Goal: Task Accomplishment & Management: Manage account settings

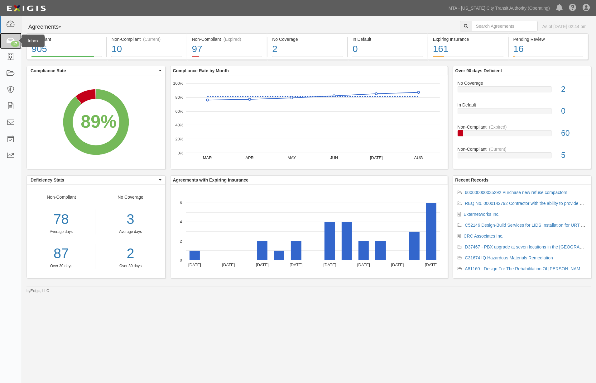
click at [13, 42] on div "17" at bounding box center [15, 44] width 8 height 6
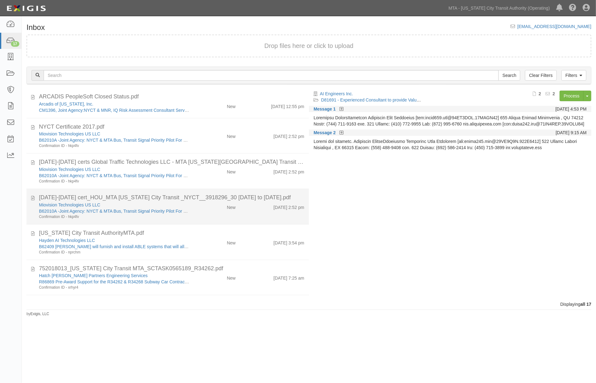
scroll to position [379, 0]
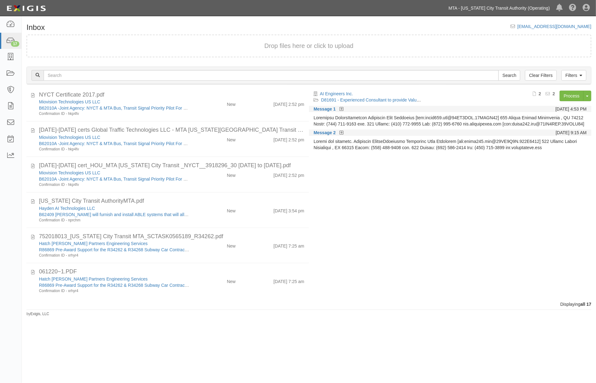
click at [535, 9] on link "MTA - [US_STATE] City Transit Authority (Operating)" at bounding box center [499, 8] width 108 height 12
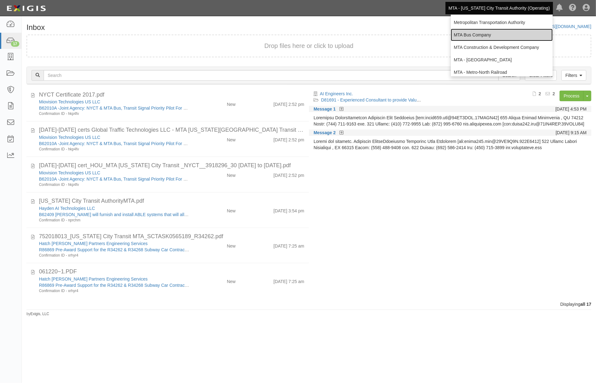
click at [477, 33] on link "MTA Bus Company" at bounding box center [502, 35] width 102 height 12
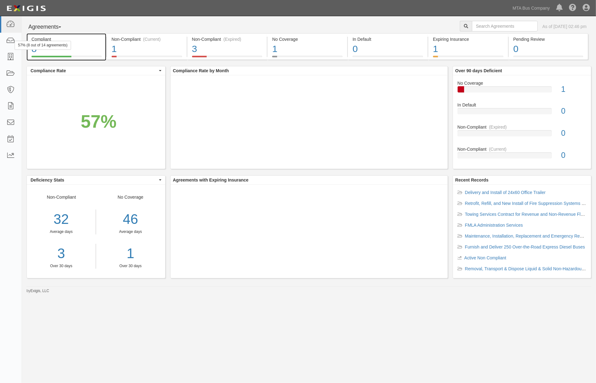
click at [88, 46] on div "8" at bounding box center [66, 48] width 70 height 13
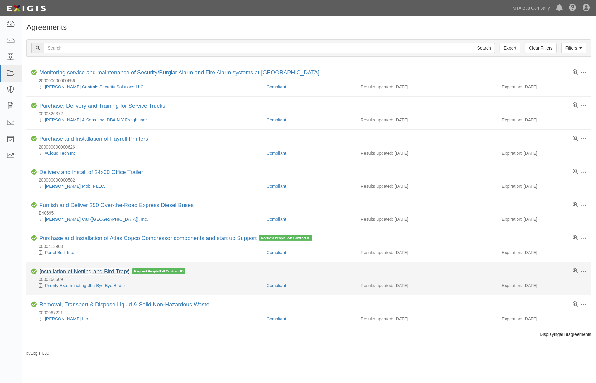
click at [113, 273] on link "Installation of Netting and Bird Traps" at bounding box center [84, 272] width 90 height 6
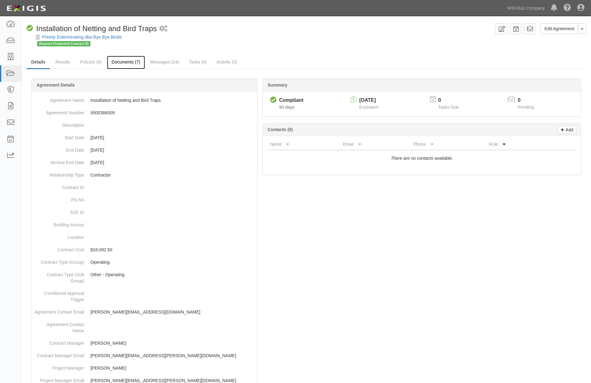
click at [122, 61] on link "Documents (7)" at bounding box center [126, 62] width 38 height 13
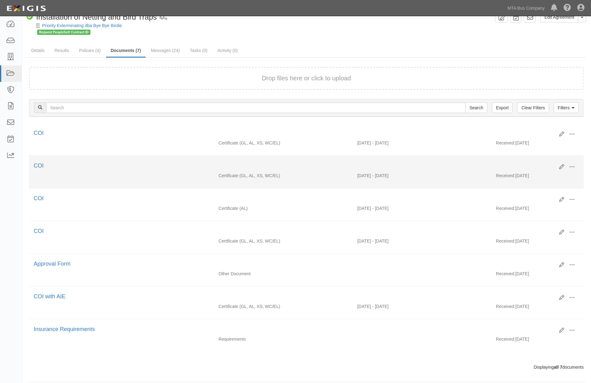
scroll to position [22, 0]
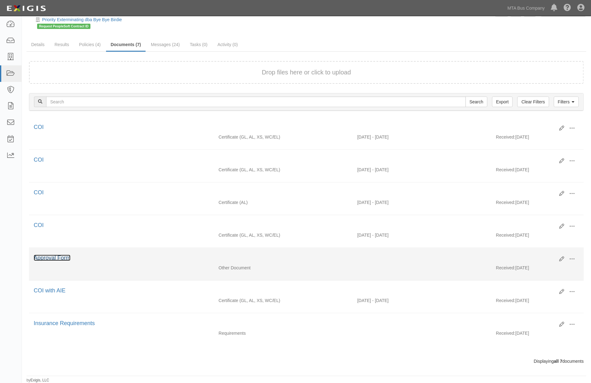
click at [50, 257] on link "Approval Form" at bounding box center [52, 258] width 37 height 6
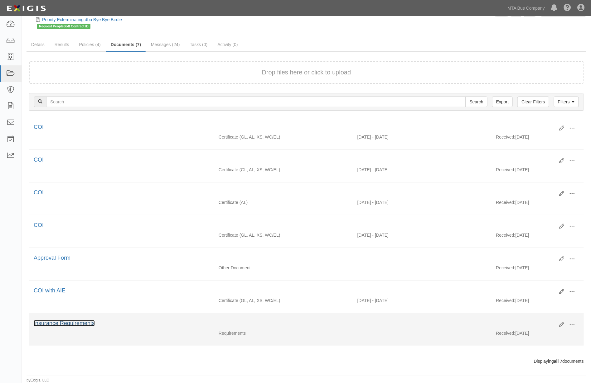
click at [74, 323] on link "Insurance Requirements" at bounding box center [64, 323] width 61 height 6
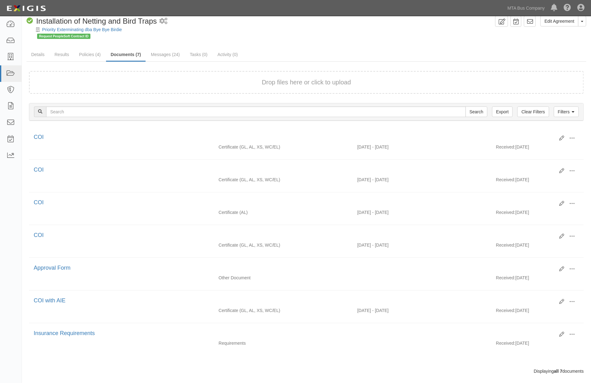
scroll to position [0, 0]
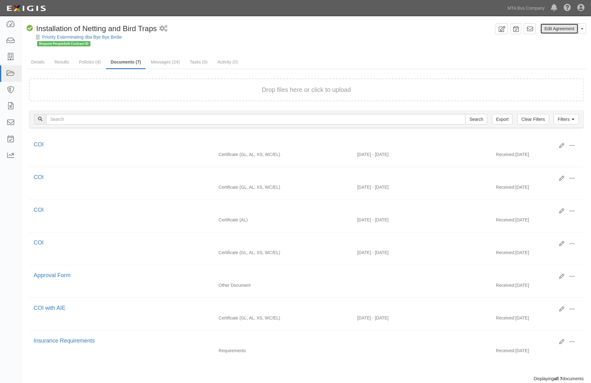
click at [565, 26] on link "Edit Agreement" at bounding box center [559, 28] width 38 height 11
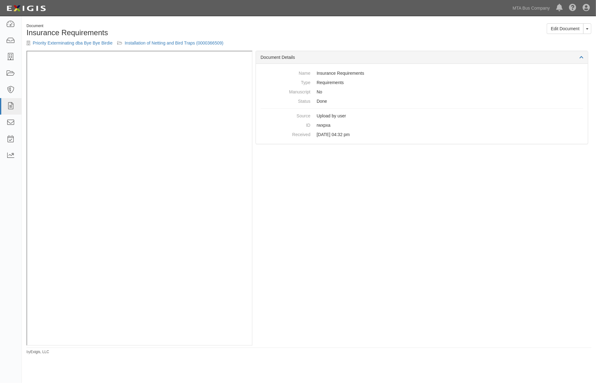
click at [328, 259] on div "Document Details Name Insurance Requirements Type Requirements Manuscript No St…" at bounding box center [421, 198] width 339 height 295
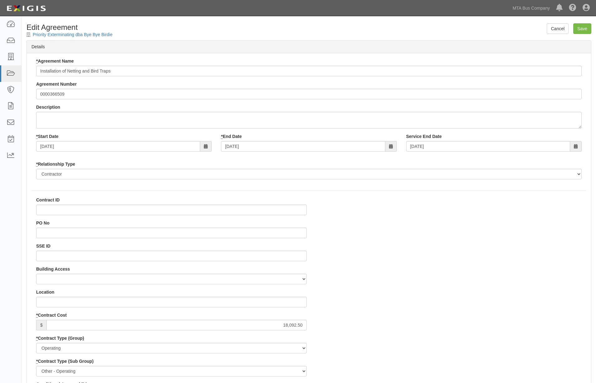
select select
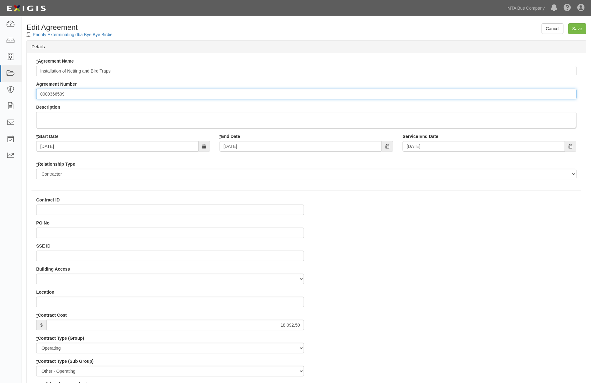
click at [39, 92] on input "0000366509" at bounding box center [306, 94] width 540 height 11
type input "REQ No. 0000366509"
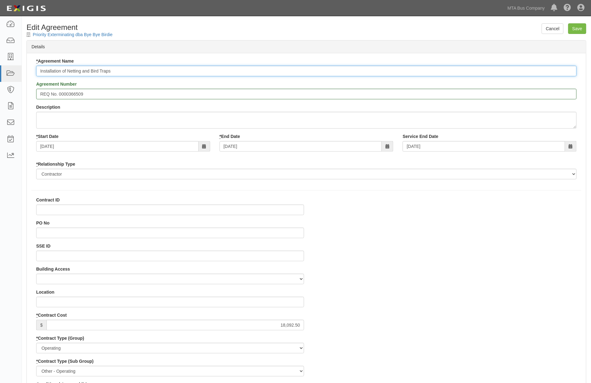
click at [40, 70] on input "Installation of Netting and Bird Traps" at bounding box center [306, 71] width 540 height 11
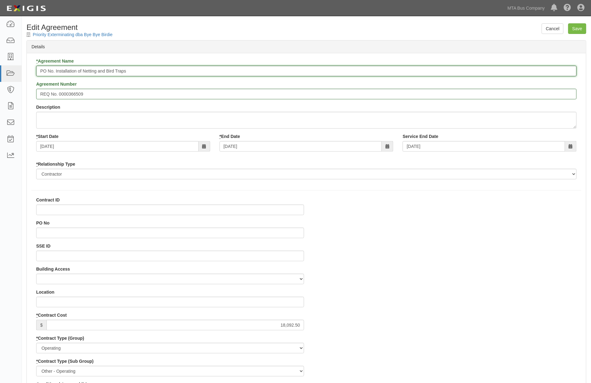
click at [55, 72] on input "PO No. Installation of Netting and Bird Traps" at bounding box center [306, 71] width 540 height 11
paste input "2000377505"
type input "PO No. 2000377505 Installation of Netting and Bird Traps"
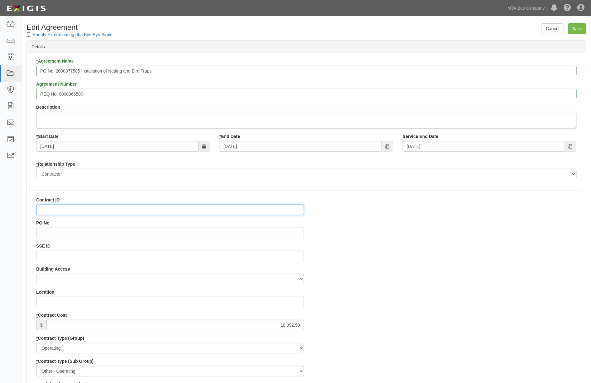
drag, startPoint x: 61, startPoint y: 233, endPoint x: 61, endPoint y: 210, distance: 23.1
click at [61, 210] on input "Contract ID" at bounding box center [170, 210] width 268 height 11
paste input "2000377505"
click at [40, 210] on input "2000377505" at bounding box center [170, 210] width 268 height 11
type input "PO2000377505"
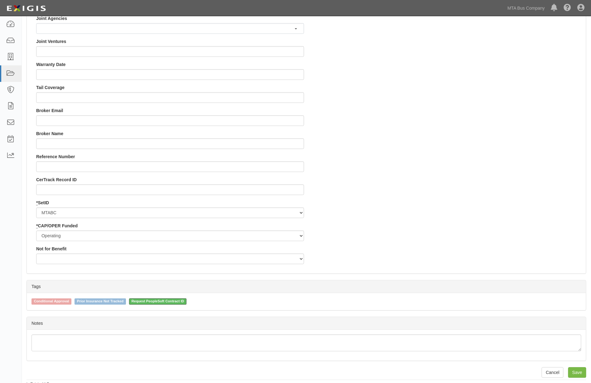
scroll to position [555, 0]
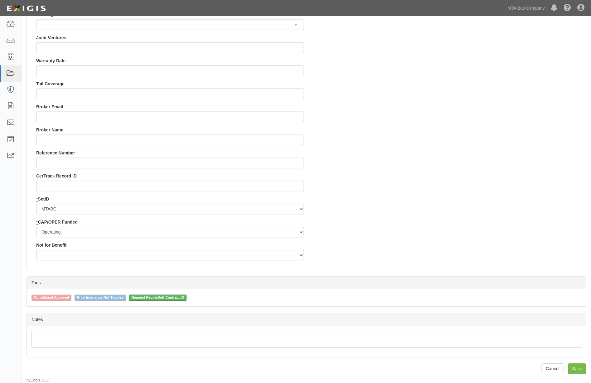
click at [168, 297] on span "Request PeopleSoft Contract ID" at bounding box center [158, 298] width 58 height 6
click at [127, 297] on input "Request PeopleSoft Contract ID" at bounding box center [125, 298] width 4 height 4
checkbox input "false"
click at [582, 370] on input "Save" at bounding box center [577, 369] width 18 height 11
type input "18092.50"
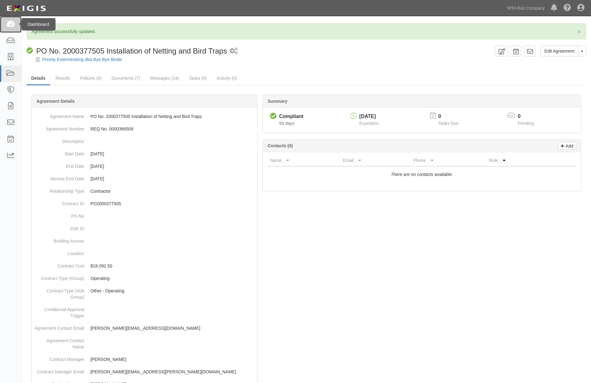
click at [8, 23] on icon at bounding box center [10, 24] width 9 height 7
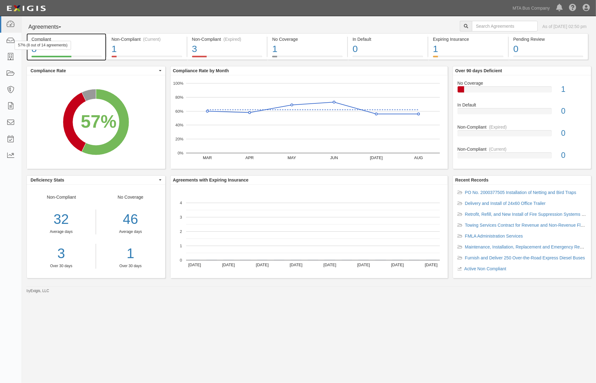
click at [94, 49] on div "8" at bounding box center [66, 48] width 70 height 13
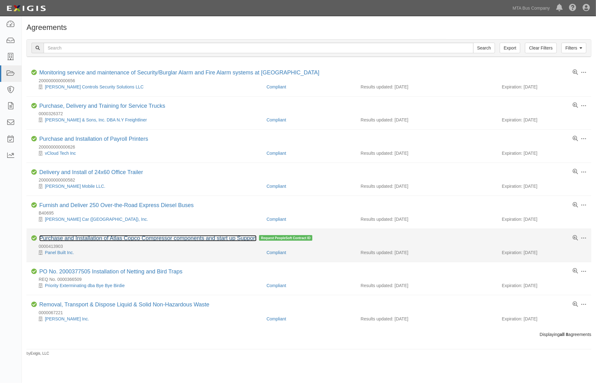
click at [183, 241] on link "Purchase and Installation of Atlas Copco Compressor components and start up Sup…" at bounding box center [147, 238] width 217 height 6
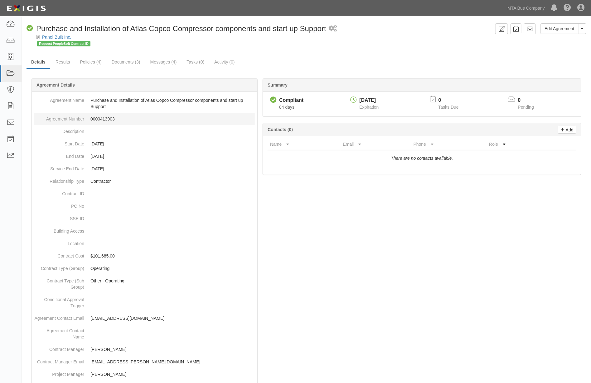
click at [103, 117] on dd "0000413903" at bounding box center [144, 119] width 220 height 12
copy dd "0000413903"
click at [127, 61] on link "Documents (3)" at bounding box center [126, 62] width 38 height 13
click at [563, 30] on link "Edit Agreement" at bounding box center [559, 28] width 38 height 11
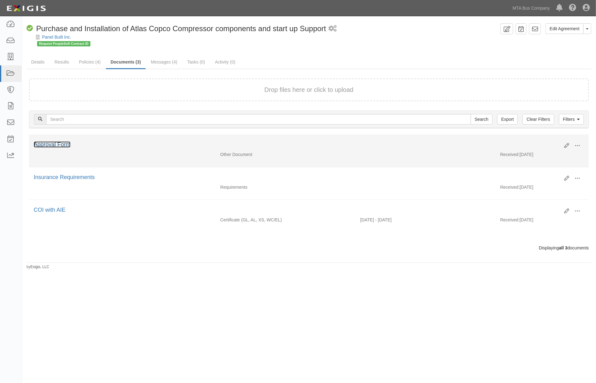
click at [54, 145] on link "Approval Form" at bounding box center [52, 145] width 37 height 6
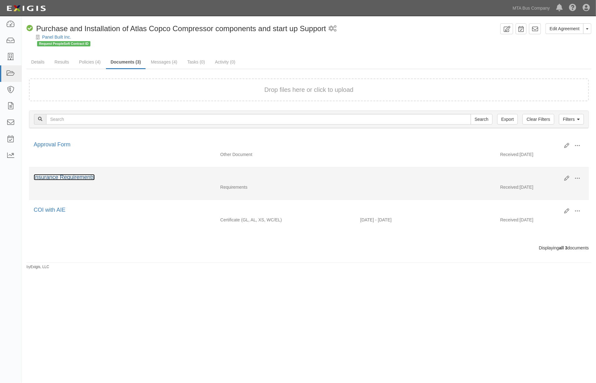
click at [69, 179] on link "Insurance Requirements" at bounding box center [64, 177] width 61 height 6
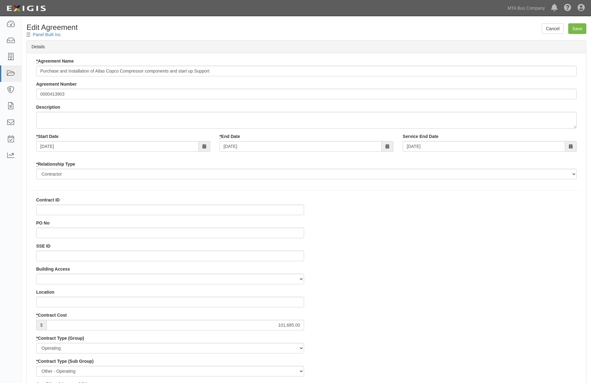
select select
click at [51, 257] on input "SSE ID" at bounding box center [170, 256] width 268 height 11
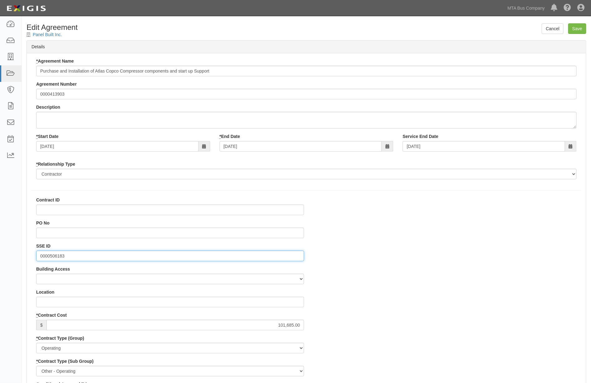
type input "0000506183"
drag, startPoint x: 370, startPoint y: 284, endPoint x: 348, endPoint y: 277, distance: 22.8
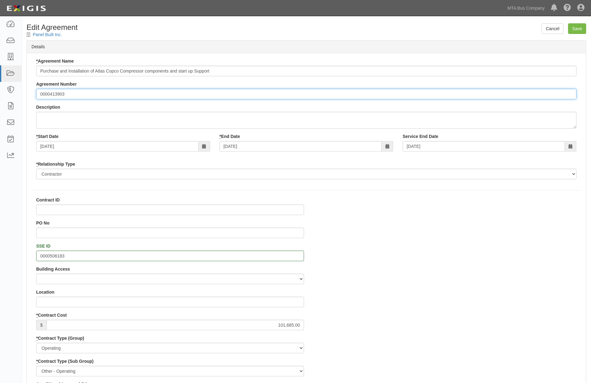
click at [37, 94] on input "0000413903" at bounding box center [306, 94] width 540 height 11
type input "REQ No. 0000413903"
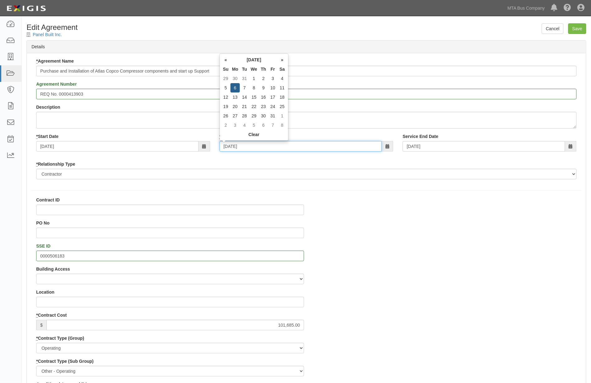
drag, startPoint x: 257, startPoint y: 146, endPoint x: 176, endPoint y: 147, distance: 80.7
click at [185, 148] on div "* Start Date 07/07/2025 * End Date 01/06/2025 Service End Date 01/06/2025" at bounding box center [306, 144] width 550 height 23
type input "0"
type input "01/0"
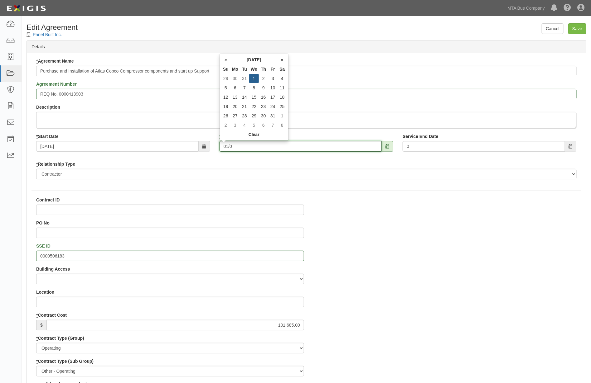
type input "01/0"
type input "01/09/2026"
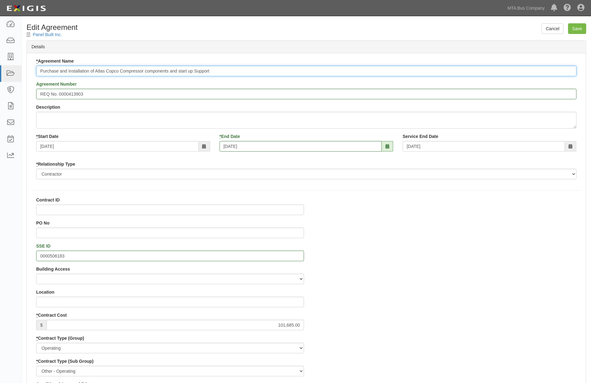
click at [38, 70] on input "Purchase and Installation of Atlas Copco Compressor components and start up Sup…" at bounding box center [306, 71] width 540 height 11
paste input "200000000000647"
type input "200000000000647 Purchase and Installation of Atlas Copco Compressor components …"
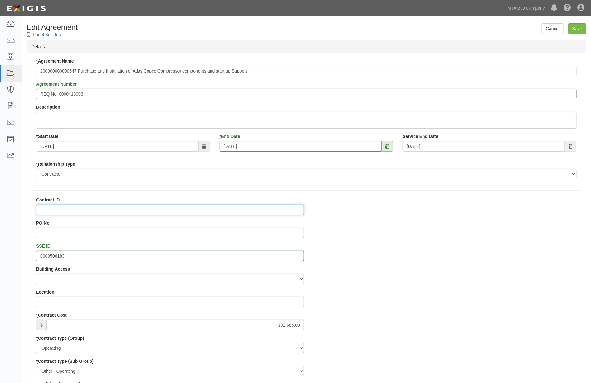
click at [55, 209] on input "Contract ID" at bounding box center [170, 210] width 268 height 11
paste input "200000000000647"
type input "200000000000647"
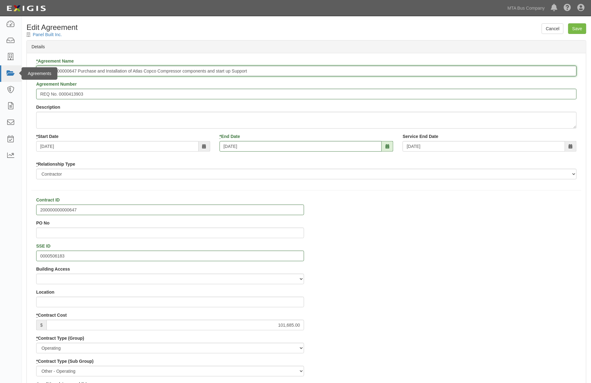
drag, startPoint x: 77, startPoint y: 70, endPoint x: 1, endPoint y: 71, distance: 75.4
type input "Purchase and Installation of Atlas Copco Compressor components and start up Sup…"
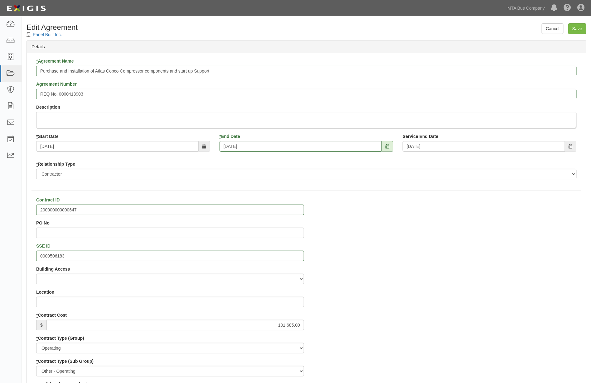
click at [580, 27] on input "Save" at bounding box center [577, 28] width 18 height 11
type input "101685.00"
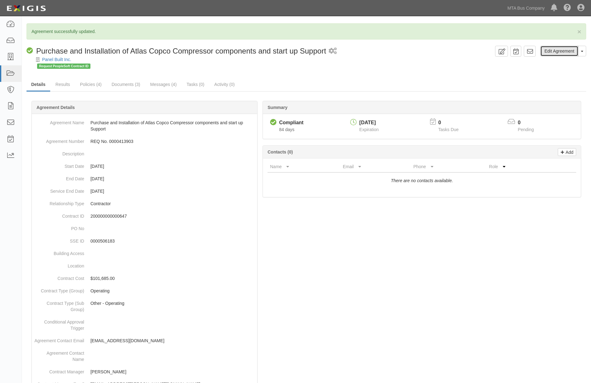
click at [550, 53] on link "Edit Agreement" at bounding box center [559, 51] width 38 height 11
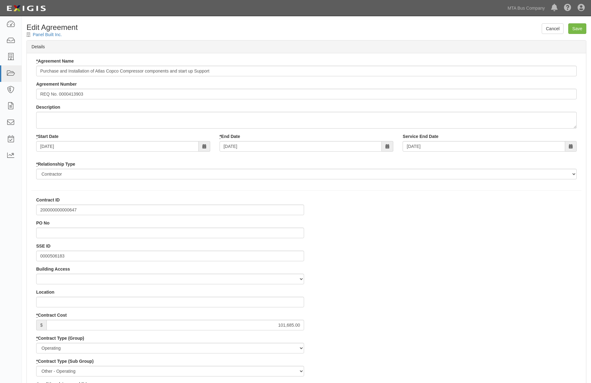
select select
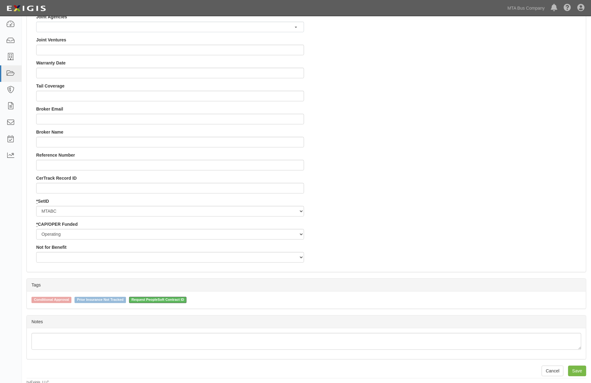
scroll to position [555, 0]
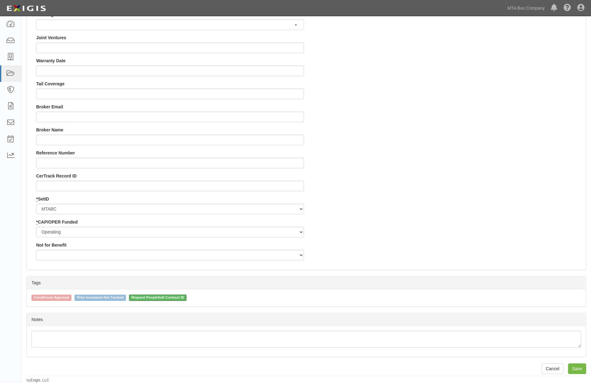
click at [161, 297] on span "Request PeopleSoft Contract ID" at bounding box center [158, 298] width 58 height 6
click at [127, 297] on input "Request PeopleSoft Contract ID" at bounding box center [125, 298] width 4 height 4
checkbox input "false"
click at [576, 368] on input "Save" at bounding box center [577, 369] width 18 height 11
type input "101685.00"
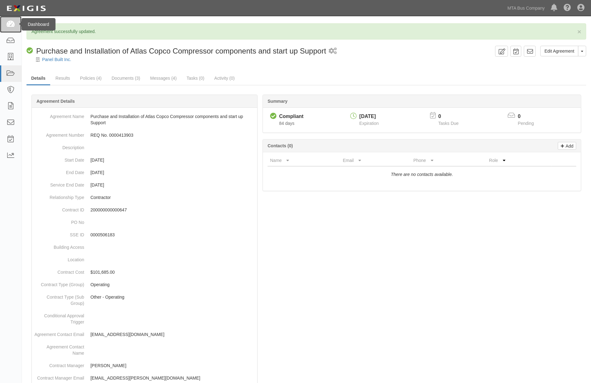
click at [8, 20] on link at bounding box center [11, 24] width 22 height 17
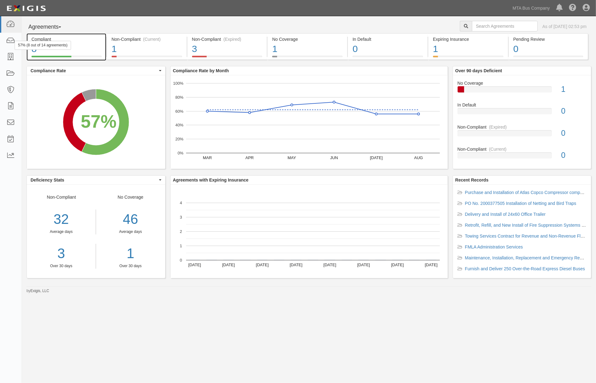
click at [82, 46] on div "8" at bounding box center [66, 48] width 70 height 13
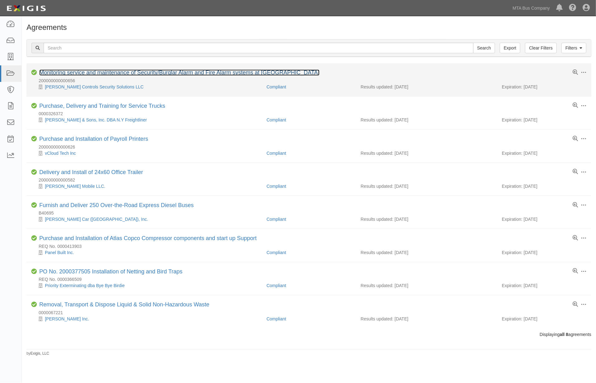
click at [89, 72] on link "Monitoring service and maintenance of Security/Burglar Alarm and Fire Alarm sys…" at bounding box center [179, 73] width 280 height 6
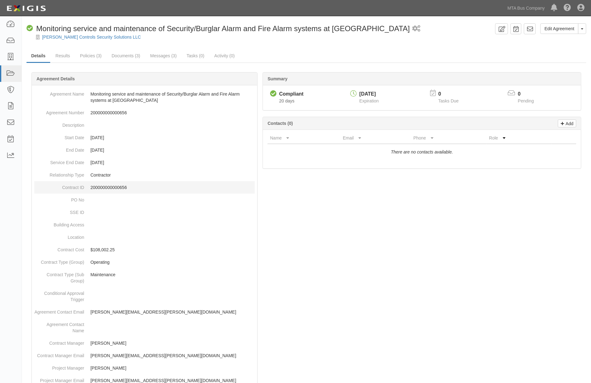
click at [115, 185] on p "200000000000656" at bounding box center [172, 188] width 164 height 6
copy p "200000000000656"
click at [555, 26] on link "Edit Agreement" at bounding box center [559, 28] width 38 height 11
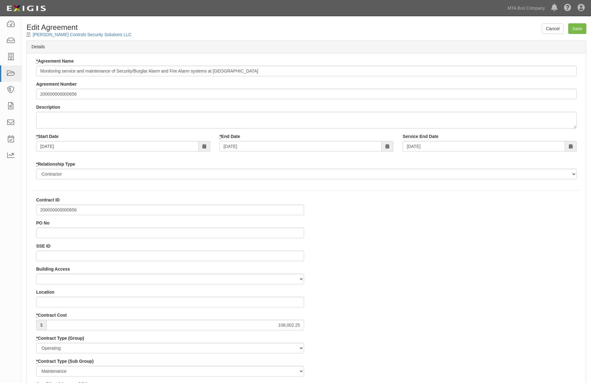
select select
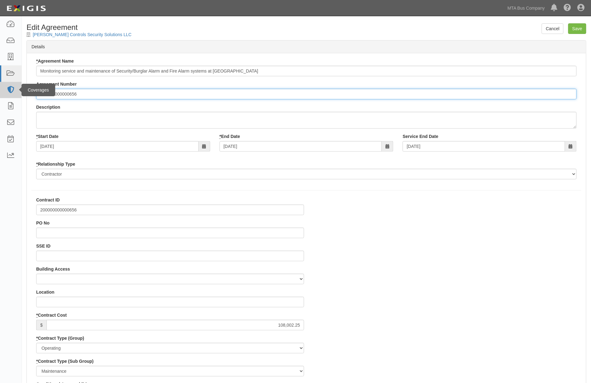
drag, startPoint x: 93, startPoint y: 95, endPoint x: 12, endPoint y: 92, distance: 80.2
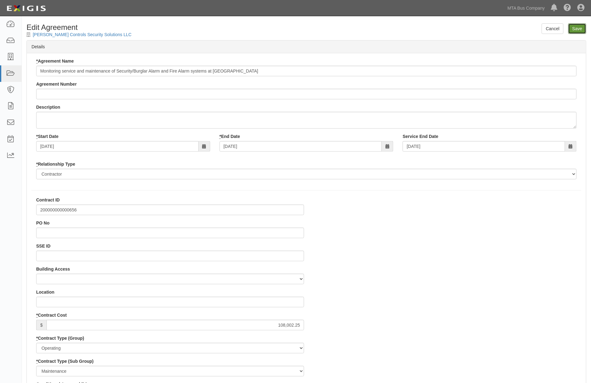
click at [575, 27] on input "Save" at bounding box center [577, 28] width 18 height 11
type input "108002.25"
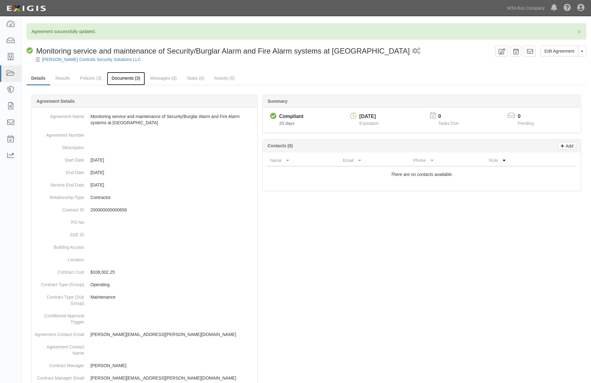
click at [130, 79] on link "Documents (3)" at bounding box center [126, 78] width 38 height 13
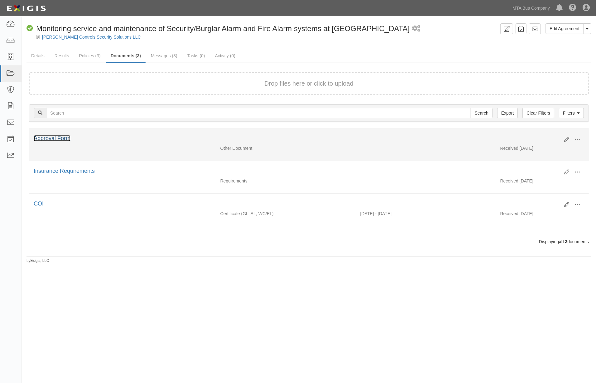
click at [60, 138] on link "Approval Form" at bounding box center [52, 138] width 37 height 6
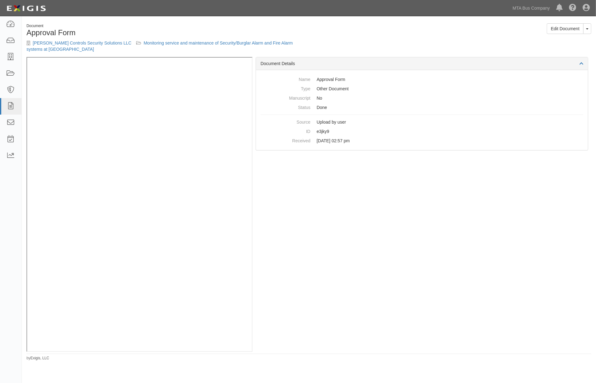
click at [337, 241] on div "Document Details Name Approval Form Type Other Document Manuscript No Status Do…" at bounding box center [421, 204] width 339 height 295
click at [156, 45] on link "Monitoring service and maintenance of Security/Burglar Alarm and Fire Alarm sys…" at bounding box center [159, 46] width 266 height 11
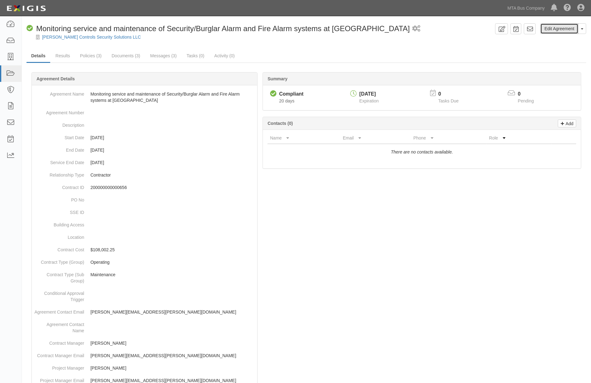
click at [557, 29] on link "Edit Agreement" at bounding box center [559, 28] width 38 height 11
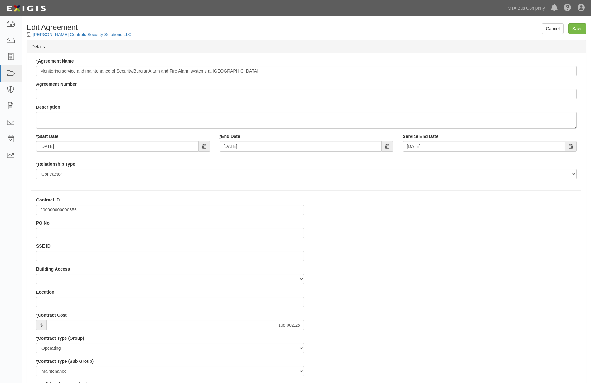
select select
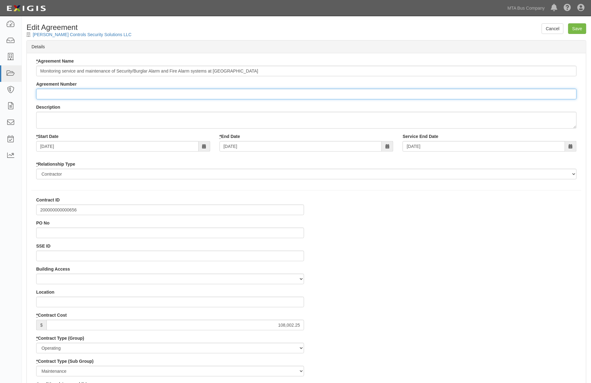
click at [49, 95] on input "Agreement Number" at bounding box center [306, 94] width 540 height 11
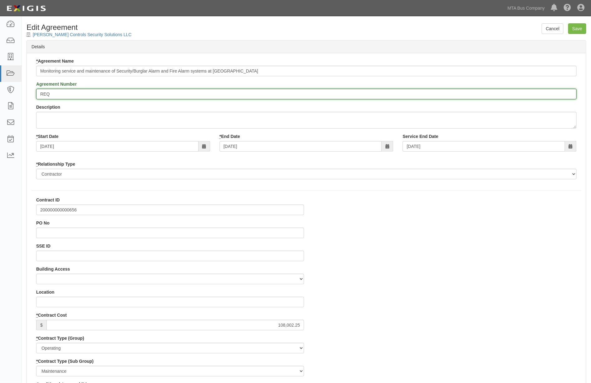
click at [58, 97] on input "REQ" at bounding box center [306, 94] width 540 height 11
type input "REQ No. 0000416702"
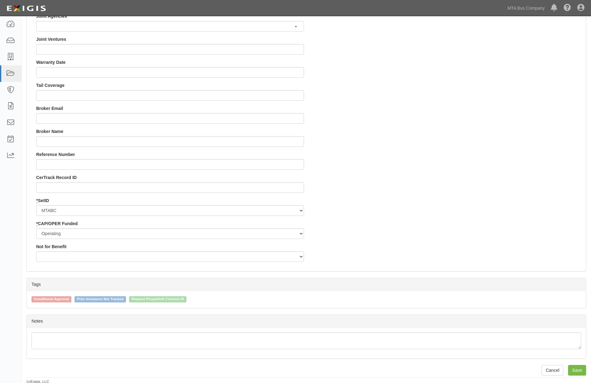
scroll to position [555, 0]
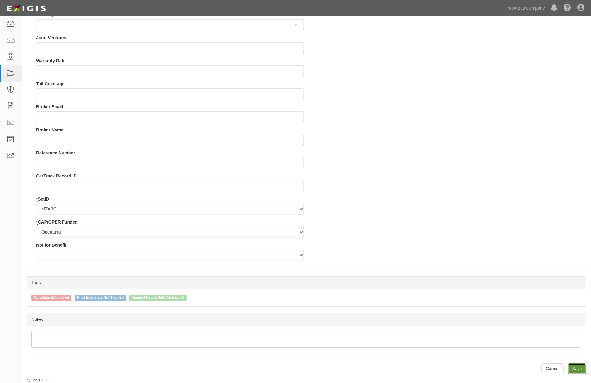
click at [574, 366] on input "Save" at bounding box center [577, 369] width 18 height 11
type input "108002.25"
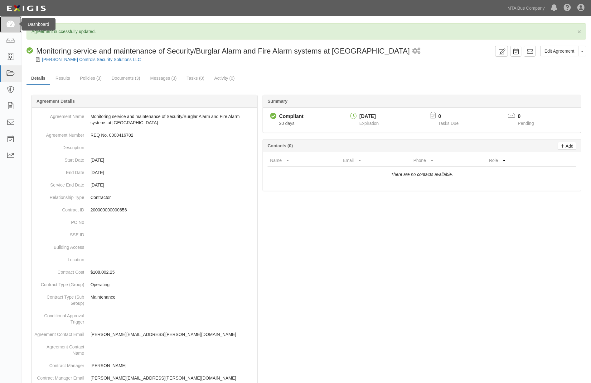
click at [8, 23] on icon at bounding box center [10, 24] width 9 height 7
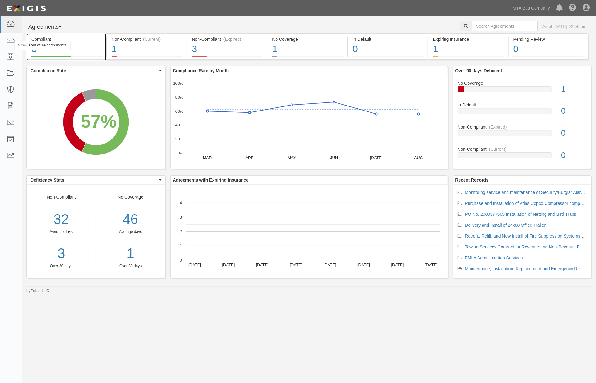
click at [91, 51] on div "8" at bounding box center [66, 48] width 70 height 13
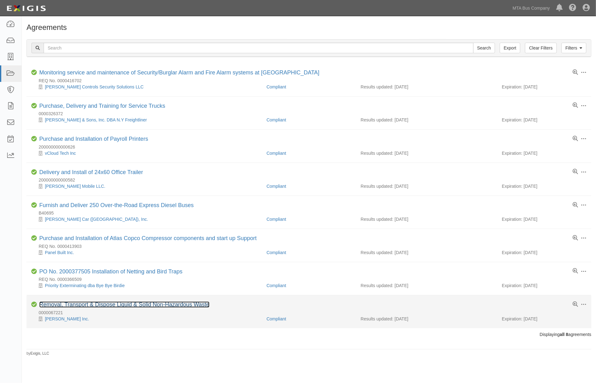
click at [112, 306] on link "Removal, Transport & Dispose Liquid & Solid Non-Hazardous Waste" at bounding box center [124, 305] width 170 height 6
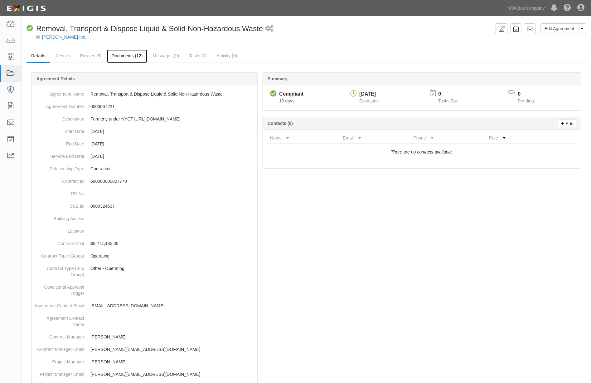
click at [129, 55] on link "Documents (12)" at bounding box center [127, 56] width 41 height 13
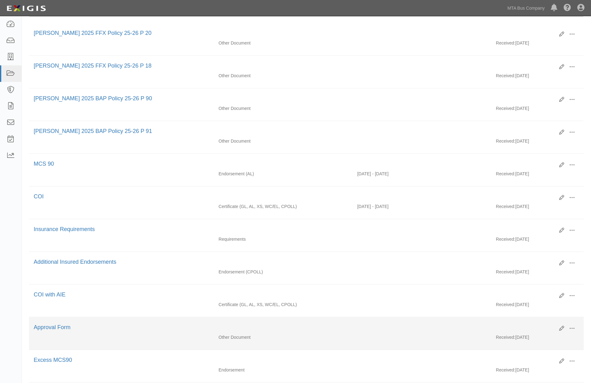
scroll to position [138, 0]
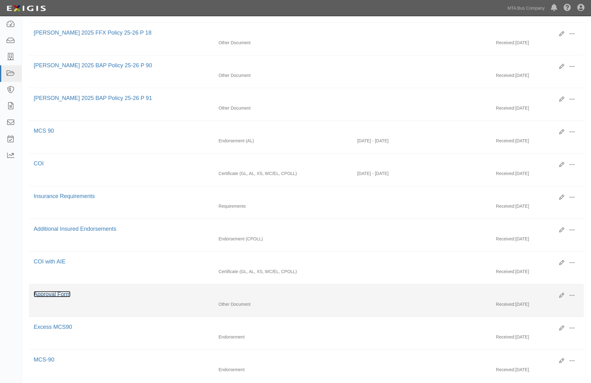
click at [66, 298] on link "Approval Form" at bounding box center [52, 294] width 37 height 6
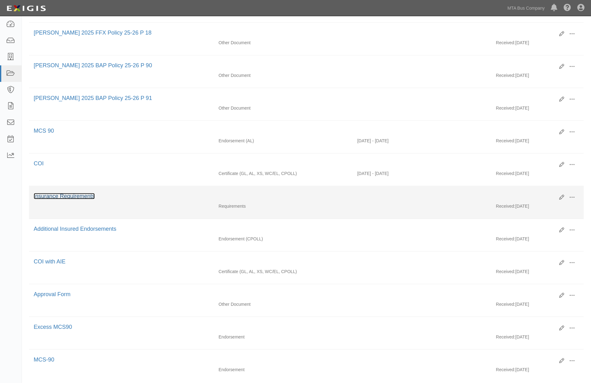
click at [83, 198] on link "Insurance Requirements" at bounding box center [64, 196] width 61 height 6
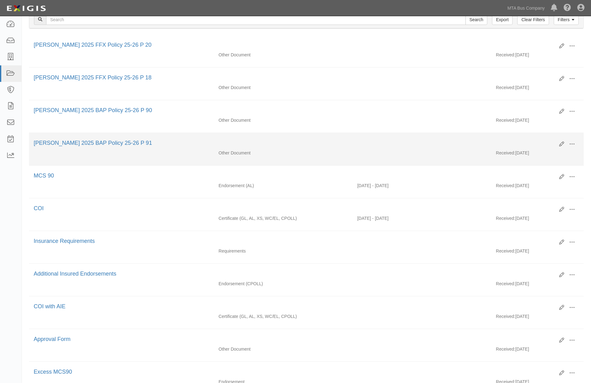
scroll to position [0, 0]
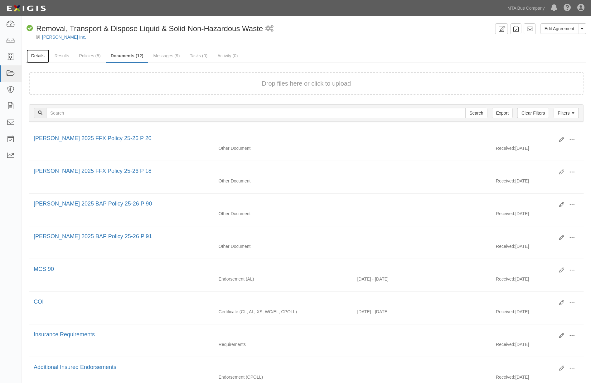
click at [41, 55] on link "Details" at bounding box center [37, 56] width 23 height 13
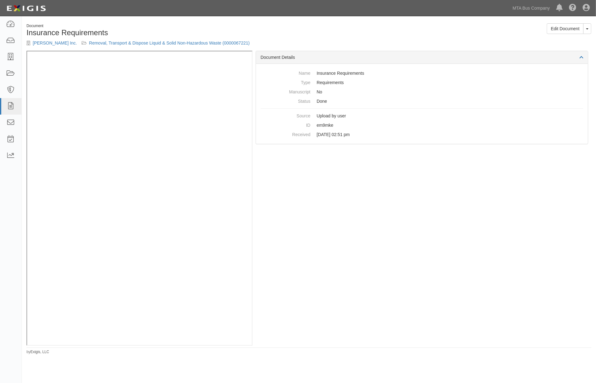
click at [324, 279] on div "Document Details Name Insurance Requirements Type Requirements Manuscript No St…" at bounding box center [421, 198] width 339 height 295
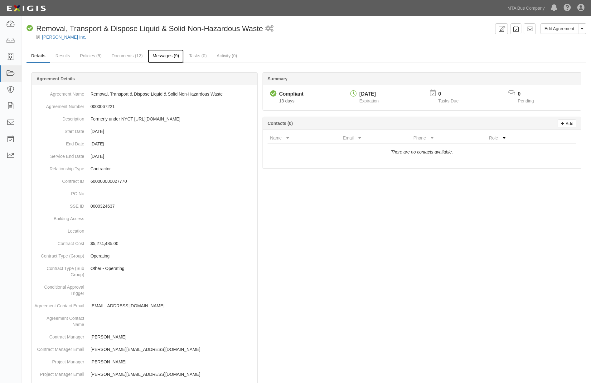
click at [170, 55] on link "Messages (9)" at bounding box center [166, 56] width 36 height 13
click at [518, 4] on link "MTA Bus Company" at bounding box center [526, 8] width 44 height 12
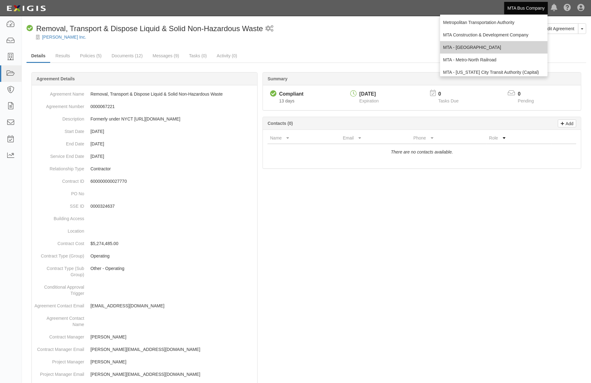
scroll to position [41, 0]
click at [478, 43] on link "MTA - [US_STATE] City Transit Authority (Operating)" at bounding box center [494, 43] width 108 height 12
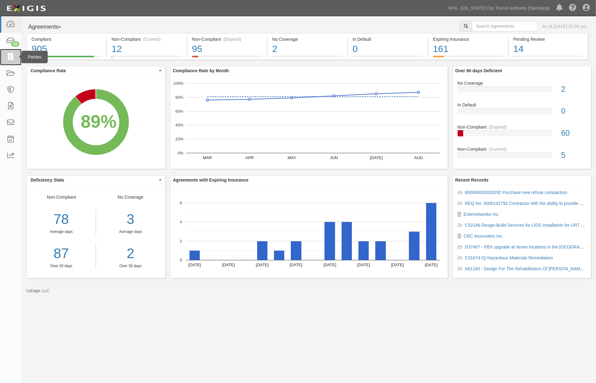
click at [8, 58] on icon at bounding box center [10, 57] width 9 height 7
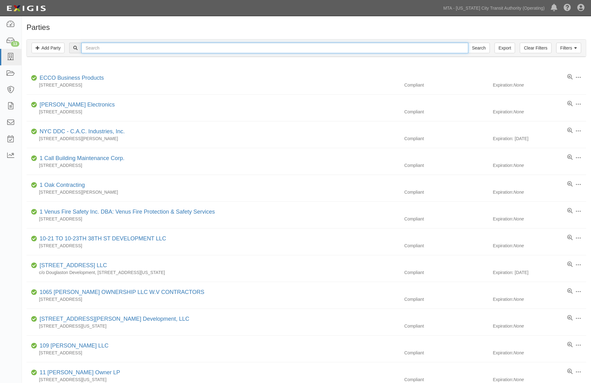
click at [133, 50] on input "text" at bounding box center [274, 48] width 387 height 11
type input "Wldridge"
click at [468, 43] on input "Search" at bounding box center [479, 48] width 22 height 11
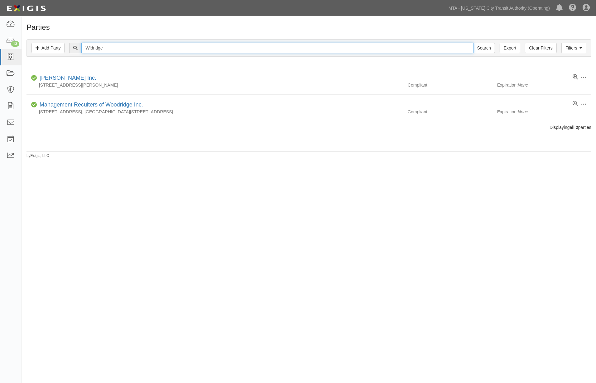
click at [92, 47] on input "Wldridge" at bounding box center [277, 48] width 392 height 11
type input "eldridge"
click at [473, 43] on input "Search" at bounding box center [484, 48] width 22 height 11
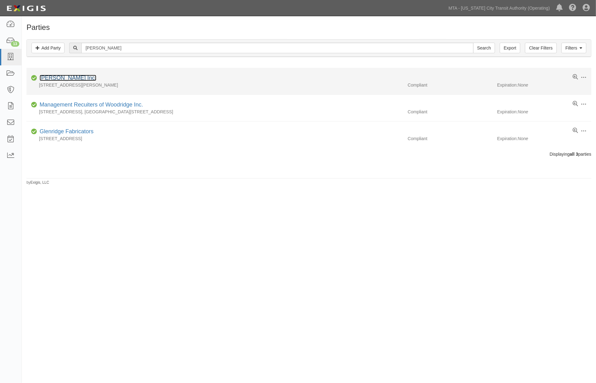
click at [52, 77] on link "[PERSON_NAME] Inc." at bounding box center [68, 78] width 57 height 6
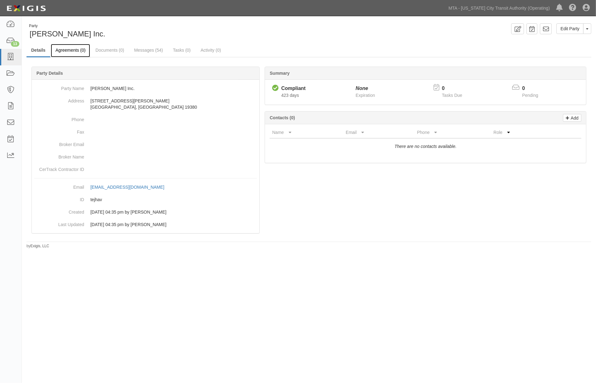
click at [70, 52] on link "Agreements (0)" at bounding box center [70, 50] width 39 height 13
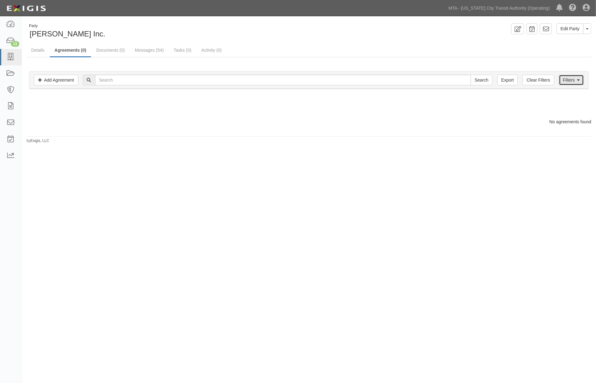
click at [569, 78] on link "Filters" at bounding box center [571, 80] width 25 height 11
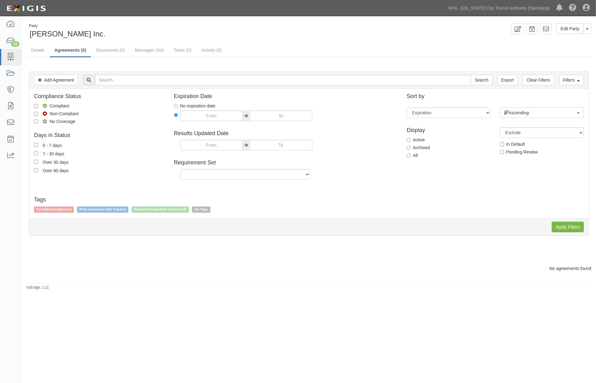
click at [412, 155] on label "All" at bounding box center [412, 155] width 11 height 6
click at [411, 155] on input "All" at bounding box center [409, 156] width 4 height 4
radio input "true"
click at [562, 229] on input "Apply Filters" at bounding box center [568, 227] width 32 height 11
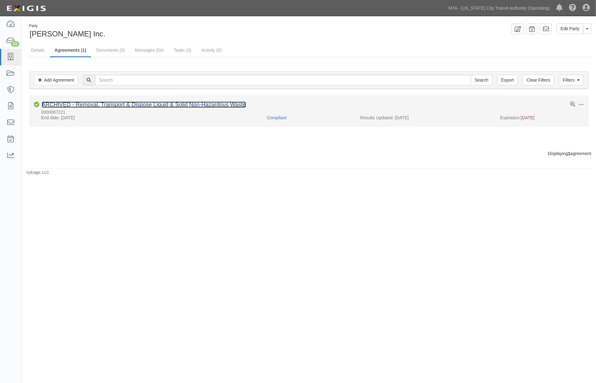
click at [154, 105] on link "ARCHIVED - Removal, Transport & Dispose Liquid & Solid Non-Hazardous Waste" at bounding box center [144, 105] width 204 height 6
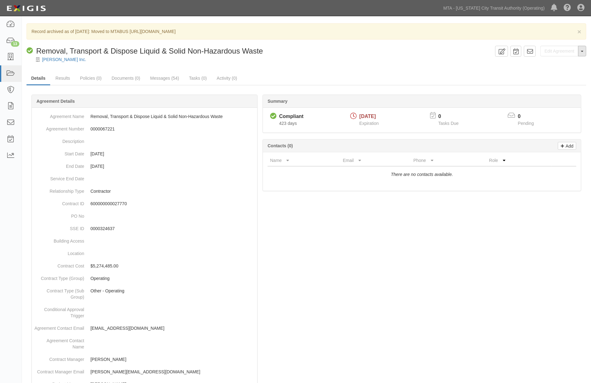
click at [582, 51] on span "button" at bounding box center [582, 51] width 2 height 1
click at [395, 71] on div "× Record archived as of 08/27/2024: Moved to MTABUS https://mtamb.complianz.com…" at bounding box center [306, 324] width 569 height 603
click at [582, 54] on button "Toggle Agreement Dropdown" at bounding box center [582, 51] width 8 height 11
click at [553, 62] on link "View Audit Trail" at bounding box center [560, 63] width 51 height 8
click at [584, 54] on button "Toggle Agreement Dropdown" at bounding box center [582, 51] width 8 height 11
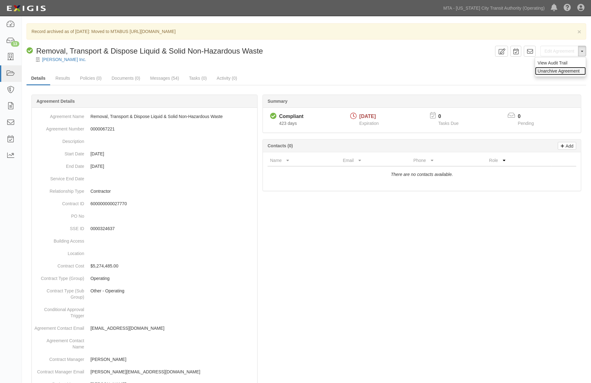
click at [556, 73] on link "Unarchive Agreement" at bounding box center [560, 71] width 51 height 8
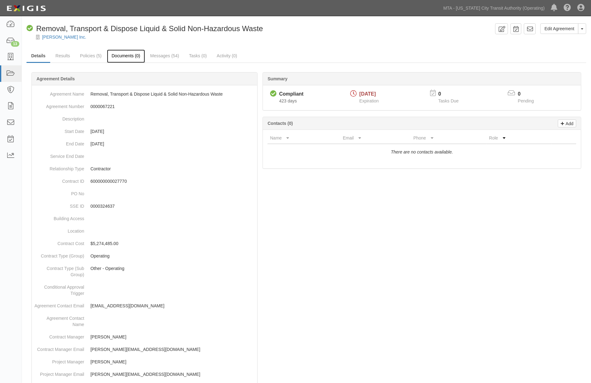
click at [128, 56] on link "Documents (0)" at bounding box center [126, 56] width 38 height 13
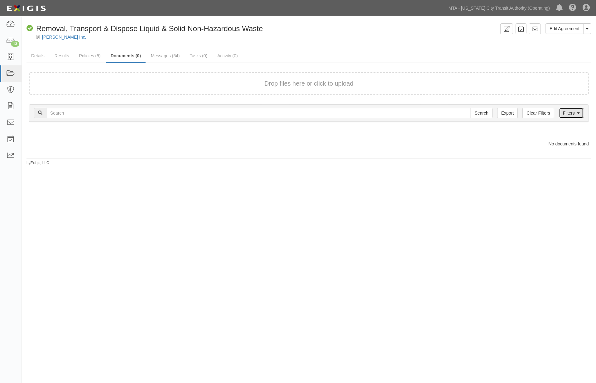
click at [563, 110] on link "Filters" at bounding box center [571, 113] width 25 height 11
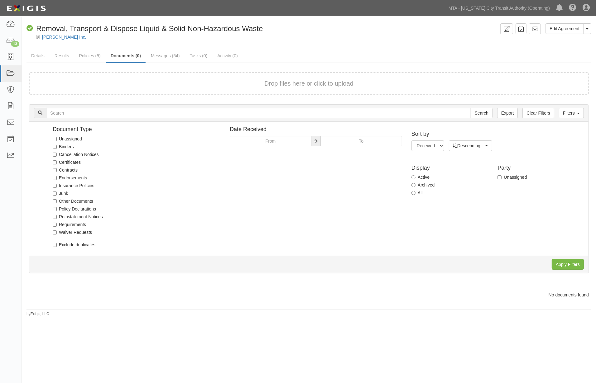
click at [419, 192] on label "All" at bounding box center [416, 193] width 11 height 6
click at [416, 192] on input "All" at bounding box center [413, 193] width 4 height 4
radio input "true"
click at [559, 266] on input "Apply Filters" at bounding box center [568, 264] width 32 height 11
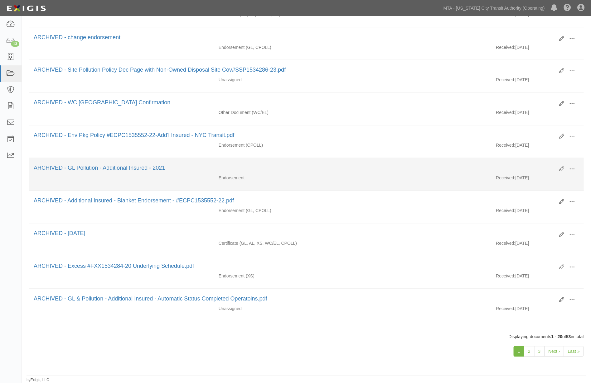
scroll to position [476, 0]
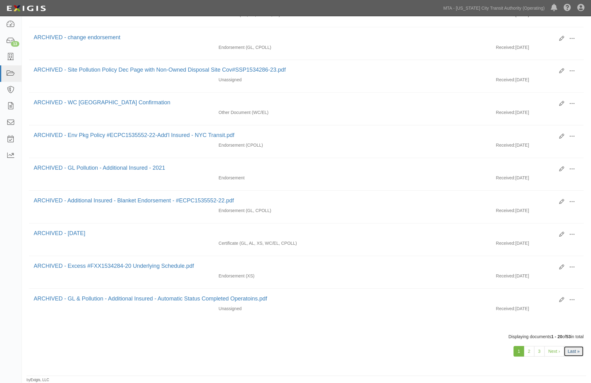
click at [578, 352] on link "Last »" at bounding box center [574, 352] width 20 height 11
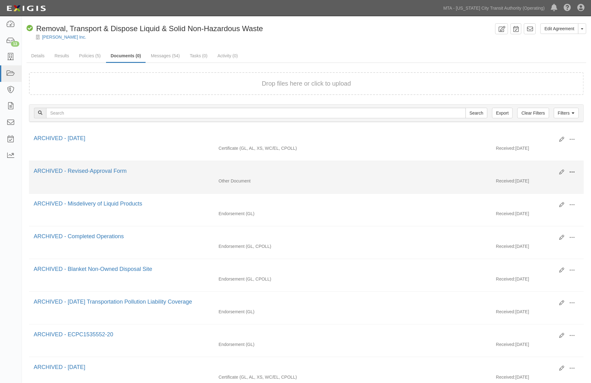
click at [571, 174] on span at bounding box center [572, 173] width 6 height 6
click at [526, 179] on link "View" at bounding box center [541, 178] width 49 height 11
click at [570, 172] on span at bounding box center [572, 173] width 6 height 6
click at [530, 179] on link "View" at bounding box center [541, 178] width 49 height 11
click at [572, 170] on span at bounding box center [572, 173] width 6 height 6
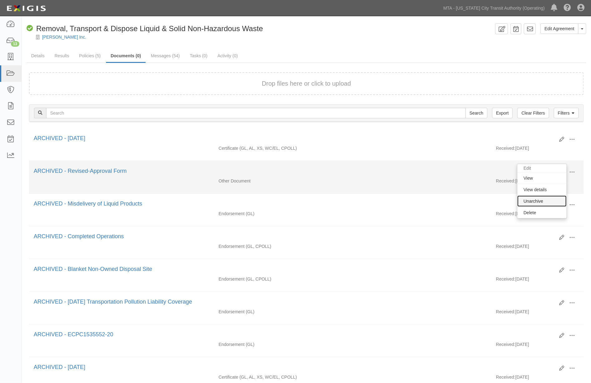
click at [526, 201] on link "Unarchive" at bounding box center [541, 201] width 49 height 11
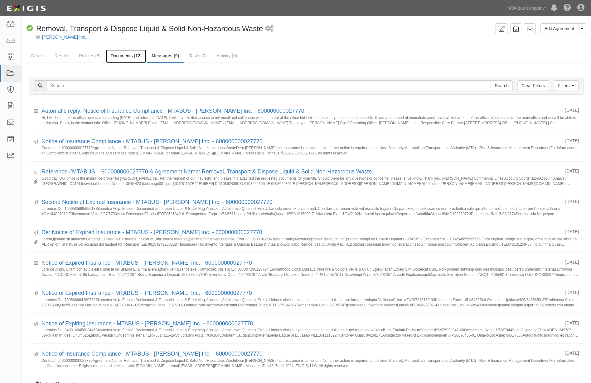
click at [125, 58] on link "Documents (12)" at bounding box center [126, 56] width 41 height 13
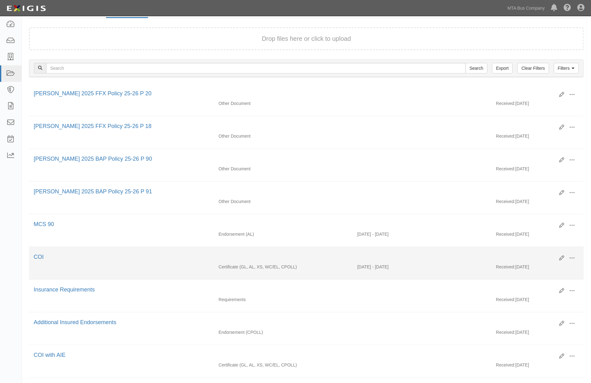
scroll to position [183, 0]
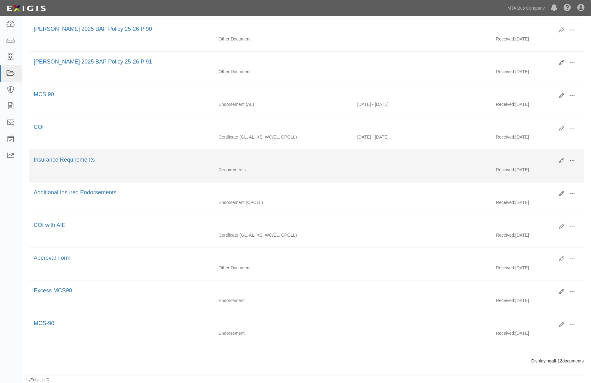
click at [568, 156] on button at bounding box center [572, 161] width 14 height 11
click at [526, 165] on link "View" at bounding box center [541, 170] width 49 height 11
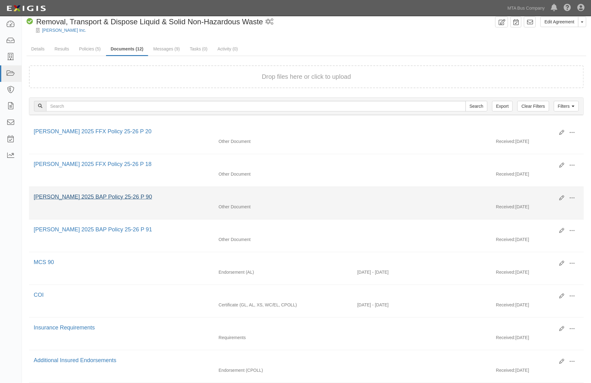
scroll to position [0, 0]
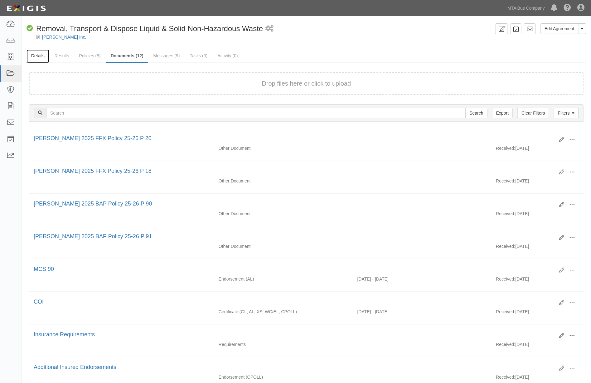
click at [38, 55] on link "Details" at bounding box center [37, 56] width 23 height 13
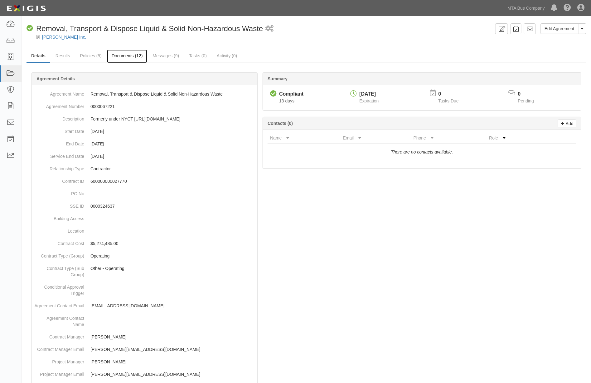
click at [132, 57] on link "Documents (12)" at bounding box center [127, 56] width 41 height 13
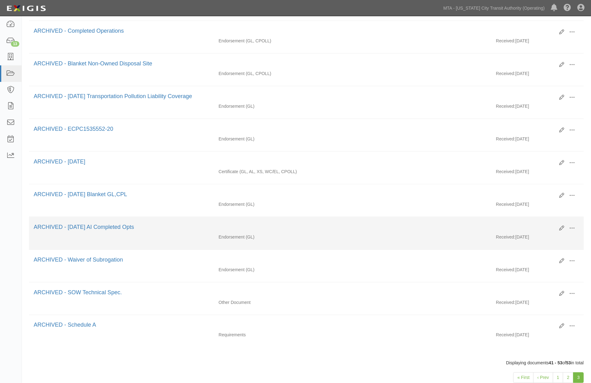
scroll to position [242, 0]
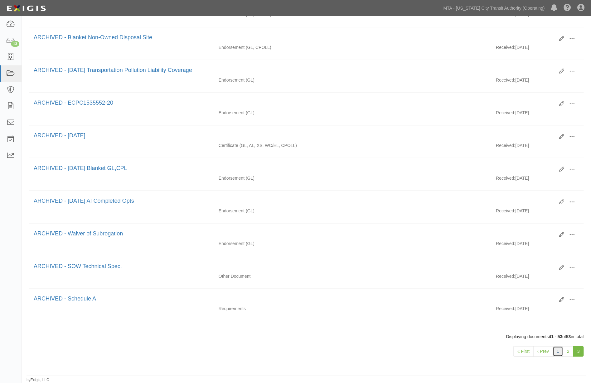
click at [557, 352] on link "1" at bounding box center [558, 352] width 11 height 11
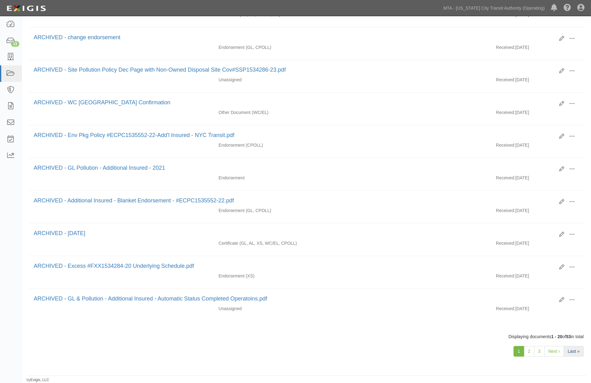
scroll to position [476, 0]
drag, startPoint x: 575, startPoint y: 351, endPoint x: 569, endPoint y: 351, distance: 6.5
click at [575, 351] on link "Last »" at bounding box center [574, 352] width 20 height 11
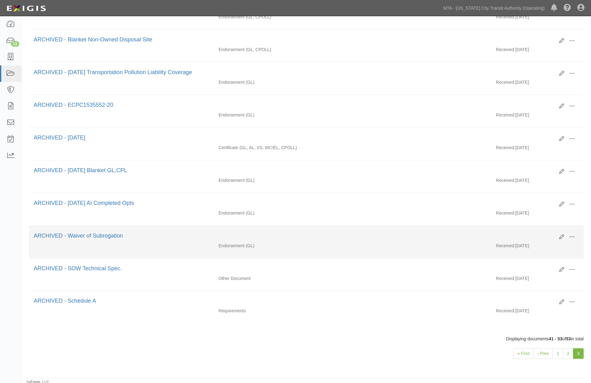
scroll to position [242, 0]
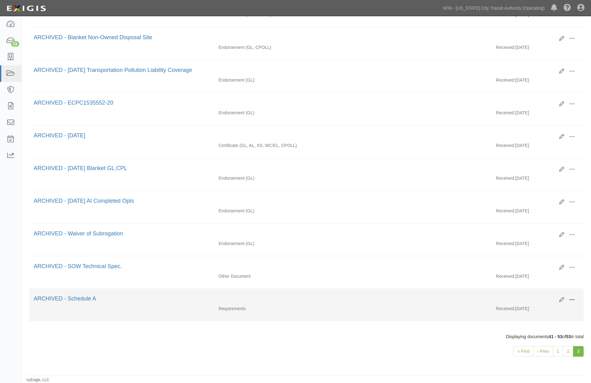
click at [572, 298] on span at bounding box center [572, 301] width 6 height 6
click at [535, 328] on link "Unarchive" at bounding box center [541, 329] width 49 height 11
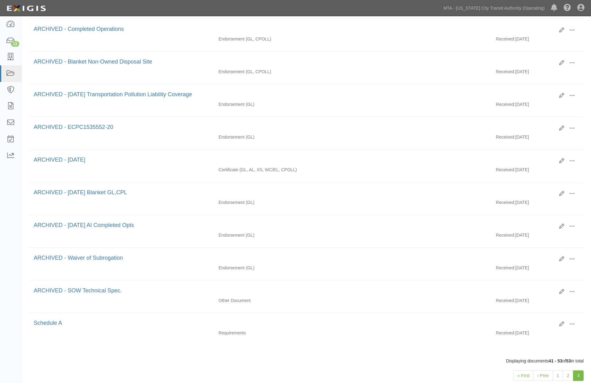
scroll to position [242, 0]
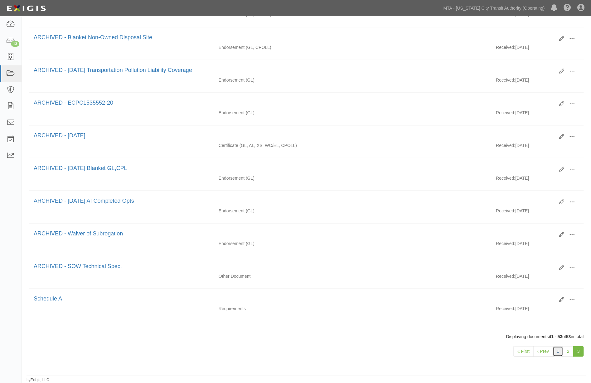
click at [556, 350] on link "1" at bounding box center [558, 352] width 11 height 11
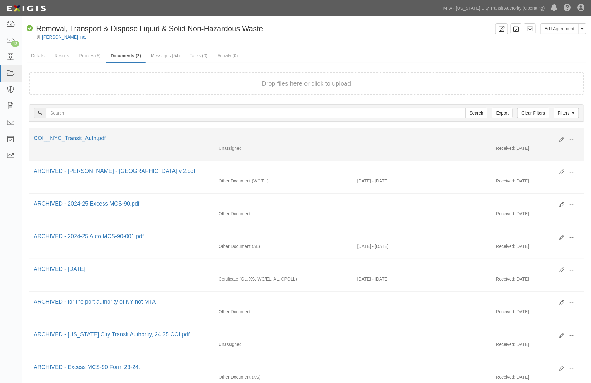
click at [571, 139] on span at bounding box center [572, 140] width 6 height 6
click at [529, 135] on link "Edit" at bounding box center [541, 137] width 49 height 11
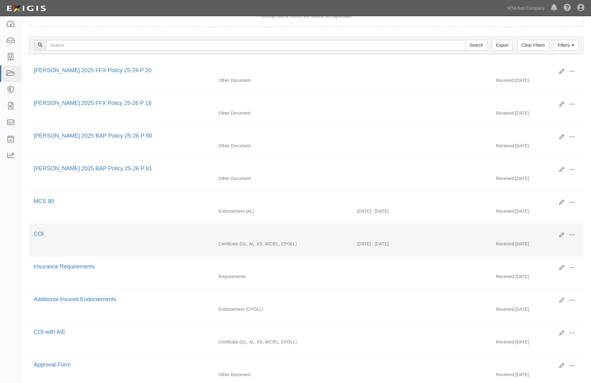
scroll to position [69, 0]
click at [572, 237] on span at bounding box center [572, 234] width 6 height 6
click at [528, 244] on link "View" at bounding box center [541, 243] width 49 height 11
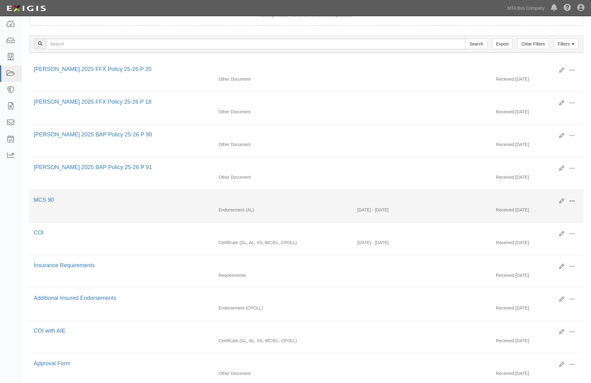
click at [572, 201] on span at bounding box center [572, 202] width 6 height 6
click at [534, 211] on link "View" at bounding box center [541, 210] width 49 height 11
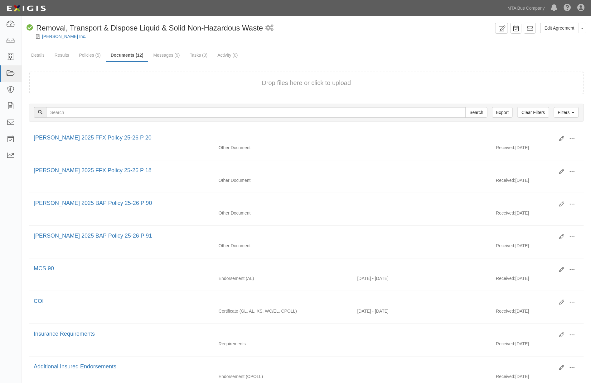
scroll to position [0, 0]
click at [38, 55] on link "Details" at bounding box center [37, 56] width 23 height 13
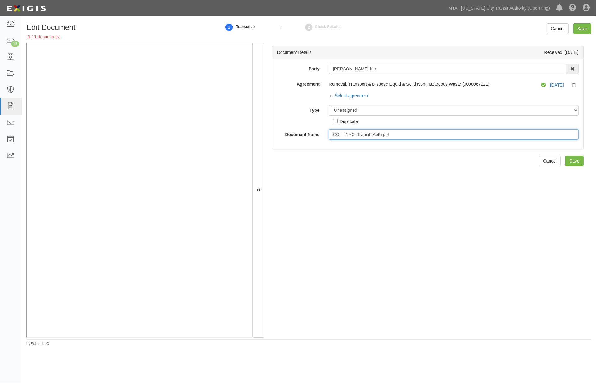
drag, startPoint x: 400, startPoint y: 137, endPoint x: 301, endPoint y: 137, distance: 99.4
click at [303, 137] on div "Document Name COI__NYC_Transit_Auth.pdf" at bounding box center [427, 134] width 311 height 11
type input "NYCTA COI 2026"
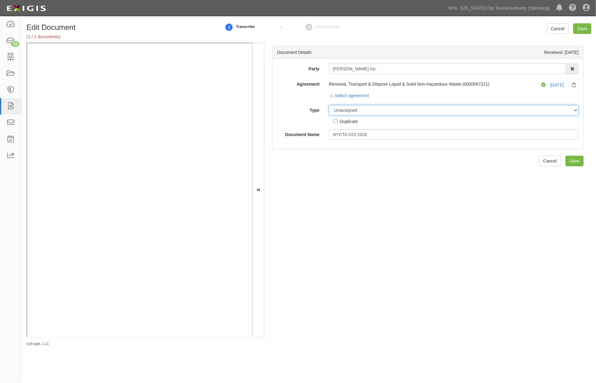
click at [354, 109] on select "Unassigned Binder Cancellation Notice Certificate Contract Endorsement Insuranc…" at bounding box center [454, 110] width 250 height 11
select select "CertificateDetail"
click at [329, 105] on select "Unassigned Binder Cancellation Notice Certificate Contract Endorsement Insuranc…" at bounding box center [454, 110] width 250 height 11
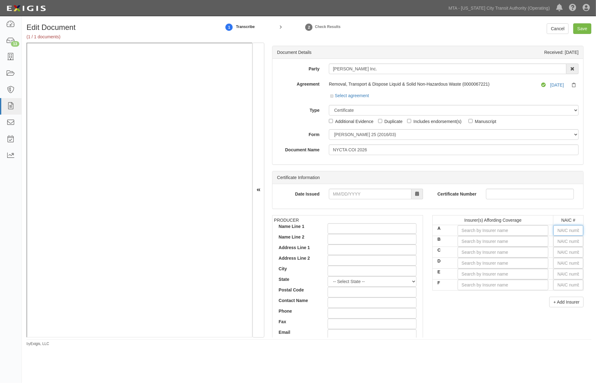
click at [562, 231] on input "text" at bounding box center [568, 230] width 30 height 11
type input "16862"
type input "1"
type input "17459"
type input "17"
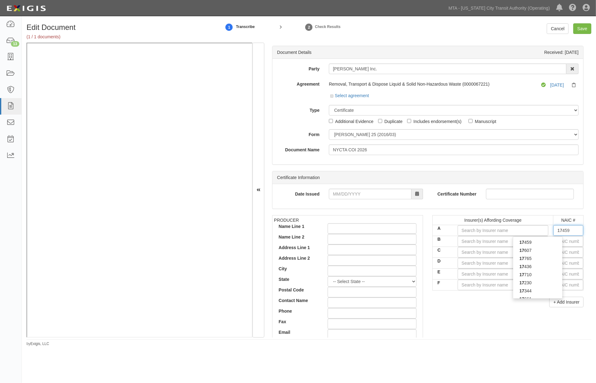
type input "17344"
type input "173"
type input "17370"
type input "1737"
type input "17370"
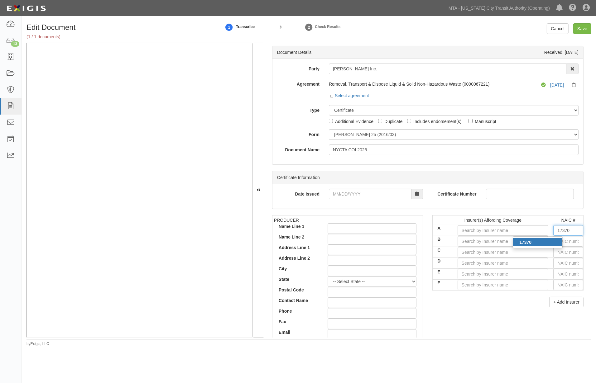
click at [544, 242] on div "17370" at bounding box center [537, 242] width 49 height 8
type input "Nautilus Insurance Company (A+ XV Rating)"
type input "17370"
click at [560, 242] on input "text" at bounding box center [568, 241] width 30 height 11
type input "25232"
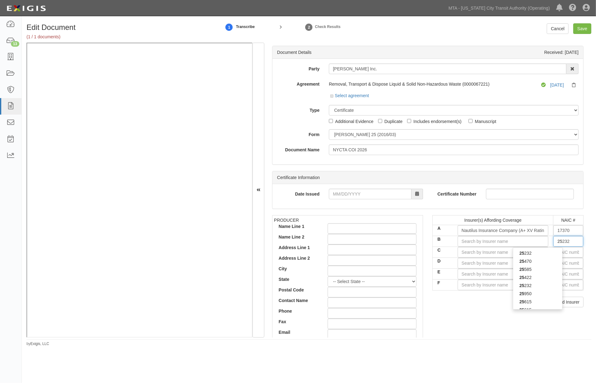
type input "252"
type input "25224"
type input "2522"
type input "25224"
click at [543, 253] on div "25224" at bounding box center [537, 253] width 49 height 8
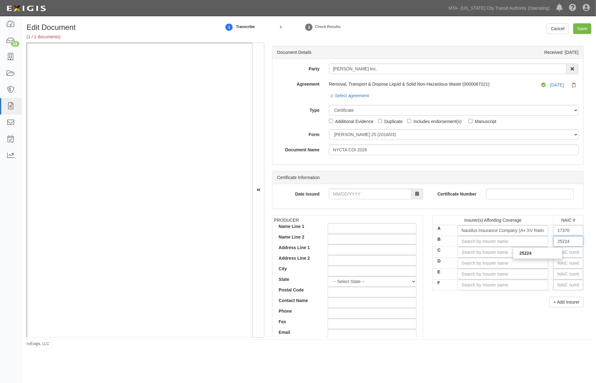
type input "Great Divide Insurance Company (A+ XV Rating)"
type input "25224"
click at [564, 254] on input "text" at bounding box center [568, 252] width 30 height 11
type input "16862"
type input "1"
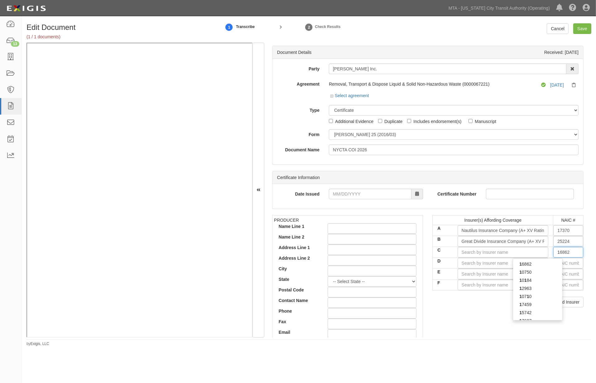
type input "10750"
type input "10"
type input "10690"
type input "106"
type input "10642"
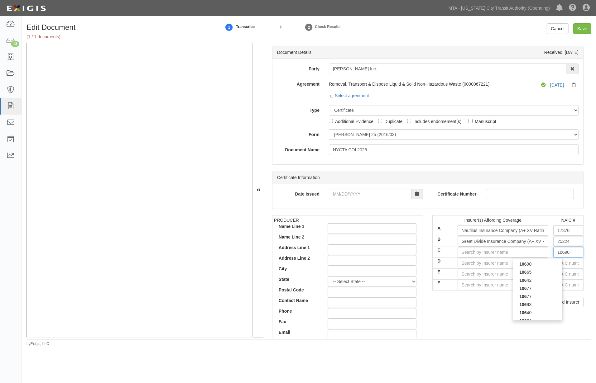
type input "1064"
type input "10641"
click at [551, 268] on div "10641" at bounding box center [537, 264] width 49 height 8
type input "Endurance American Insurance Company (A+ XV Rating)"
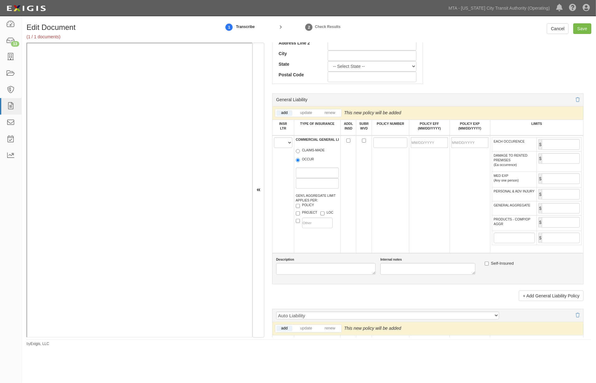
scroll to position [346, 0]
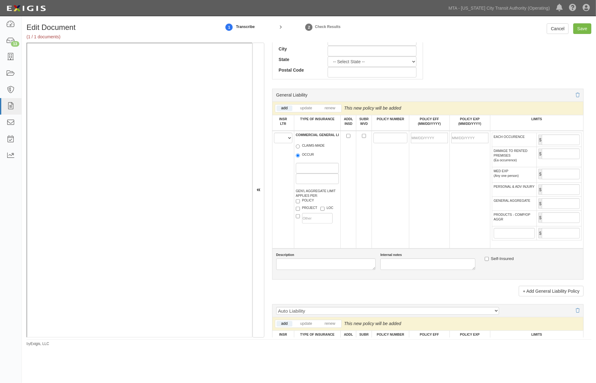
type input "10641"
click at [280, 139] on select "A B C D E F" at bounding box center [283, 138] width 18 height 11
select select "A"
click at [274, 135] on select "A B C D E F" at bounding box center [283, 138] width 18 height 11
click at [295, 157] on td "COMMERCIAL GENERAL LIABILITY CLAIMS-MADE OCCUR GEN'L AGGREGATE LIMIT APPLIES PE…" at bounding box center [317, 190] width 47 height 118
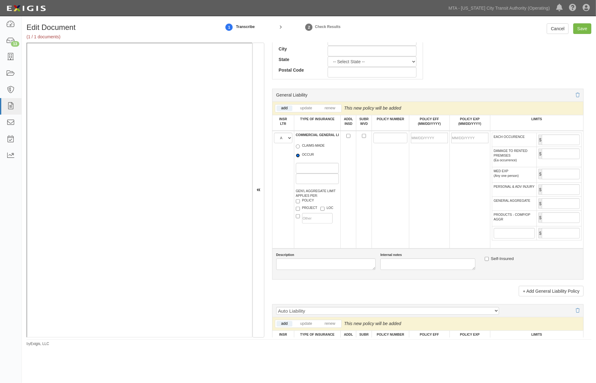
click at [299, 157] on input "OCCUR" at bounding box center [298, 156] width 4 height 4
radio input "true"
paste input "ECPC1535552"
type input "ECPC1535552"
click at [420, 139] on input "POLICY EFF (MM/DD/YYYY)" at bounding box center [429, 138] width 37 height 11
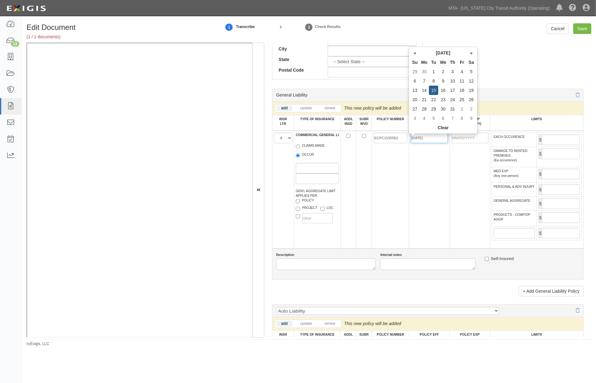
type input "07/15/2025"
type input "07/15/2026"
click at [430, 190] on td "07/15/2025" at bounding box center [429, 190] width 41 height 118
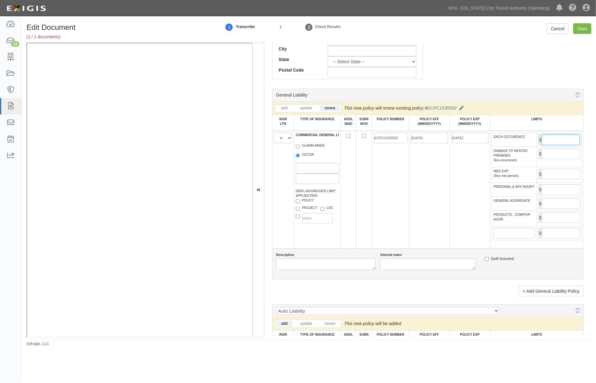
click at [552, 141] on input "EACH OCCURENCE" at bounding box center [561, 140] width 38 height 11
type input "1,000,000"
click at [562, 209] on input "GENERAL AGGREGATE" at bounding box center [561, 204] width 38 height 11
type input "1,000,000"
click at [557, 223] on input "PRODUCTS - COMP/OP AGGR" at bounding box center [561, 218] width 38 height 11
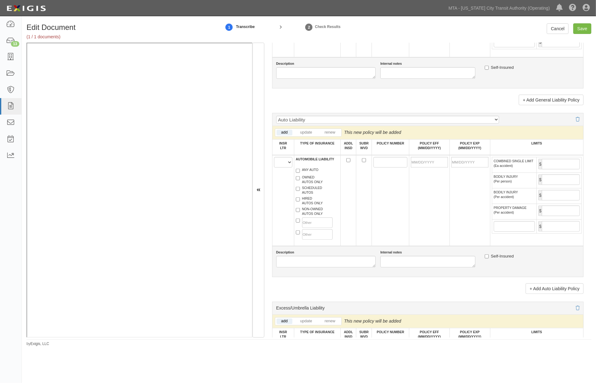
scroll to position [589, 0]
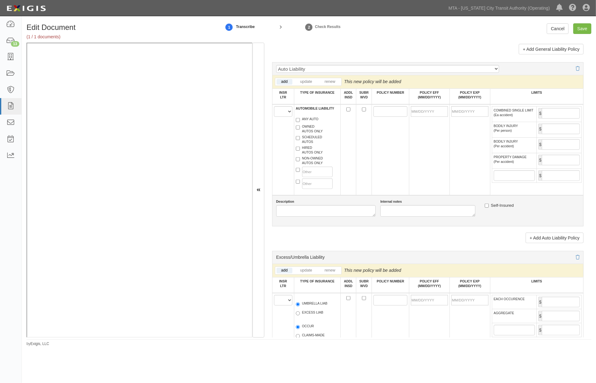
type input "1,000,000"
click at [281, 121] on td "A B C D E F" at bounding box center [283, 149] width 22 height 91
click at [280, 117] on select "A B C D E F" at bounding box center [283, 111] width 18 height 11
select select "B"
click at [274, 117] on select "A B C D E F" at bounding box center [283, 111] width 18 height 11
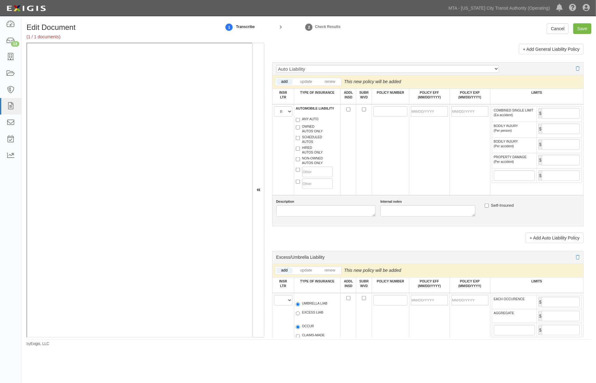
click at [301, 123] on label "ANY AUTO" at bounding box center [307, 120] width 23 height 6
click at [300, 122] on input "ANY AUTO" at bounding box center [298, 120] width 4 height 4
checkbox input "true"
paste input "BAP1534282"
type input "BAP1534282"
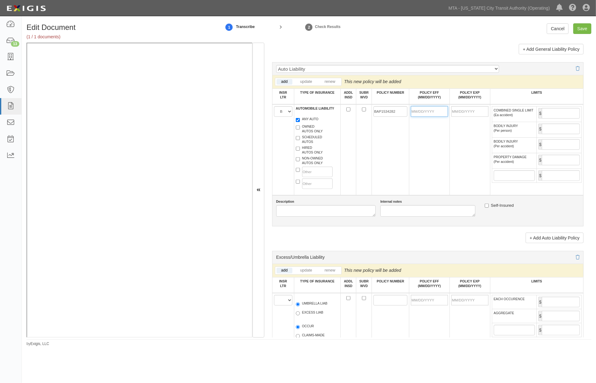
click at [416, 117] on input "POLICY EFF (MM/DD/YYYY)" at bounding box center [429, 111] width 37 height 11
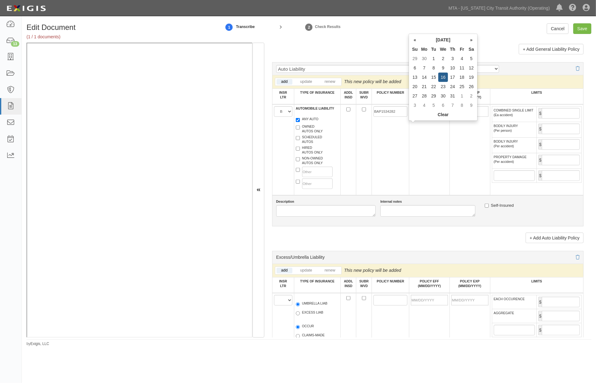
type input "07/16/2025"
type input "07/16/2026"
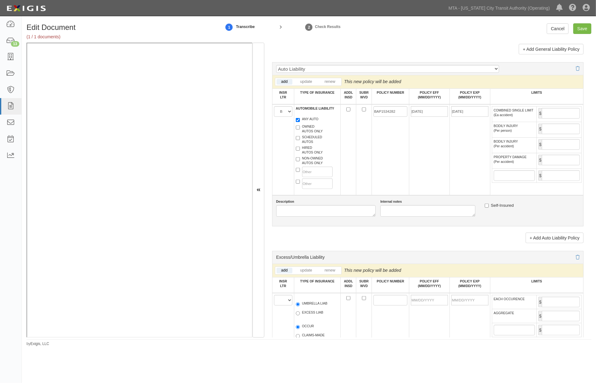
click at [472, 185] on td "07/16/2026" at bounding box center [469, 149] width 41 height 91
click at [568, 119] on input "COMBINED SINGLE LIMIT (Ea accident)" at bounding box center [561, 113] width 38 height 11
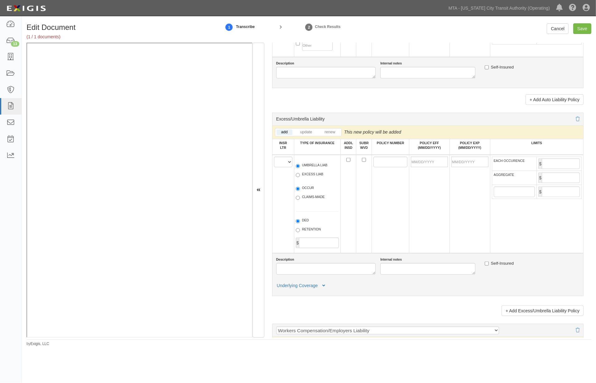
scroll to position [727, 0]
type input "1,000,000"
click at [281, 167] on select "A B C D E F" at bounding box center [283, 161] width 18 height 11
select select "A"
click at [274, 167] on select "A B C D E F" at bounding box center [283, 161] width 18 height 11
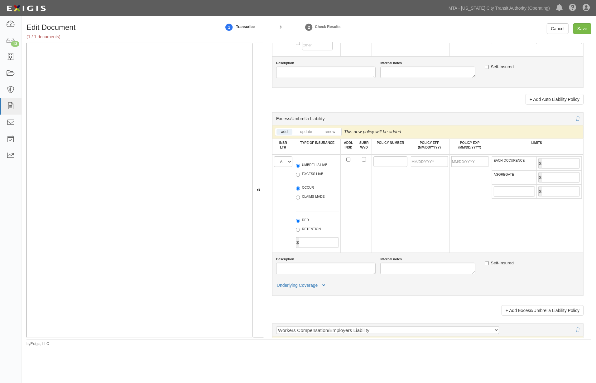
click at [304, 178] on label "EXCESS LIAB" at bounding box center [309, 175] width 27 height 6
click at [300, 177] on input "EXCESS LIAB" at bounding box center [298, 175] width 4 height 4
radio input "true"
click at [303, 192] on label "OCCUR" at bounding box center [305, 188] width 18 height 6
click at [300, 191] on input "OCCUR" at bounding box center [298, 189] width 4 height 4
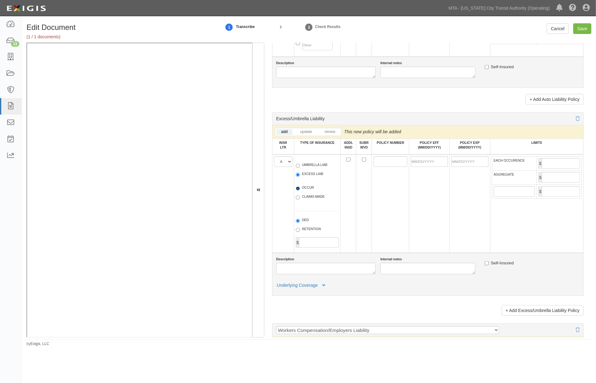
radio input "true"
paste input "FFX1534284"
type input "FFX1534284"
click at [429, 167] on input "POLICY EFF (MM/DD/YYYY)" at bounding box center [429, 161] width 37 height 11
type input "07/15/2025"
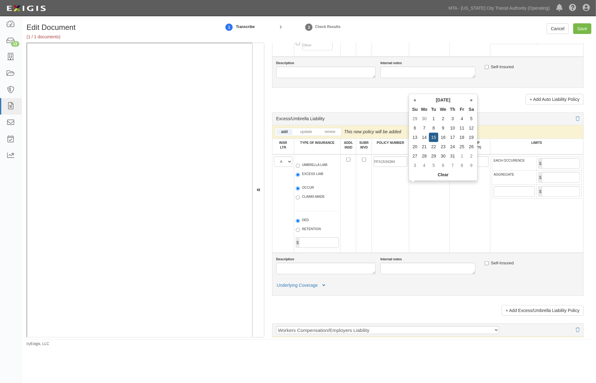
type input "07/15/2026"
click at [428, 220] on td "07/15/2025" at bounding box center [429, 204] width 41 height 99
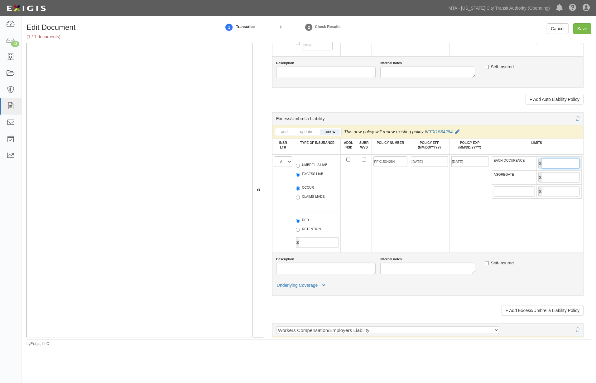
click at [555, 169] on input "EACH OCCURENCE" at bounding box center [561, 163] width 38 height 11
type input "10,000,000"
click at [560, 183] on input "AGGREGATE" at bounding box center [561, 177] width 38 height 11
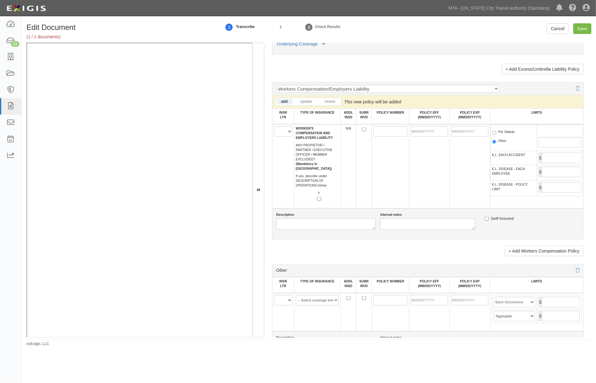
scroll to position [970, 0]
type input "10,000,000"
click at [282, 136] on select "A B C D E F" at bounding box center [283, 130] width 18 height 11
select select "B"
click at [274, 136] on select "A B C D E F" at bounding box center [283, 130] width 18 height 11
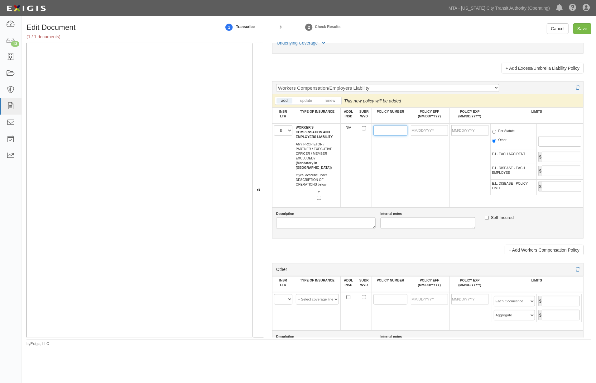
paste input "WCA1534283"
type input "WCA1534283"
click at [415, 136] on input "POLICY EFF (MM/DD/YYYY)" at bounding box center [429, 130] width 37 height 11
type input "07/15/2025"
type input "[DATE]"
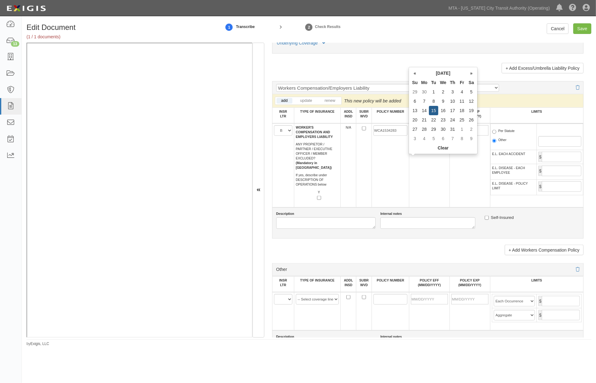
click at [428, 206] on td "07/15/2025" at bounding box center [429, 165] width 41 height 84
click at [502, 135] on label "Per Statute" at bounding box center [503, 132] width 23 height 6
click at [496, 134] on input "Per Statute" at bounding box center [494, 132] width 4 height 4
radio input "true"
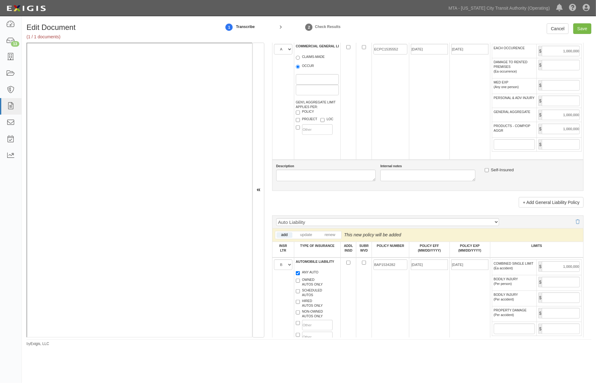
scroll to position [0, 0]
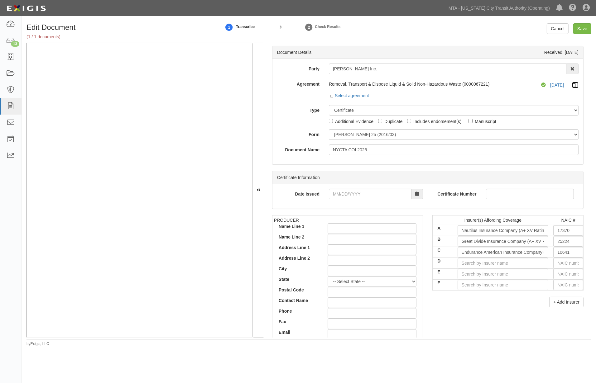
click at [572, 84] on icon at bounding box center [575, 85] width 7 height 5
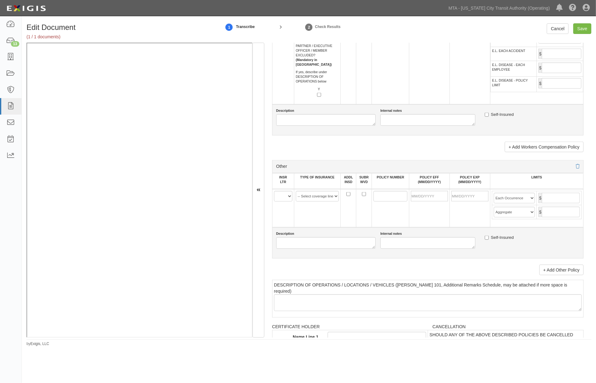
scroll to position [1074, 0]
click at [281, 201] on select "A B C D E F" at bounding box center [283, 195] width 18 height 11
select select "A"
click at [274, 201] on select "A B C D E F" at bounding box center [283, 195] width 18 height 11
click at [315, 201] on select "-- Select coverage line -- Asbestos Abatement Auto Physical Damage Aviation Lia…" at bounding box center [317, 195] width 43 height 11
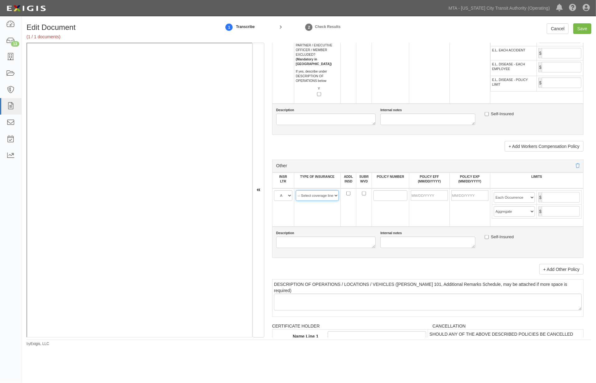
select select "14"
click at [296, 201] on select "-- Select coverage line -- Asbestos Abatement Auto Physical Damage Aviation Lia…" at bounding box center [317, 195] width 43 height 11
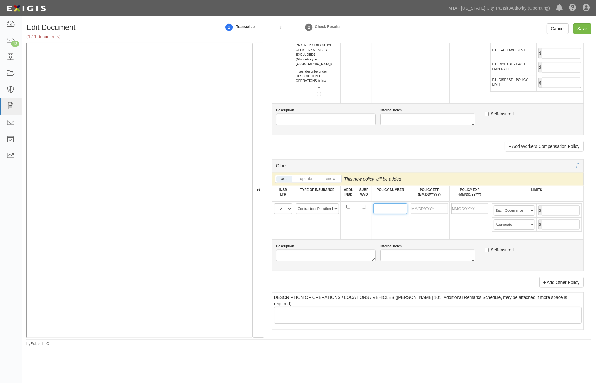
paste input "SSP1534286"
type input "SSP1534286"
click at [419, 214] on input "POLICY EFF (MM/DD/YYYY)" at bounding box center [429, 209] width 37 height 11
type input "07/15/2025"
type input "07/15/2026"
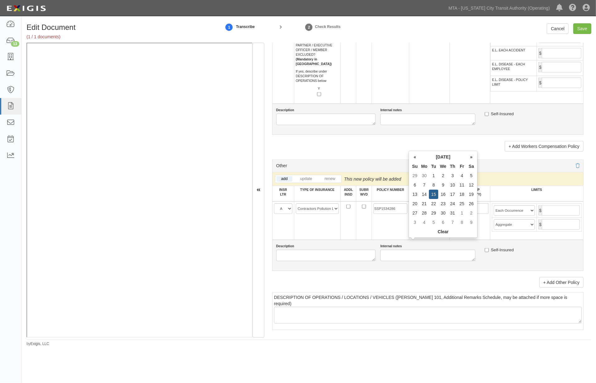
click at [459, 240] on td "07/15/2026" at bounding box center [469, 221] width 41 height 38
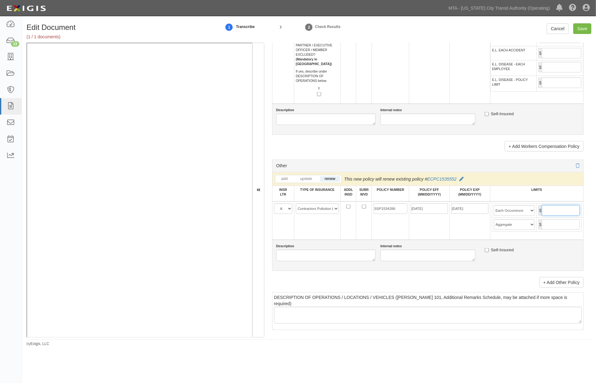
click at [554, 216] on input "text" at bounding box center [561, 210] width 38 height 11
type input "1,000,000"
click at [549, 230] on input "text" at bounding box center [561, 224] width 38 height 11
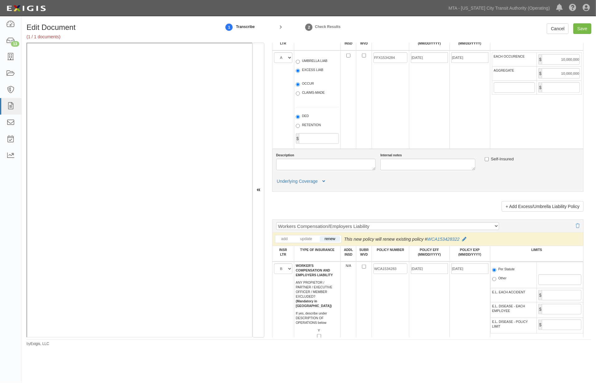
scroll to position [831, 0]
type input "1,000,000"
click at [323, 184] on icon at bounding box center [323, 182] width 3 height 4
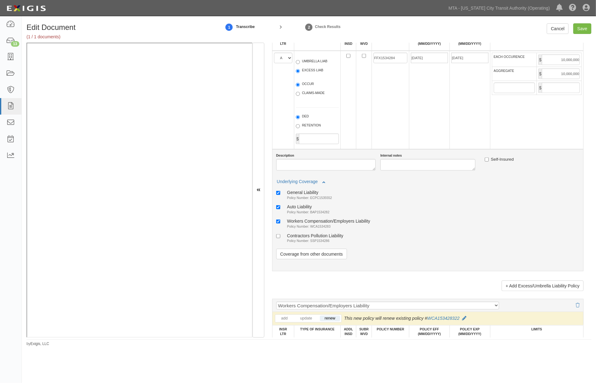
click at [296, 243] on small "Policy Number: SSP1534286" at bounding box center [308, 241] width 42 height 4
click at [280, 238] on input "Contractors Pollution Liability Policy Number: SSP1534286" at bounding box center [278, 236] width 4 height 4
checkbox input "true"
click at [580, 32] on input "Save" at bounding box center [582, 28] width 18 height 11
type input "1000000"
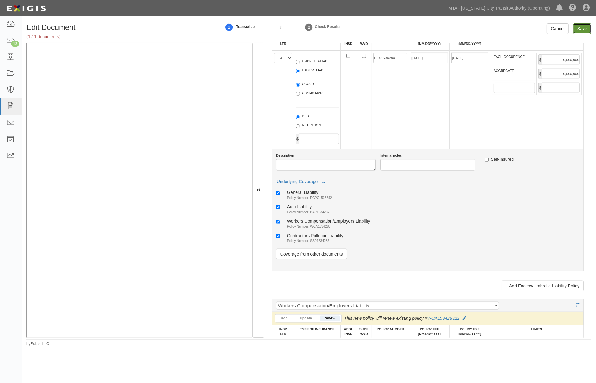
type input "1000000"
type input "10000000"
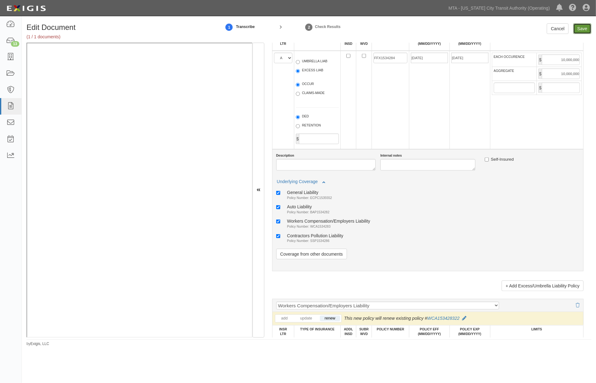
type input "1000000"
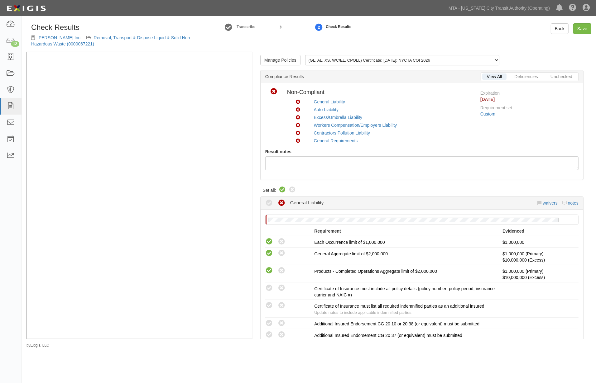
click at [281, 190] on icon at bounding box center [282, 189] width 7 height 7
radio input "true"
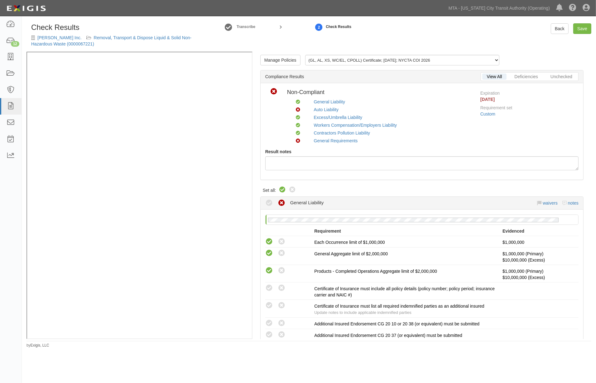
radio input "true"
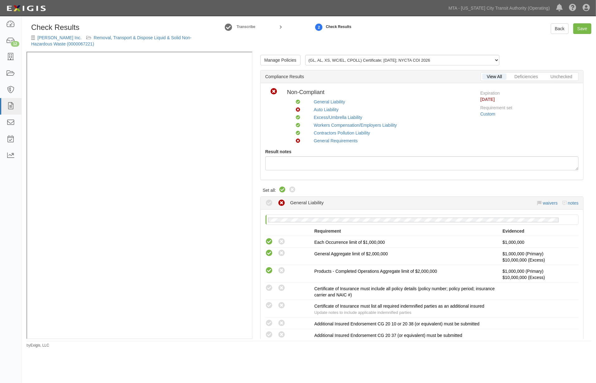
radio input "true"
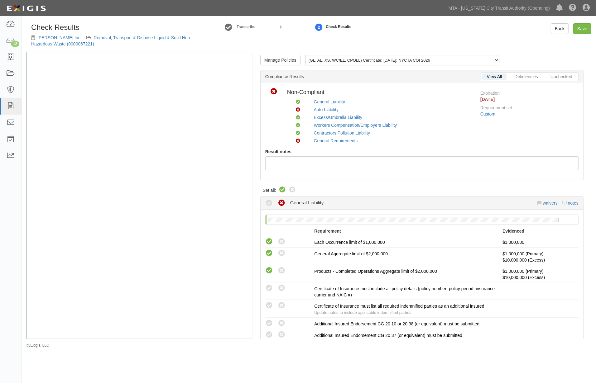
radio input "true"
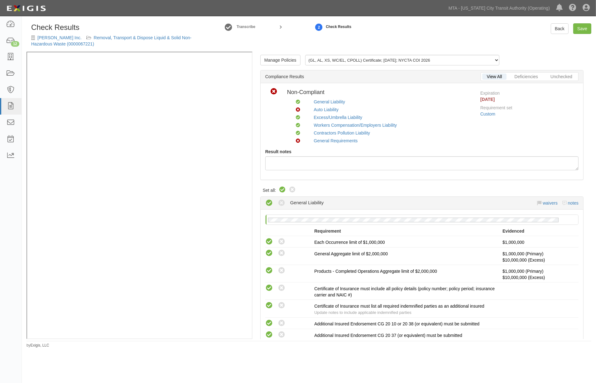
radio input "true"
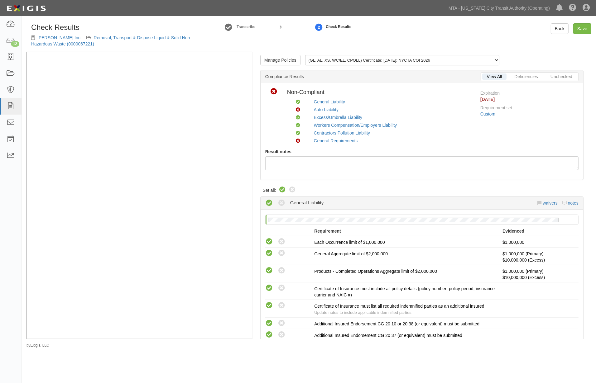
radio input "true"
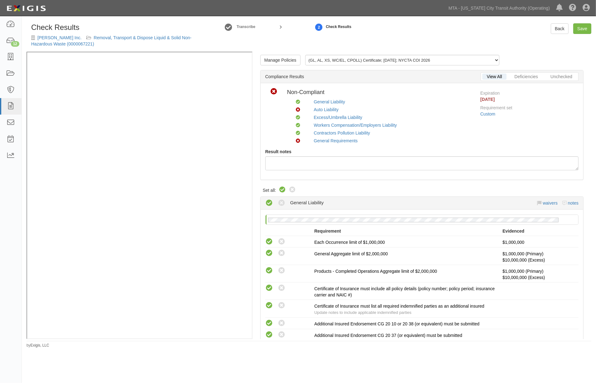
radio input "true"
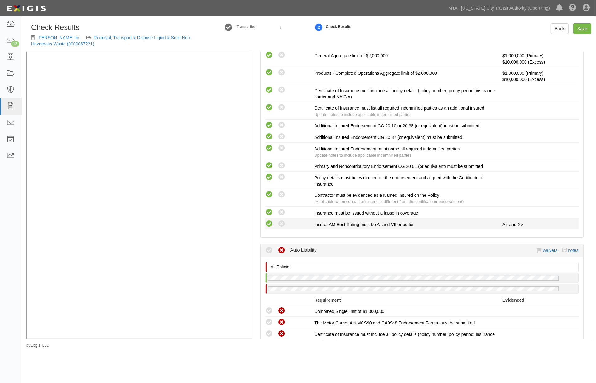
scroll to position [312, 0]
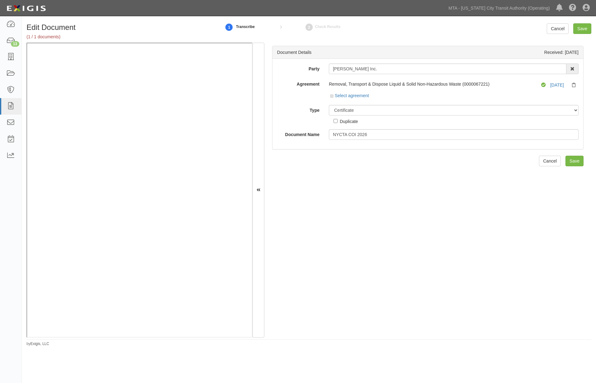
select select "CertificateDetail"
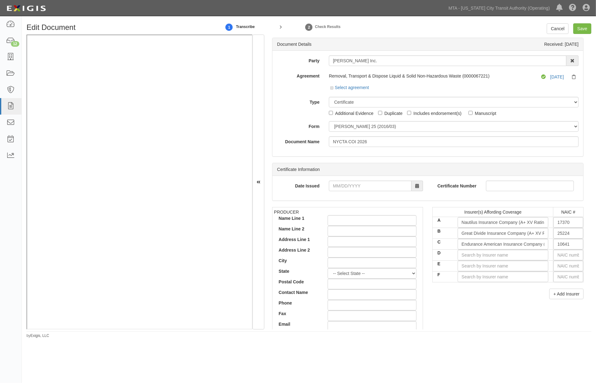
click at [474, 315] on div "PRODUCER Name Line 1 Name Line 2 Address Line 1 Address Line 2 City State -- Se…" at bounding box center [427, 315] width 321 height 217
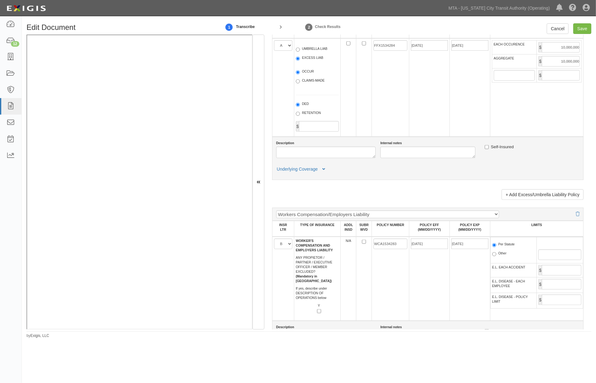
scroll to position [796, 0]
click at [324, 171] on icon at bounding box center [323, 169] width 3 height 4
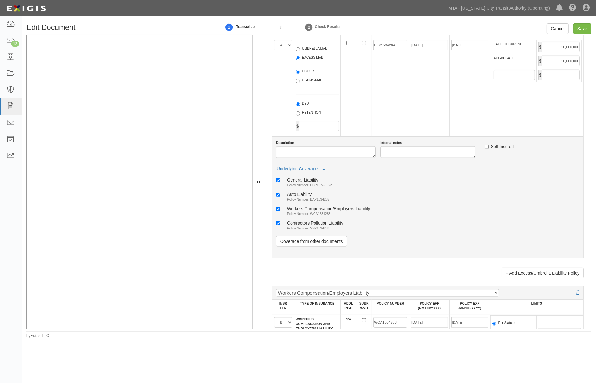
click at [392, 279] on div "+ Add Excess/Umbrella Liability Policy" at bounding box center [427, 270] width 311 height 15
click at [313, 247] on link "Coverage from other documents" at bounding box center [311, 241] width 71 height 11
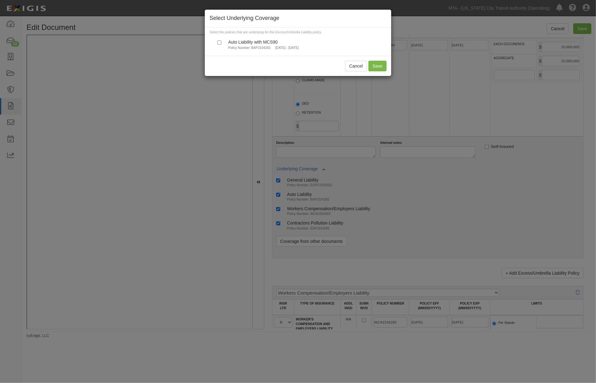
click at [230, 41] on div "Auto Liability with MCS90" at bounding box center [263, 41] width 70 height 5
click at [221, 41] on input "Auto Liability with MCS90 Policy Number: BAP1534282 [DATE] - [DATE]" at bounding box center [219, 43] width 4 height 4
checkbox input "true"
click at [353, 66] on button "Cancel" at bounding box center [356, 66] width 22 height 11
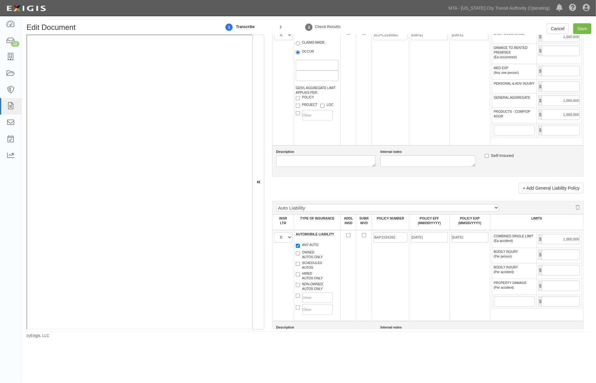
scroll to position [416, 0]
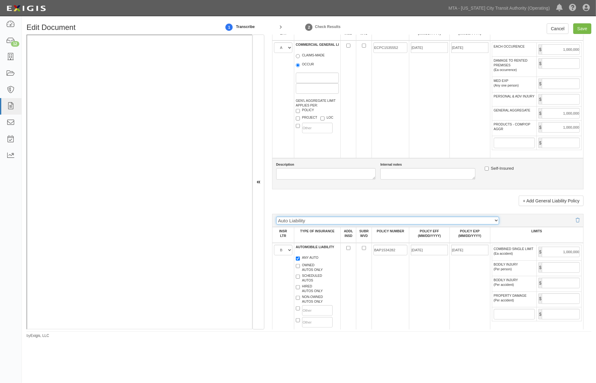
click at [312, 225] on select "Auto Liability Auto Liability with CA9948 Auto Liability with MCS90 Auto Liabil…" at bounding box center [387, 221] width 223 height 8
select select "111"
click at [276, 225] on select "Auto Liability Auto Liability with CA9948 Auto Liability with MCS90 Auto Liabil…" at bounding box center [387, 221] width 223 height 8
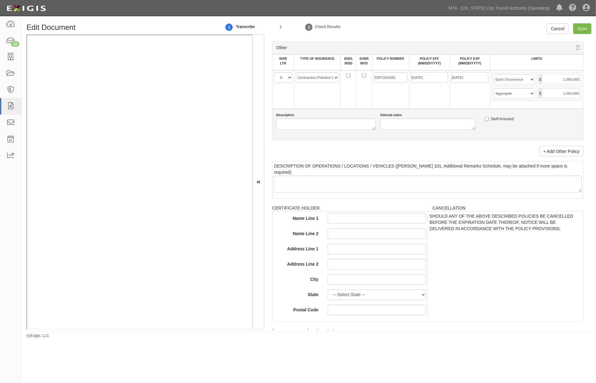
scroll to position [1212, 0]
click at [580, 30] on input "Save" at bounding box center [582, 28] width 18 height 11
type input "1000000"
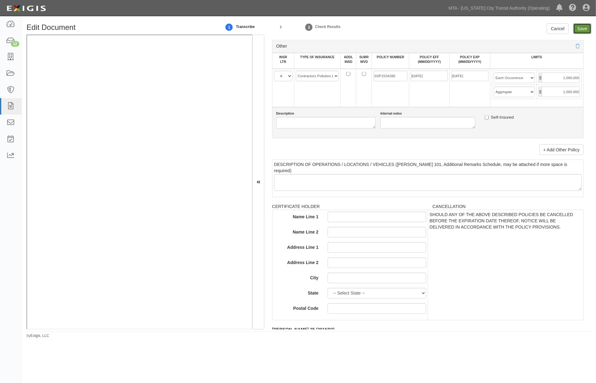
type input "1000000"
type input "10000000"
type input "1000000"
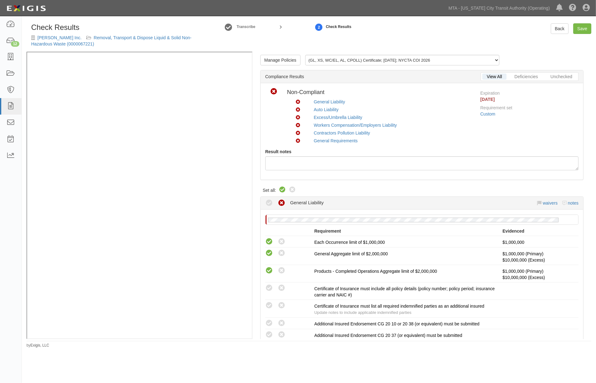
click at [281, 191] on icon at bounding box center [282, 189] width 7 height 7
radio input "true"
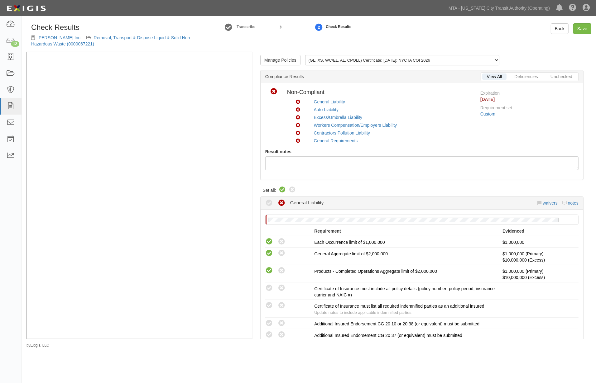
radio input "true"
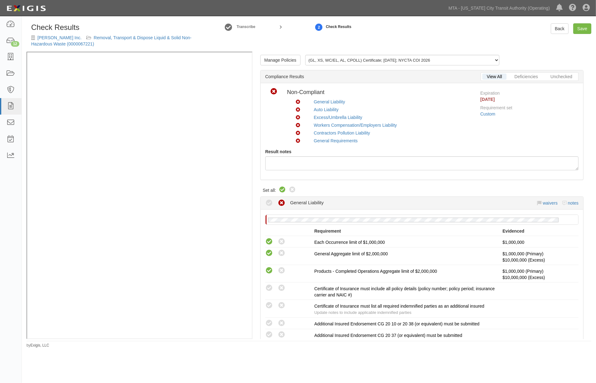
radio input "true"
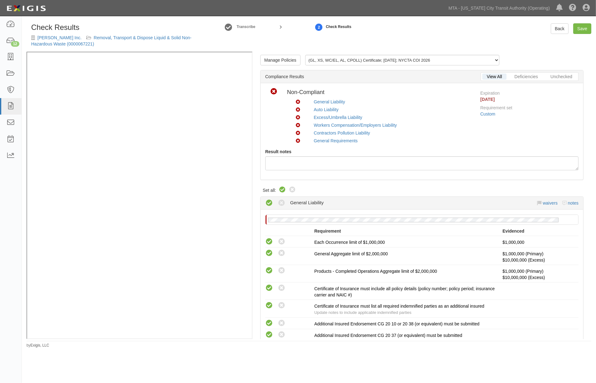
radio input "true"
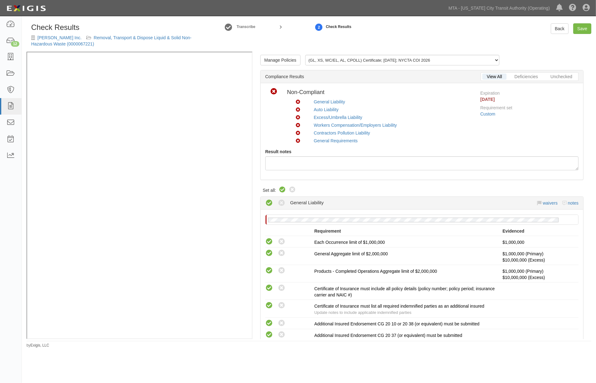
radio input "true"
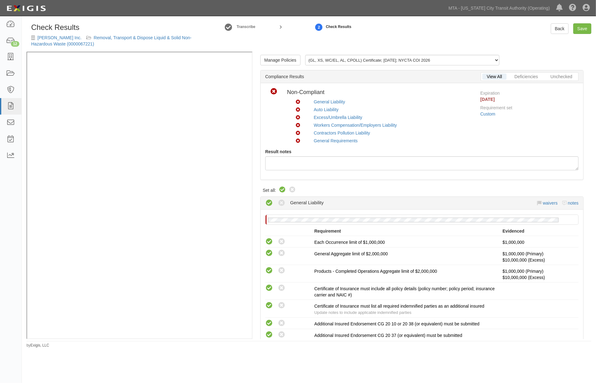
radio input "true"
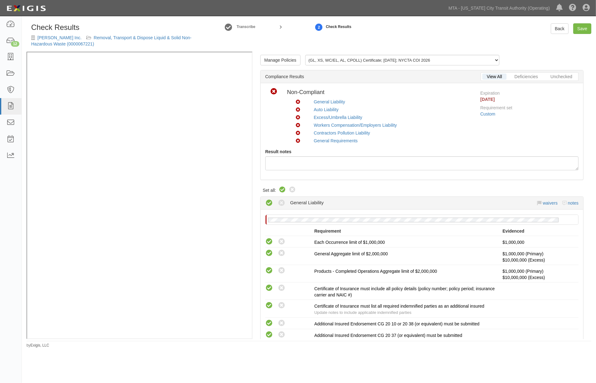
radio input "true"
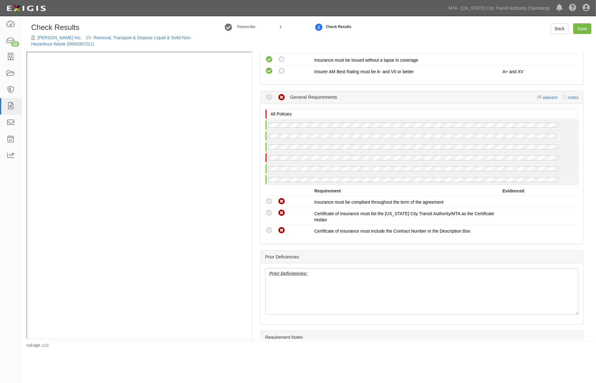
scroll to position [1138, 0]
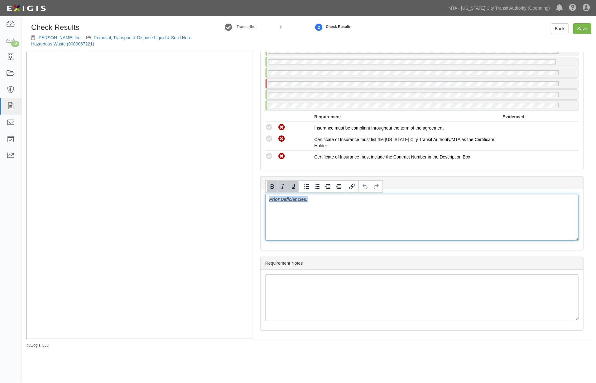
drag, startPoint x: 340, startPoint y: 197, endPoint x: 238, endPoint y: 197, distance: 102.2
click at [143, 125] on div "Manage Policies (GL, XS, WC/EL, AL, CPOLL) Certificate; 9/10/2025; NYCTA COI 20…" at bounding box center [308, 196] width 565 height 288
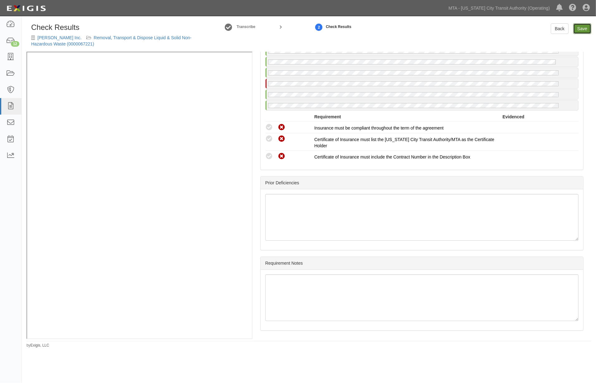
click at [581, 30] on link "Save" at bounding box center [582, 28] width 18 height 11
radio input "true"
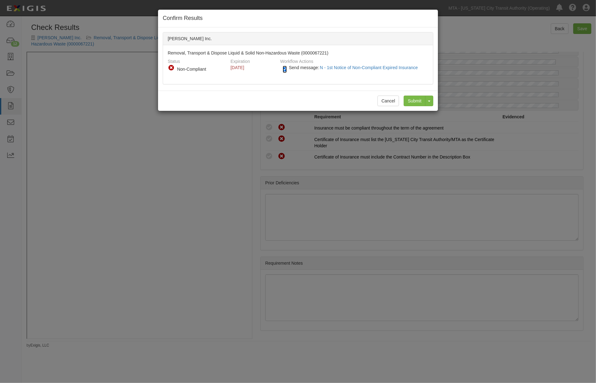
click at [283, 69] on input "Send message: N - 1st Notice of Non-Compliant Expired Insurance" at bounding box center [285, 69] width 4 height 7
checkbox input "false"
click at [417, 101] on input "Submit" at bounding box center [415, 101] width 22 height 11
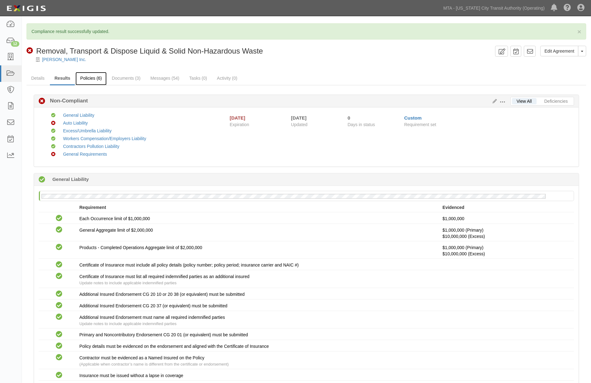
click at [94, 79] on link "Policies (6)" at bounding box center [90, 78] width 31 height 13
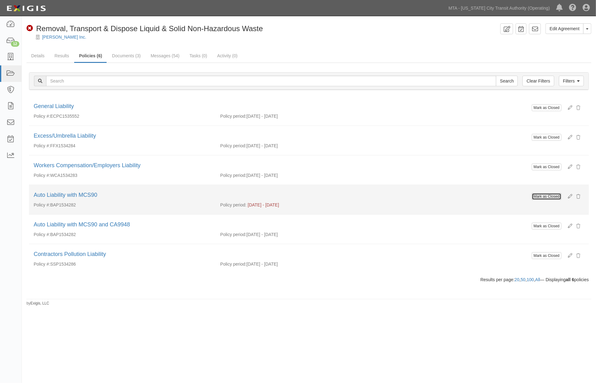
click at [550, 198] on button "Mark as Closed" at bounding box center [547, 196] width 30 height 7
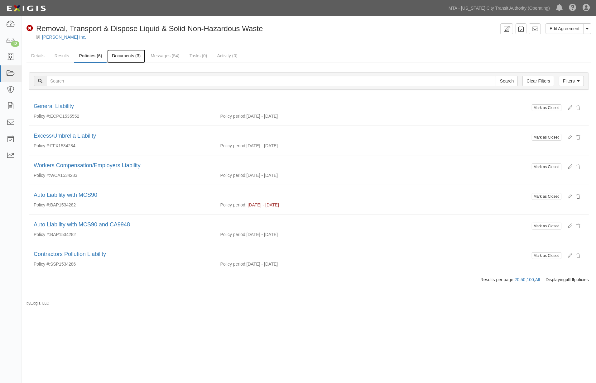
click at [130, 54] on link "Documents (3)" at bounding box center [126, 56] width 38 height 13
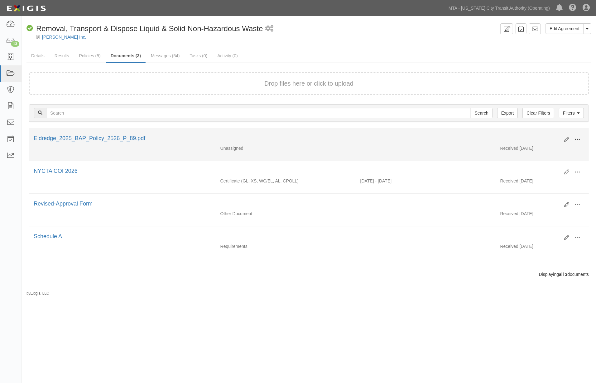
click at [578, 138] on span at bounding box center [577, 140] width 6 height 6
click at [533, 135] on link "Edit" at bounding box center [546, 137] width 49 height 11
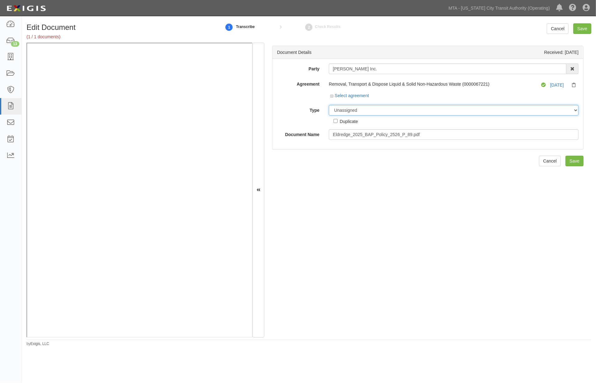
click at [356, 109] on select "Unassigned Binder Cancellation Notice Certificate Contract Endorsement Insuranc…" at bounding box center [454, 110] width 250 height 11
select select "EndorsementDetail"
click at [329, 105] on select "Unassigned Binder Cancellation Notice Certificate Contract Endorsement Insuranc…" at bounding box center [454, 110] width 250 height 11
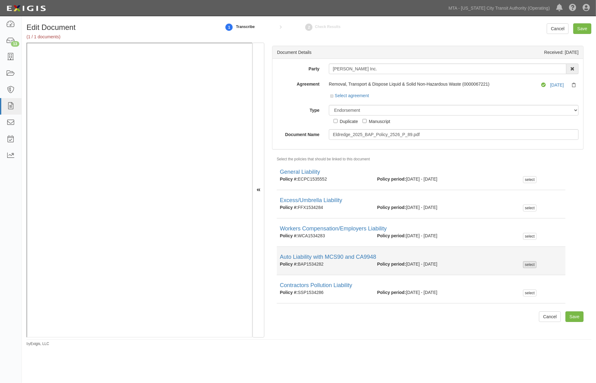
click at [523, 265] on div "select" at bounding box center [529, 265] width 13 height 7
checkbox input "true"
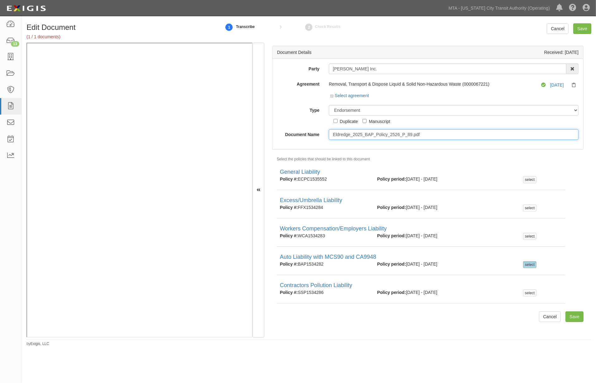
drag, startPoint x: 425, startPoint y: 133, endPoint x: 292, endPoint y: 132, distance: 133.1
click at [292, 132] on div "Document Name Eldredge_2025_BAP_Policy_2526_P_89.pdf" at bounding box center [427, 134] width 311 height 11
type input "MCS90"
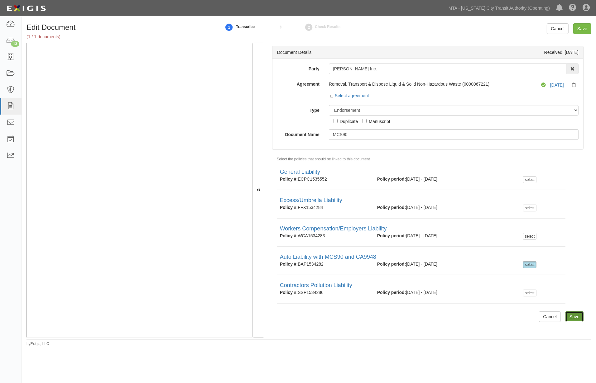
click at [572, 320] on input "Save" at bounding box center [574, 317] width 18 height 11
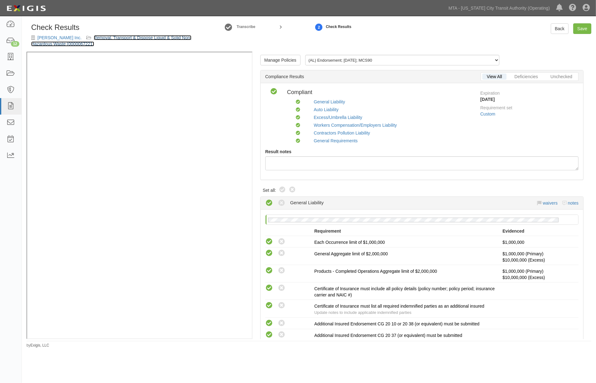
click at [170, 38] on link "Removal, Transport & Dispose Liquid & Solid Non-Hazardous Waste (0000067221)" at bounding box center [111, 40] width 160 height 11
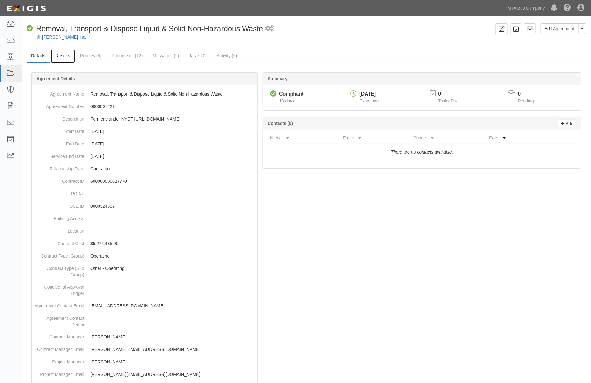
click at [64, 54] on link "Results" at bounding box center [63, 56] width 24 height 13
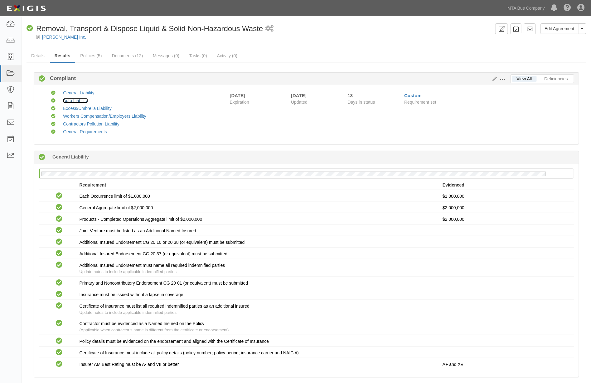
click at [79, 99] on link "Auto Liability" at bounding box center [75, 100] width 25 height 5
click at [121, 55] on link "Documents (12)" at bounding box center [127, 56] width 41 height 13
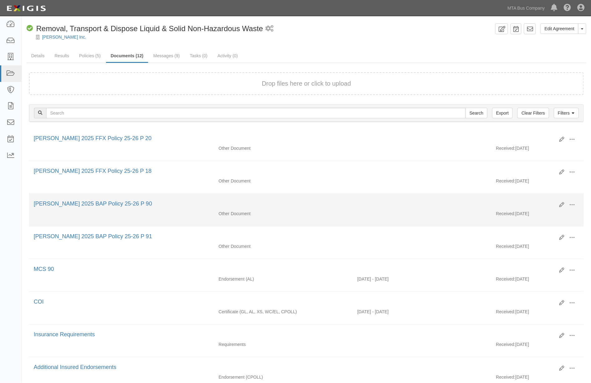
click at [359, 201] on div "[PERSON_NAME] 2025 BAP Policy 25-26 P 90" at bounding box center [294, 204] width 521 height 8
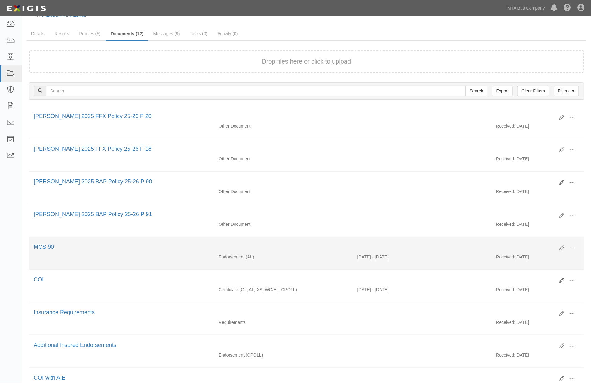
scroll to position [35, 0]
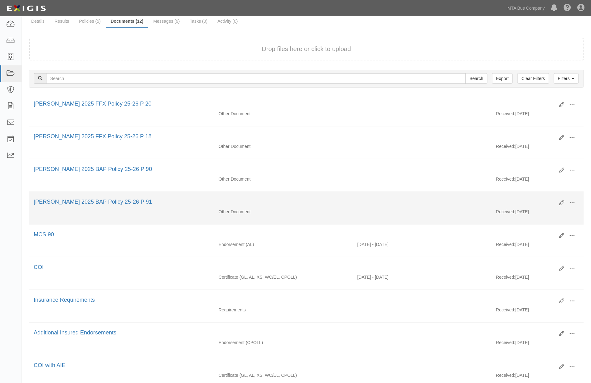
click at [571, 202] on span at bounding box center [572, 203] width 6 height 6
click at [528, 214] on link "View" at bounding box center [541, 212] width 49 height 11
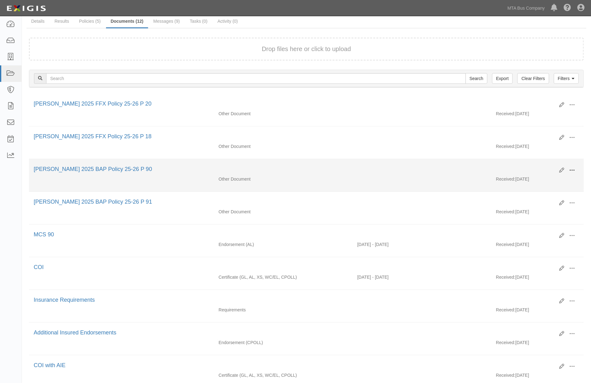
click at [571, 171] on span at bounding box center [572, 171] width 6 height 6
click at [531, 179] on link "View" at bounding box center [541, 179] width 49 height 11
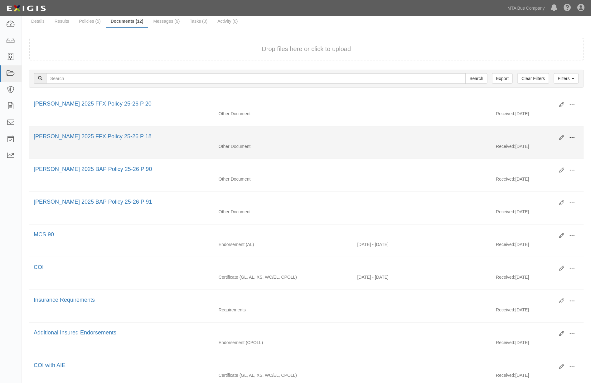
click at [567, 136] on button at bounding box center [572, 138] width 14 height 11
click at [524, 145] on link "View" at bounding box center [541, 146] width 49 height 11
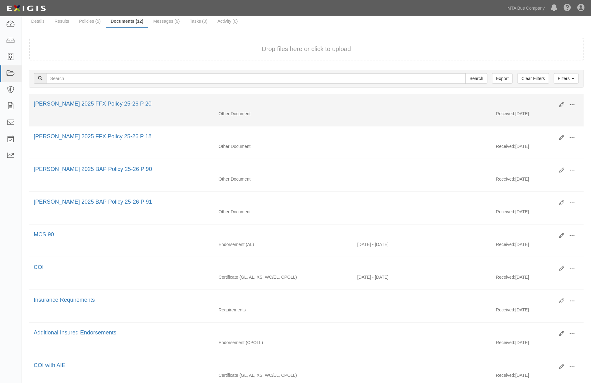
click at [573, 102] on span at bounding box center [572, 105] width 6 height 6
click at [525, 111] on link "View" at bounding box center [541, 113] width 49 height 11
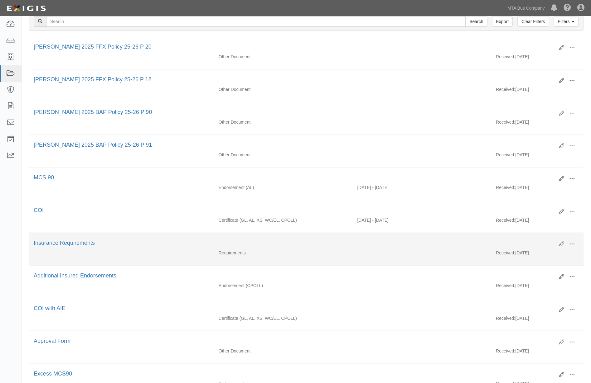
scroll to position [104, 0]
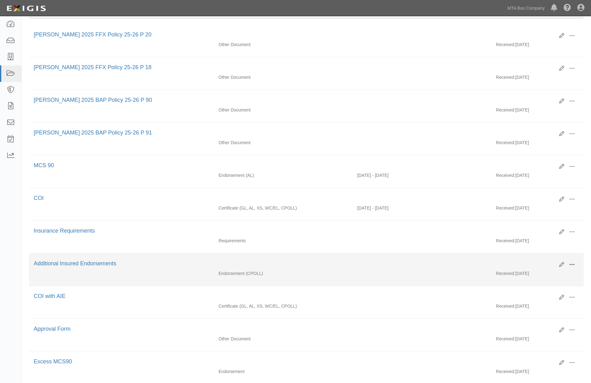
click at [574, 268] on span at bounding box center [572, 265] width 6 height 6
click at [529, 276] on link "View" at bounding box center [541, 273] width 49 height 11
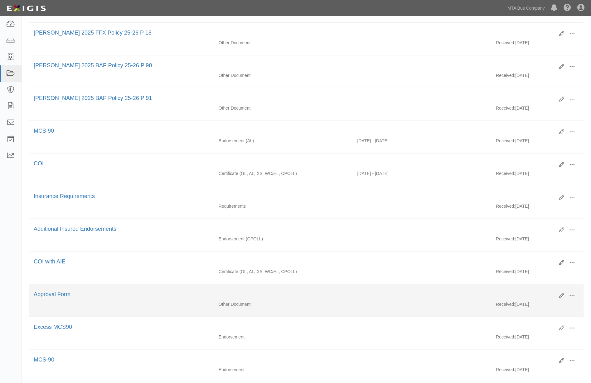
scroll to position [173, 0]
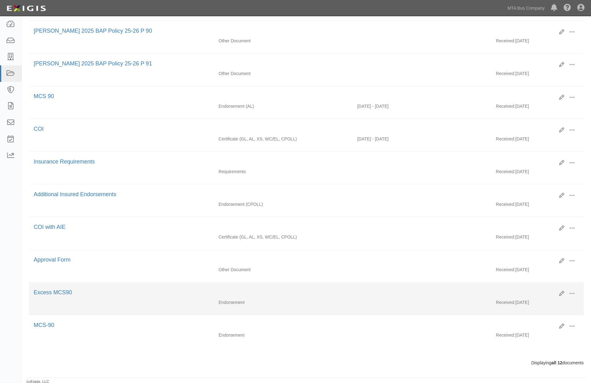
click at [370, 297] on div "Excess MCS90" at bounding box center [294, 293] width 521 height 8
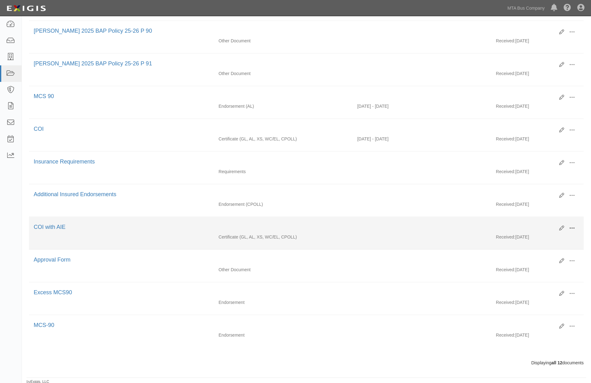
click at [574, 231] on span at bounding box center [572, 229] width 6 height 6
click at [528, 241] on link "View" at bounding box center [541, 237] width 49 height 11
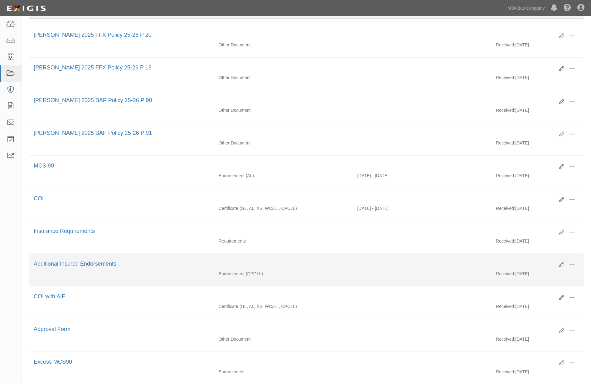
scroll to position [104, 0]
click at [569, 267] on span at bounding box center [572, 265] width 6 height 6
click at [527, 278] on link "View" at bounding box center [541, 273] width 49 height 11
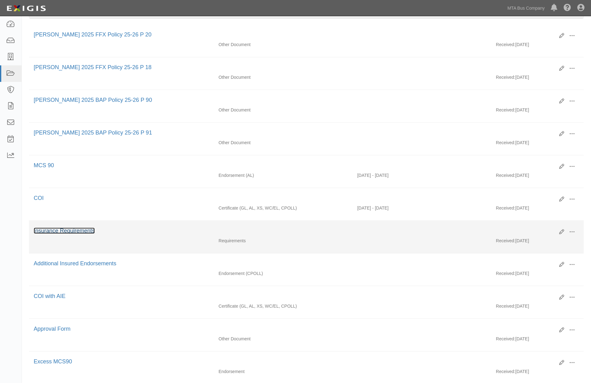
click at [70, 233] on link "Insurance Requirements" at bounding box center [64, 231] width 61 height 6
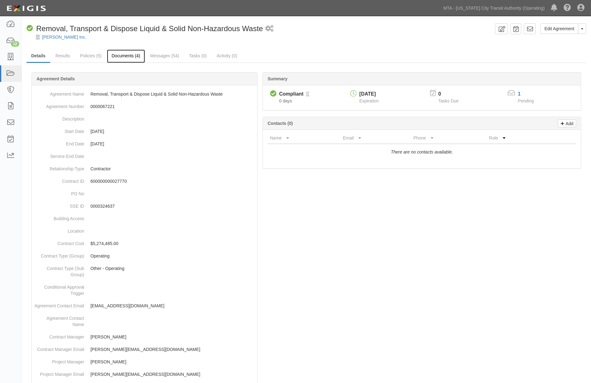
click at [136, 53] on link "Documents (4)" at bounding box center [126, 56] width 38 height 13
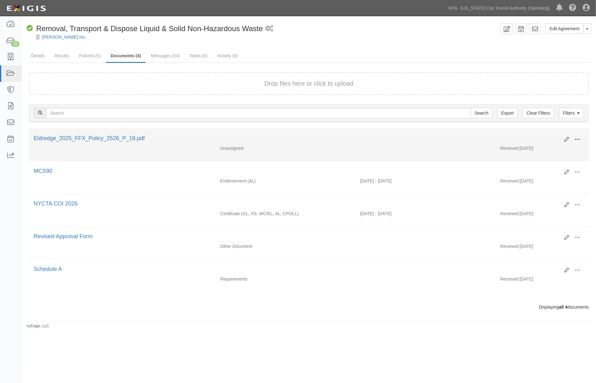
click at [574, 136] on button at bounding box center [577, 140] width 14 height 11
click at [540, 136] on link "Edit" at bounding box center [546, 137] width 49 height 11
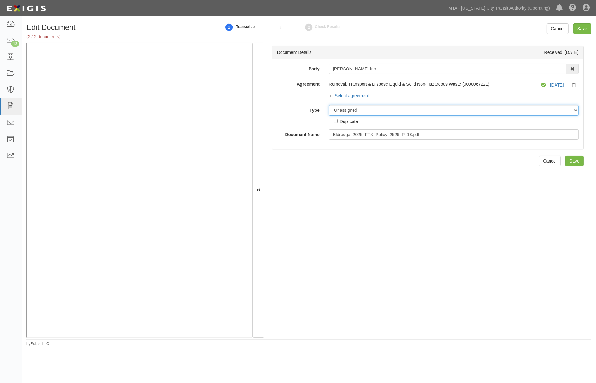
click at [367, 107] on select "Unassigned Binder Cancellation Notice Certificate Contract Endorsement Insuranc…" at bounding box center [454, 110] width 250 height 11
select select "EndorsementDetail"
click at [329, 105] on select "Unassigned Binder Cancellation Notice Certificate Contract Endorsement Insuranc…" at bounding box center [454, 110] width 250 height 11
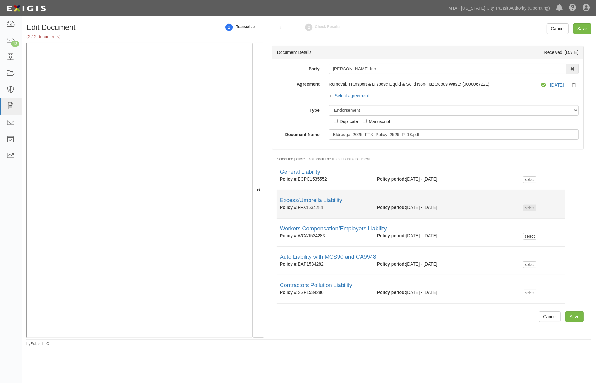
click at [529, 207] on div "select" at bounding box center [529, 208] width 13 height 7
checkbox input "true"
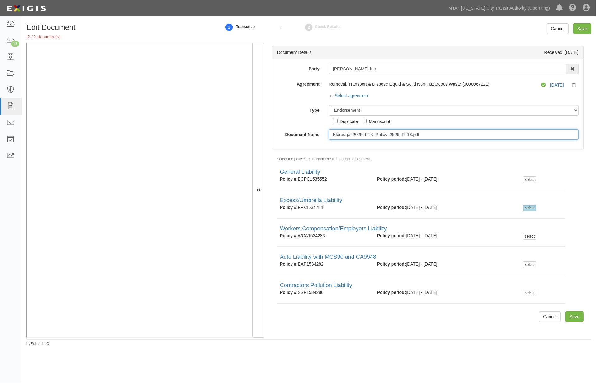
drag, startPoint x: 437, startPoint y: 137, endPoint x: 301, endPoint y: 135, distance: 136.2
click at [301, 135] on div "Document Name Eldredge_2025_FFX_Policy_2526_P_18.pdf" at bounding box center [427, 134] width 311 height 11
type input "Excess MCS 90"
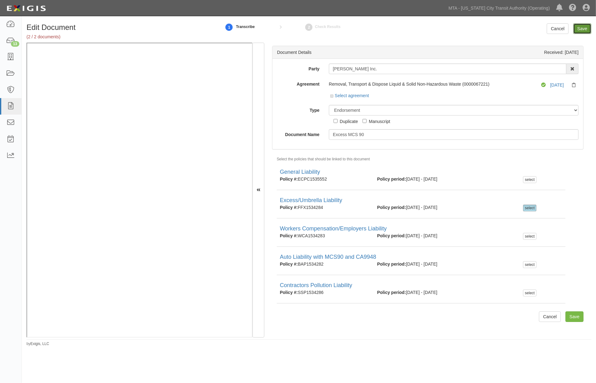
click at [583, 32] on input "Save" at bounding box center [582, 28] width 18 height 11
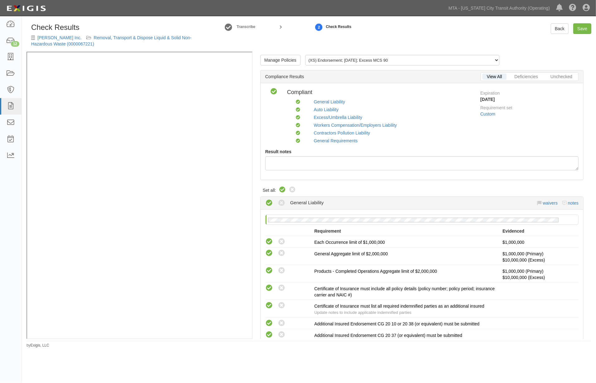
click at [280, 190] on icon at bounding box center [282, 189] width 7 height 7
radio input "true"
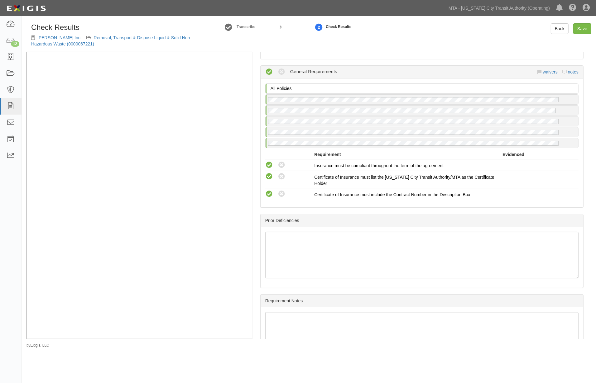
scroll to position [1111, 0]
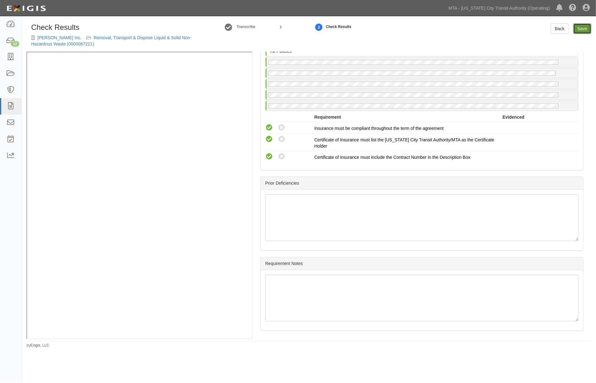
click at [580, 30] on link "Save" at bounding box center [582, 28] width 18 height 11
radio input "true"
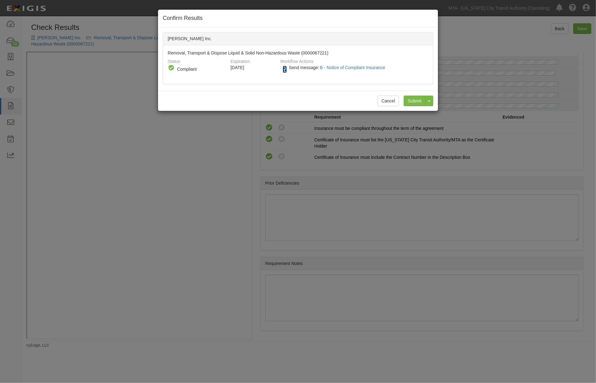
click at [283, 69] on input "Send message: B - Notice of Compliant Insurance" at bounding box center [285, 69] width 4 height 7
checkbox input "false"
click at [411, 99] on input "Submit" at bounding box center [415, 101] width 22 height 11
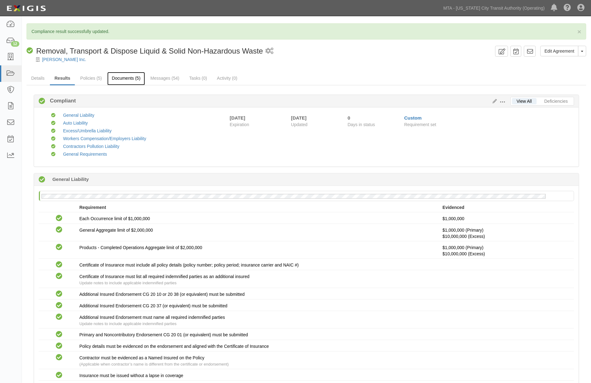
click at [126, 80] on link "Documents (5)" at bounding box center [126, 78] width 38 height 13
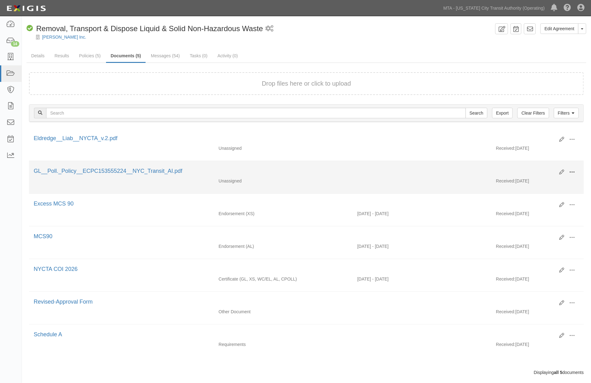
click at [574, 172] on span at bounding box center [572, 173] width 6 height 6
click at [528, 169] on link "Edit" at bounding box center [541, 169] width 49 height 11
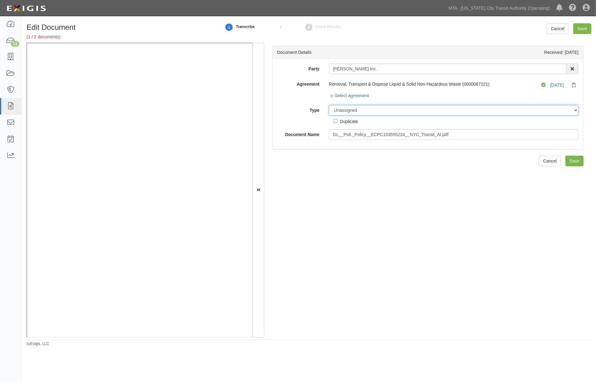
click at [362, 111] on select "Unassigned Binder Cancellation Notice Certificate Contract Endorsement Insuranc…" at bounding box center [454, 110] width 250 height 11
select select "EndorsementDetail"
click at [329, 105] on select "Unassigned Binder Cancellation Notice Certificate Contract Endorsement Insuranc…" at bounding box center [454, 110] width 250 height 11
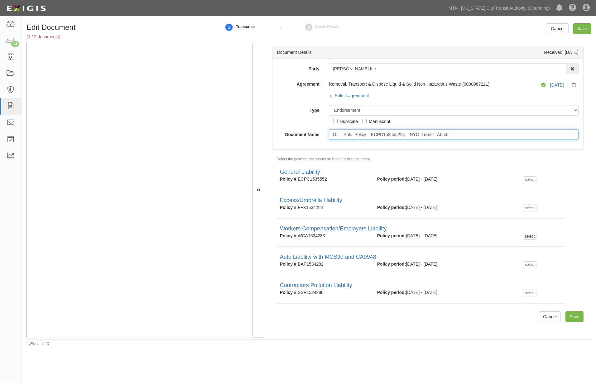
drag, startPoint x: 385, startPoint y: 134, endPoint x: 290, endPoint y: 134, distance: 95.1
click at [290, 134] on div "Document Name GL__Poll._Policy__ECPC153555224__NYC_Transit_AI.pdf" at bounding box center [427, 134] width 311 height 11
type input "Port Authority"
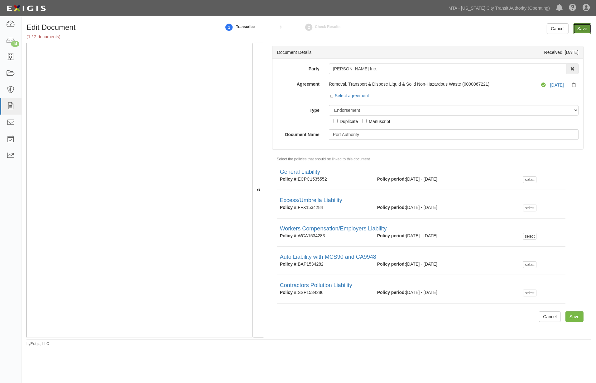
click at [583, 27] on input "Save" at bounding box center [582, 28] width 18 height 11
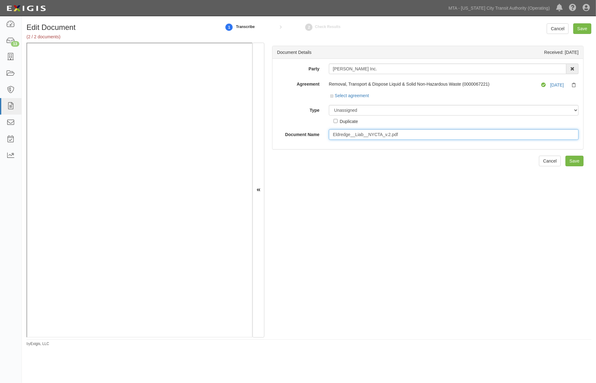
drag, startPoint x: 428, startPoint y: 132, endPoint x: 328, endPoint y: 133, distance: 100.4
click at [328, 133] on div "Eldredge__Liab__NYCTA_v.2.pdf" at bounding box center [453, 134] width 259 height 11
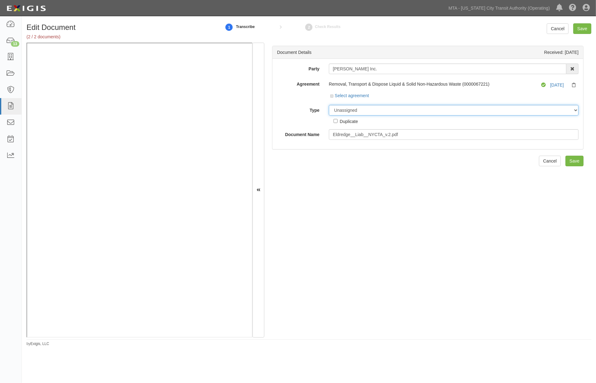
click at [341, 110] on select "Unassigned Binder Cancellation Notice Certificate Contract Endorsement Insuranc…" at bounding box center [454, 110] width 250 height 11
select select "CertificateDetail"
click at [329, 105] on select "Unassigned Binder Cancellation Notice Certificate Contract Endorsement Insuranc…" at bounding box center [454, 110] width 250 height 11
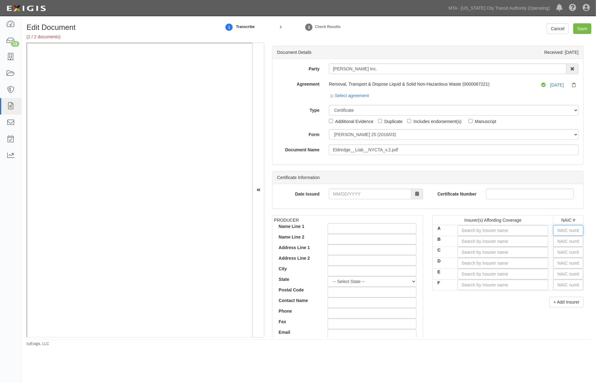
click at [565, 231] on input "text" at bounding box center [568, 230] width 30 height 11
type input "16862"
type input "1"
type input "17459"
type input "17"
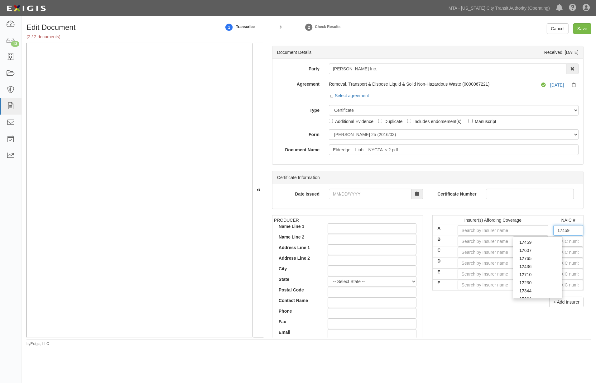
type input "17344"
type input "173"
type input "17370"
type input "1737"
type input "17370"
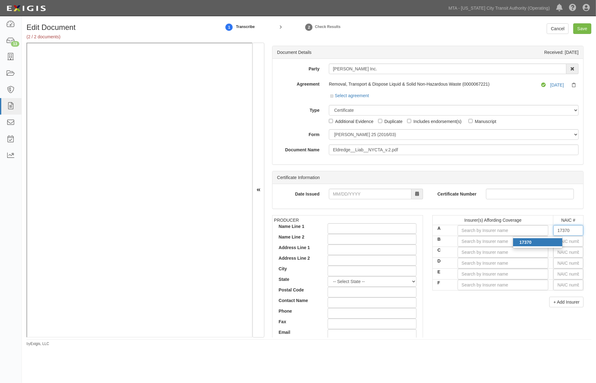
click at [549, 244] on div "17370" at bounding box center [537, 242] width 49 height 8
type input "Nautilus Insurance Company (A+ XV Rating)"
type input "17370"
click at [556, 242] on input "text" at bounding box center [568, 241] width 30 height 11
type input "25232"
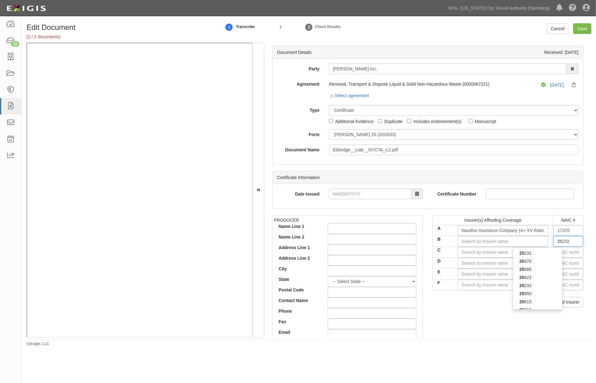
type input "252"
type input "25224"
type input "2522"
type input "25224"
click at [533, 252] on div "25224" at bounding box center [537, 253] width 49 height 8
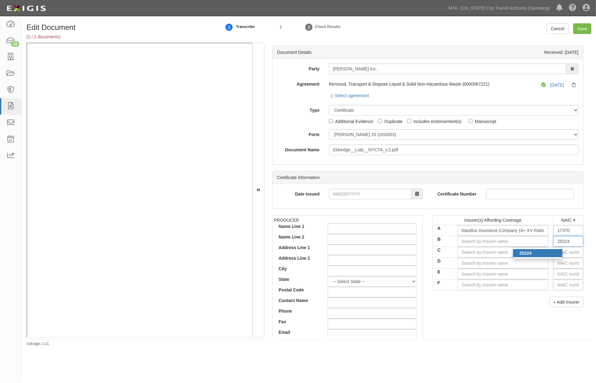
type input "Great Divide Insurance Company (A+ XV Rating)"
type input "25224"
click at [558, 253] on input "text" at bounding box center [568, 252] width 30 height 11
type input "16862"
type input "1"
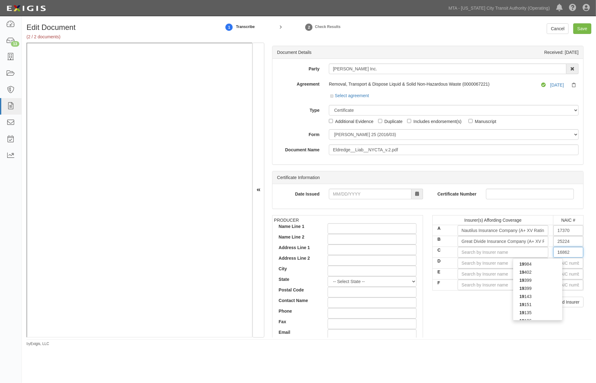
type input "19984"
type input "19"
type input "19690"
type input "196"
type input "19640"
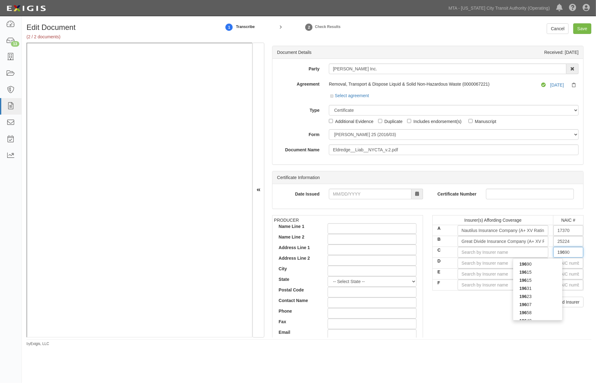
type input "1964"
type input "19641"
drag, startPoint x: 569, startPoint y: 255, endPoint x: 538, endPoint y: 256, distance: 31.5
click at [538, 256] on tr "C 19641 1964" at bounding box center [508, 252] width 151 height 11
type input "16862"
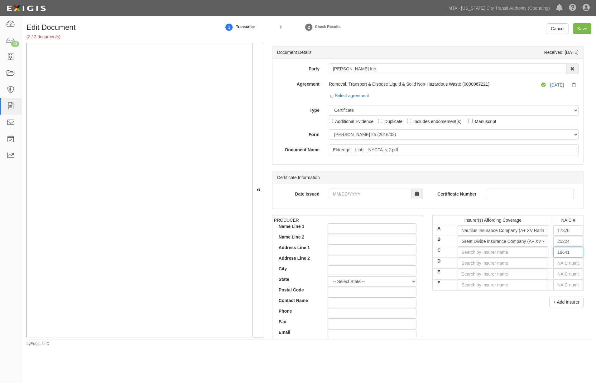
type input "1"
type input "10750"
type input "10"
type input "10690"
type input "106"
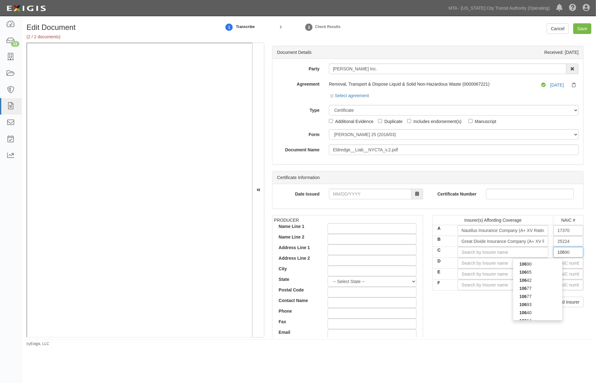
type input "10642"
type input "1064"
type input "10644"
type input "10642"
type input "1064"
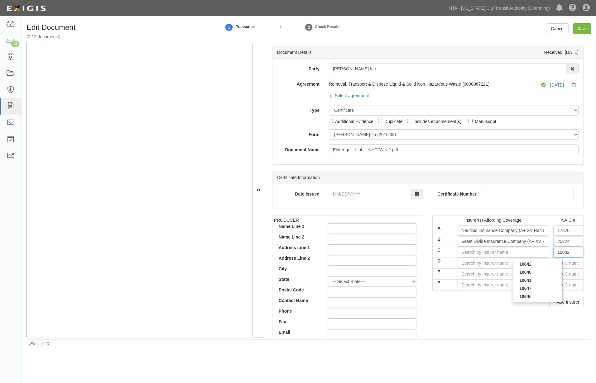
type input "10641"
click at [529, 263] on div "10641" at bounding box center [537, 264] width 49 height 8
type input "Endurance American Insurance Company (A+ XV Rating)"
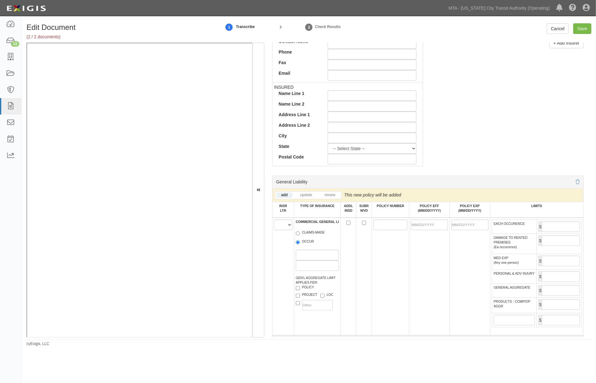
scroll to position [312, 0]
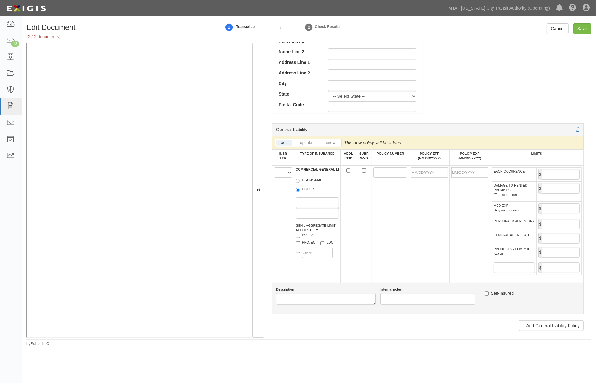
type input "10641"
click at [284, 175] on select "A B C D E F" at bounding box center [283, 172] width 18 height 11
select select "A"
click at [274, 169] on select "A B C D E F" at bounding box center [283, 172] width 18 height 11
click at [303, 190] on label "OCCUR" at bounding box center [305, 190] width 18 height 6
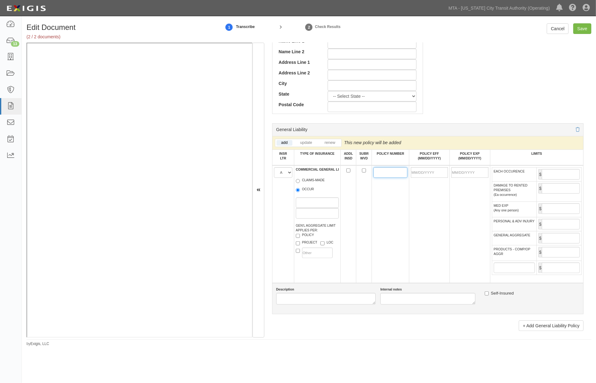
paste input "ECPC1535552"
type input "ECPC1535552"
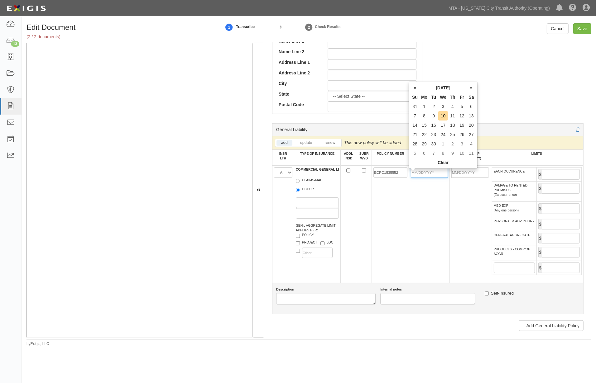
click at [425, 172] on input "POLICY EFF (MM/DD/YYYY)" at bounding box center [429, 172] width 37 height 11
type input "07/15/2024"
type input "07/15/2025"
click at [449, 222] on td "07/15/2025" at bounding box center [469, 225] width 41 height 118
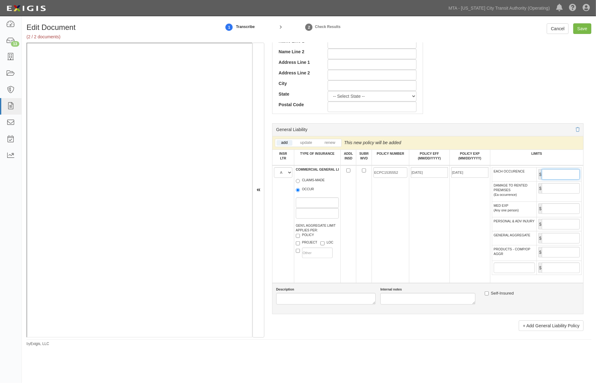
click at [542, 175] on input "EACH OCCURENCE" at bounding box center [561, 174] width 38 height 11
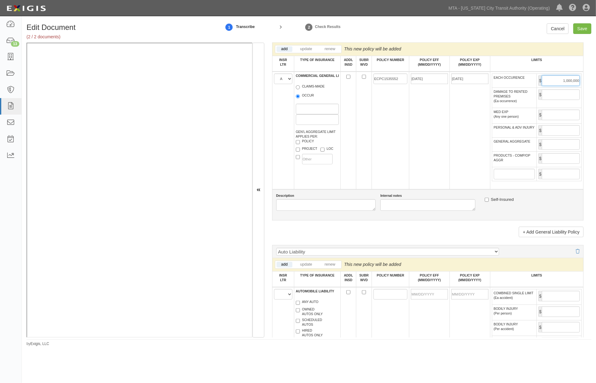
scroll to position [416, 0]
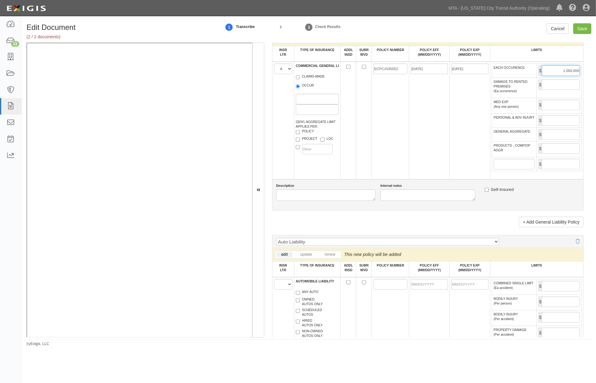
type input "1,000,000"
click at [550, 140] on input "GENERAL AGGREGATE" at bounding box center [561, 134] width 38 height 11
type input "1,000,000"
click at [549, 154] on input "PRODUCTS - COMP/OP AGGR" at bounding box center [561, 148] width 38 height 11
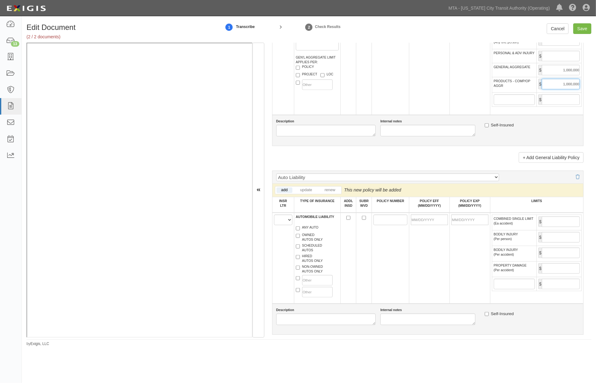
scroll to position [554, 0]
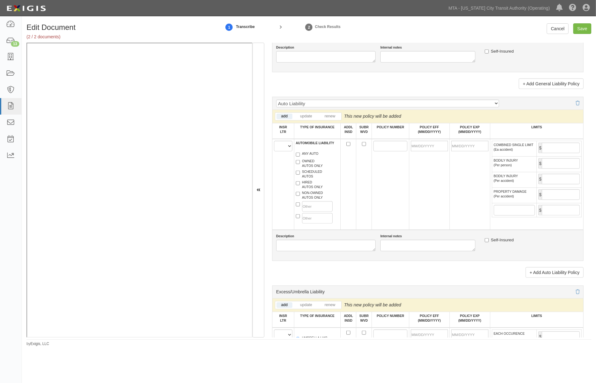
type input "1,000,000"
click at [280, 151] on select "A B C D E F" at bounding box center [283, 146] width 18 height 11
select select "B"
click at [274, 151] on select "A B C D E F" at bounding box center [283, 146] width 18 height 11
click at [307, 158] on label "ANY AUTO" at bounding box center [307, 154] width 23 height 6
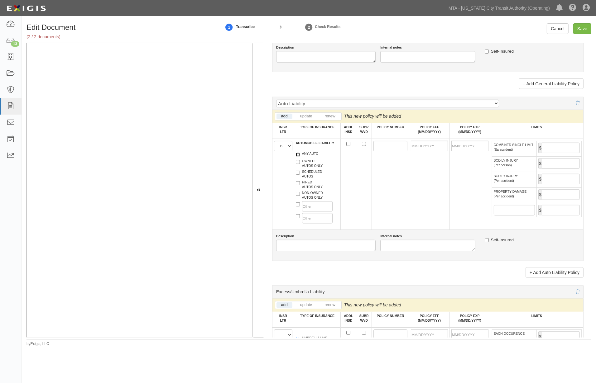
click at [300, 157] on input "ANY AUTO" at bounding box center [298, 155] width 4 height 4
checkbox input "true"
paste input "BAP1534282"
type input "BAP1534282"
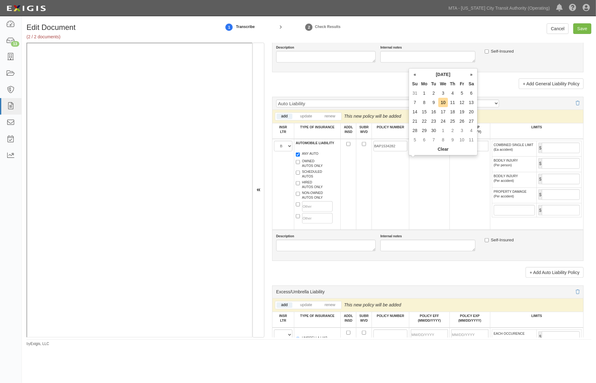
click at [424, 151] on input "POLICY EFF (MM/DD/YYYY)" at bounding box center [429, 146] width 37 height 11
type input "07/15/2024"
type input "07/15/2025"
drag, startPoint x: 432, startPoint y: 185, endPoint x: 441, endPoint y: 186, distance: 9.1
click at [432, 186] on td "07/15/2024" at bounding box center [429, 184] width 41 height 91
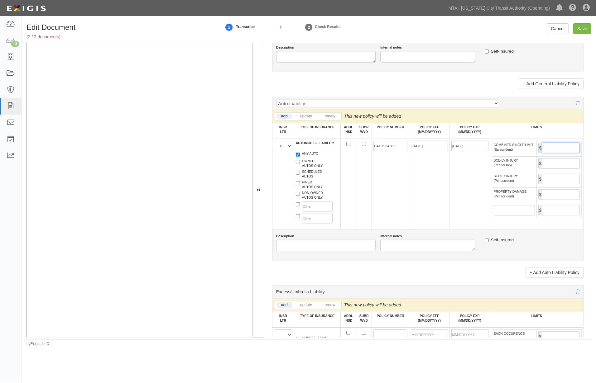
click at [543, 153] on input "COMBINED SINGLE LIMIT (Ea accident)" at bounding box center [561, 148] width 38 height 11
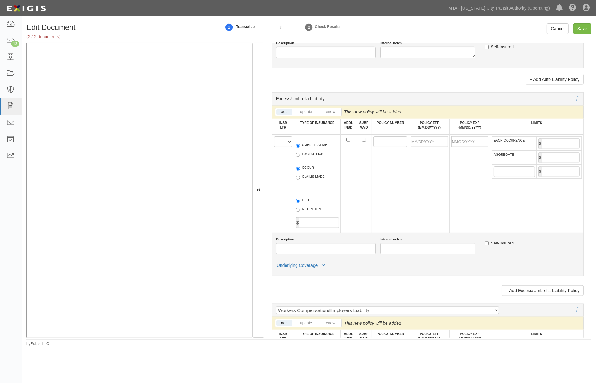
scroll to position [762, 0]
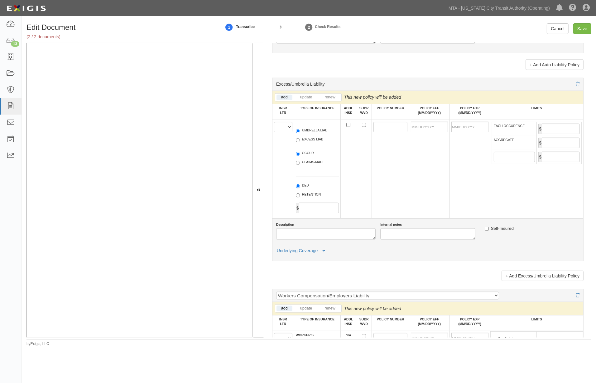
type input "1,000,000"
click at [283, 132] on select "A B C D E F" at bounding box center [283, 127] width 18 height 11
select select "A"
click at [274, 132] on select "A B C D E F" at bounding box center [283, 127] width 18 height 11
click at [314, 148] on div "UMBRELLA LIAB EXCESS LIAB" at bounding box center [317, 136] width 53 height 23
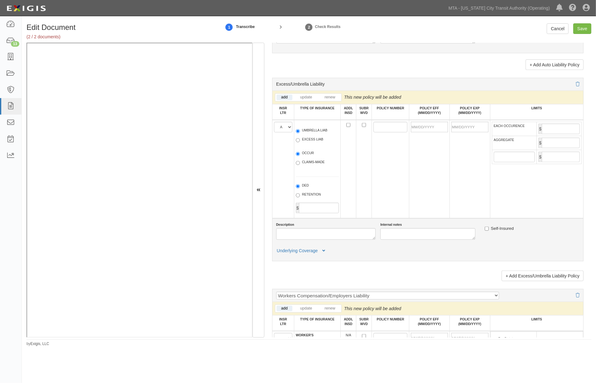
click at [314, 143] on label "EXCESS LIAB" at bounding box center [309, 140] width 27 height 6
click at [300, 142] on input "EXCESS LIAB" at bounding box center [298, 140] width 4 height 4
radio input "true"
click at [307, 157] on label "OCCUR" at bounding box center [305, 154] width 18 height 6
click at [300, 156] on input "OCCUR" at bounding box center [298, 154] width 4 height 4
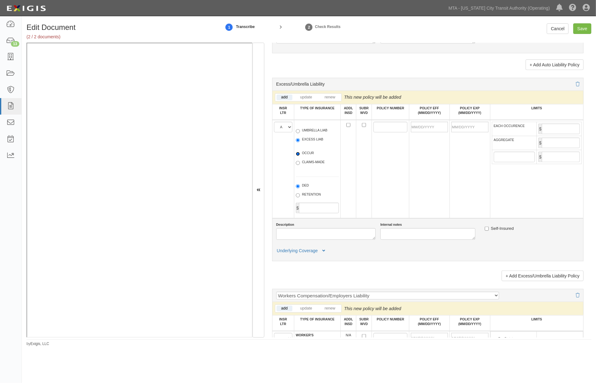
radio input "true"
paste input "FFX1534284"
type input "FFX1534284"
click at [420, 132] on input "POLICY EFF (MM/DD/YYYY)" at bounding box center [429, 127] width 37 height 11
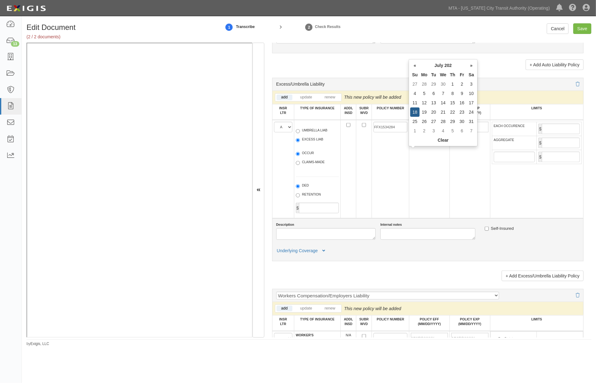
type input "07/18/202"
type input "07/18/0203"
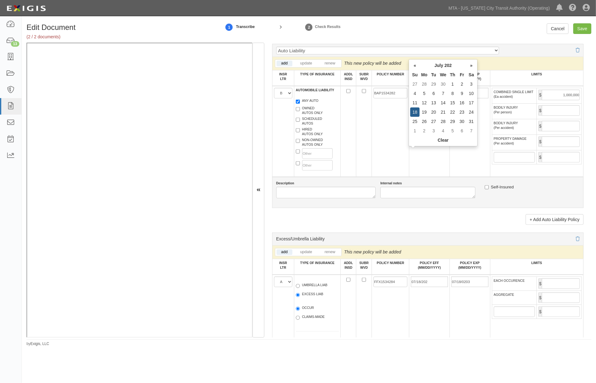
scroll to position [658, 0]
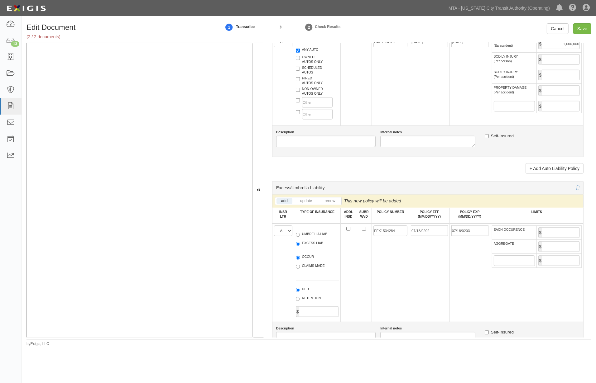
click at [431, 277] on td "07/18/0202" at bounding box center [429, 273] width 41 height 99
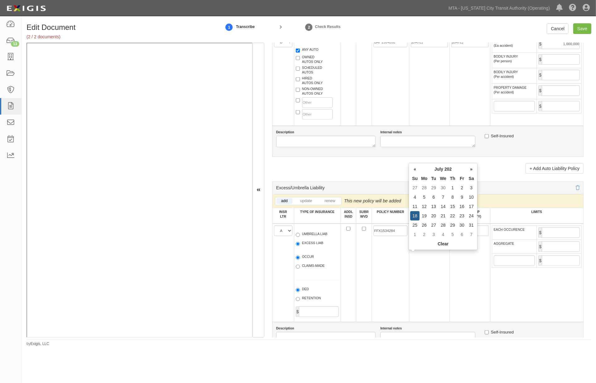
drag, startPoint x: 438, startPoint y: 257, endPoint x: 377, endPoint y: 256, distance: 61.4
click at [380, 257] on tr "A B C D E F UMBRELLA LIAB EXCESS LIAB OCCUR CLAIMS-MADE DED RETENTION $ FFX1534…" at bounding box center [427, 273] width 311 height 99
type input "07/15/2024"
type input "07/15/2025"
click at [376, 276] on td "FFX1534284" at bounding box center [390, 273] width 37 height 99
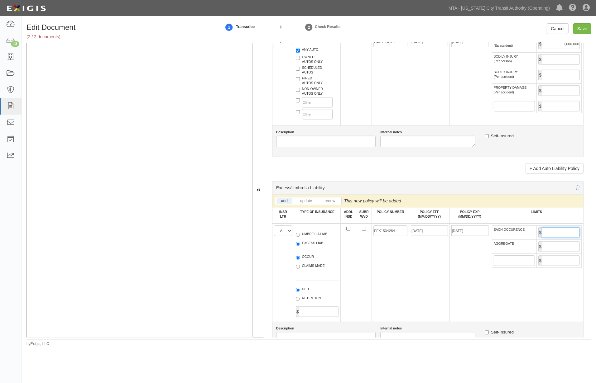
click at [556, 238] on input "EACH OCCURENCE" at bounding box center [561, 233] width 38 height 11
type input "10,000,000"
click at [550, 252] on input "AGGREGATE" at bounding box center [561, 247] width 38 height 11
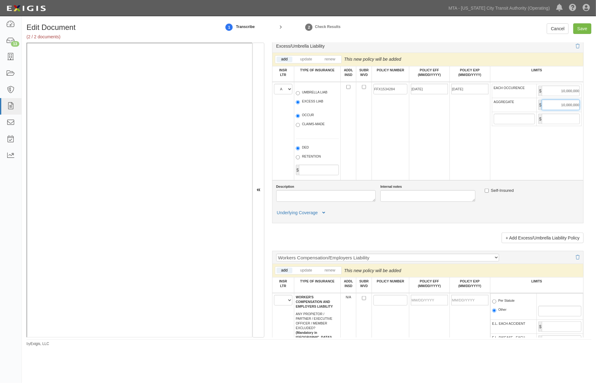
scroll to position [935, 0]
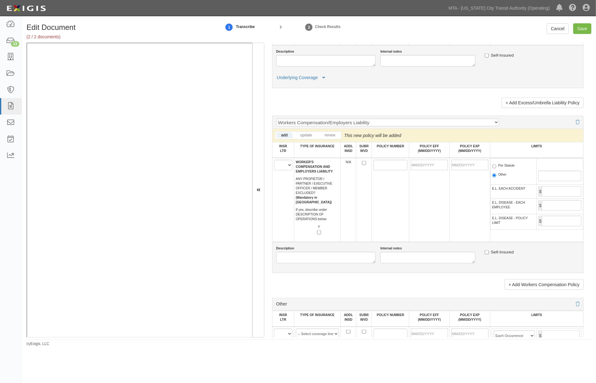
type input "10,000,000"
click at [279, 171] on select "A B C D E F" at bounding box center [283, 165] width 18 height 11
select select "B"
click at [274, 171] on select "A B C D E F" at bounding box center [283, 165] width 18 height 11
paste input "WCA153428322"
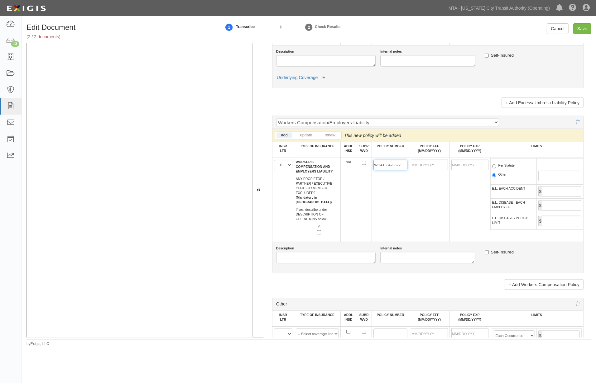
type input "WCA153428322"
click at [422, 171] on input "POLICY EFF (MM/DD/YYYY)" at bounding box center [429, 165] width 37 height 11
type input "07/15/2024"
type input "07/15/2025"
click at [426, 220] on td "07/15/2024" at bounding box center [429, 200] width 41 height 84
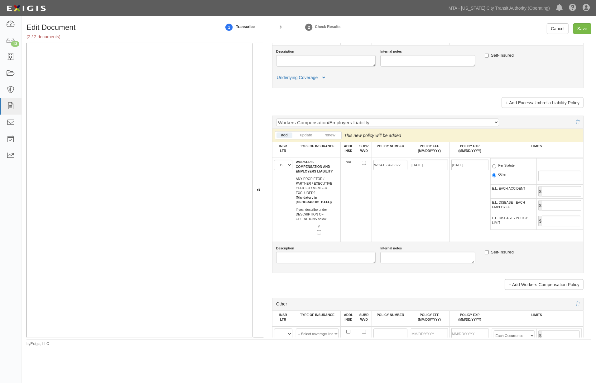
click at [507, 170] on label "Per Statute" at bounding box center [503, 166] width 23 height 6
click at [496, 169] on input "Per Statute" at bounding box center [494, 167] width 4 height 4
radio input "true"
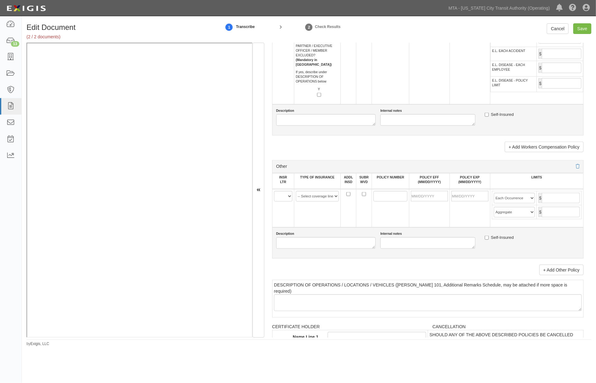
scroll to position [1074, 0]
click at [282, 201] on select "A B C D E F" at bounding box center [283, 195] width 18 height 11
select select "A"
click at [274, 201] on select "A B C D E F" at bounding box center [283, 195] width 18 height 11
click at [317, 201] on select "-- Select coverage line -- Asbestos Abatement Auto Physical Damage Aviation Lia…" at bounding box center [317, 195] width 43 height 11
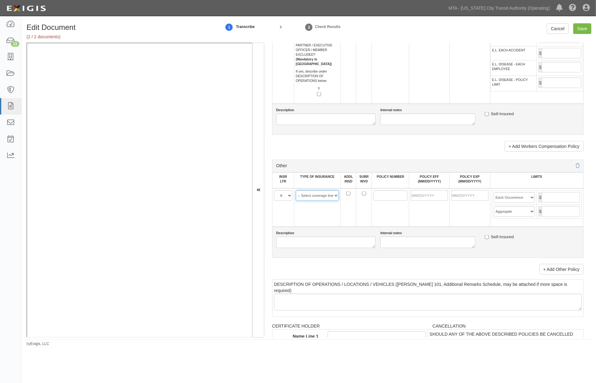
select select "14"
click at [296, 201] on select "-- Select coverage line -- Asbestos Abatement Auto Physical Damage Aviation Lia…" at bounding box center [317, 195] width 43 height 11
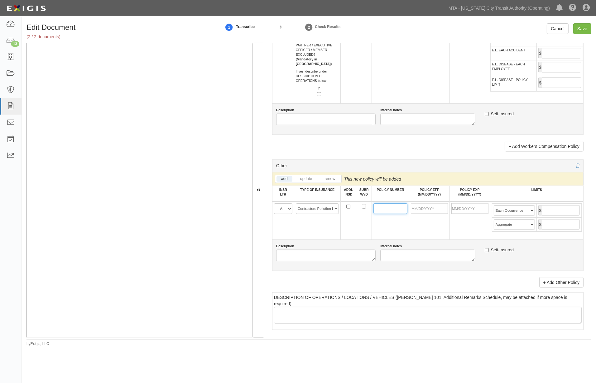
paste input "SSP1534286"
type input "SSP1534286"
click at [418, 214] on input "POLICY EFF (MM/DD/YYYY)" at bounding box center [429, 209] width 37 height 11
type input "07/15/2024"
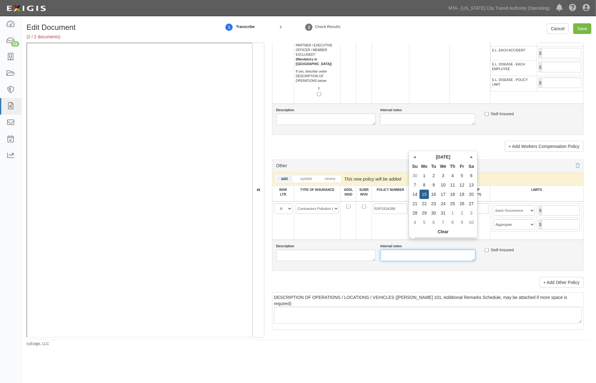
type input "07/15/2025"
click at [437, 262] on textarea "Internal notes" at bounding box center [427, 256] width 95 height 12
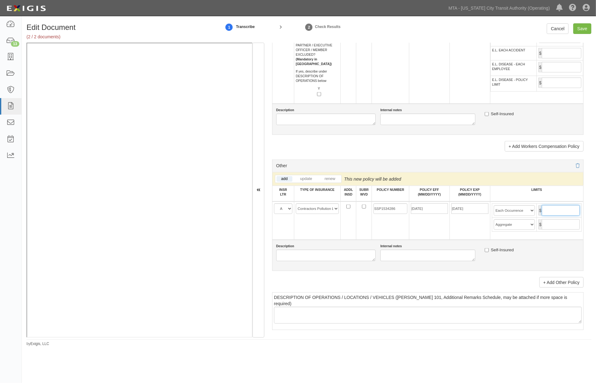
click at [544, 216] on input "text" at bounding box center [561, 210] width 38 height 11
type input "1,000,000"
click at [546, 230] on input "text" at bounding box center [561, 224] width 38 height 11
type input "1,000,000"
click at [581, 29] on input "Save" at bounding box center [582, 28] width 18 height 11
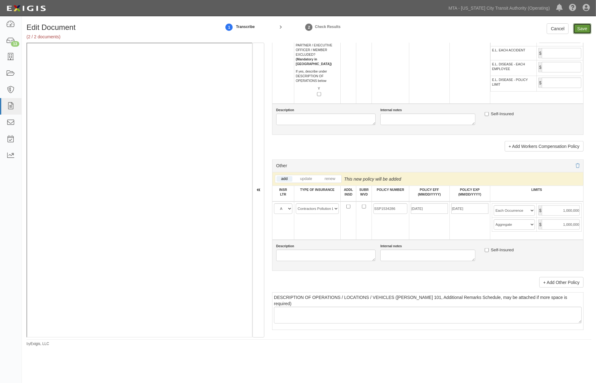
type input "1000000"
type input "10000000"
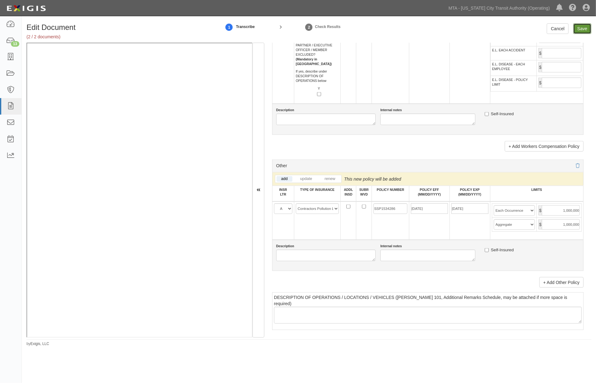
type input "10000000"
type input "1000000"
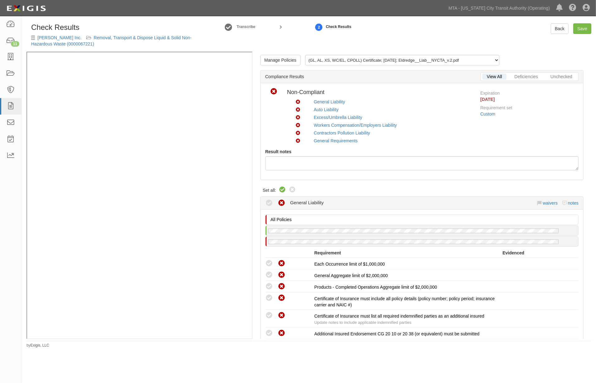
click at [282, 190] on icon at bounding box center [282, 189] width 7 height 7
radio input "true"
click at [138, 37] on link "Removal, Transport & Dispose Liquid & Solid Non-Hazardous Waste (0000067221)" at bounding box center [111, 40] width 160 height 11
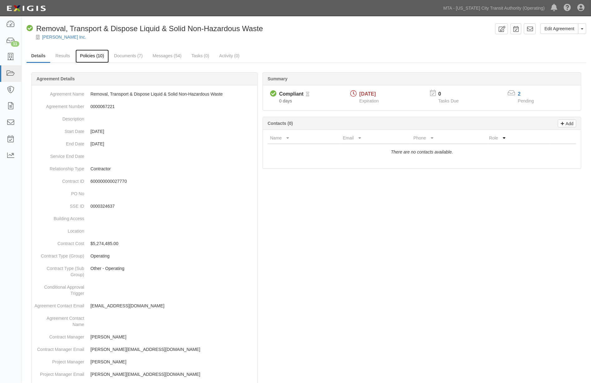
click at [95, 55] on link "Policies (10)" at bounding box center [91, 56] width 33 height 13
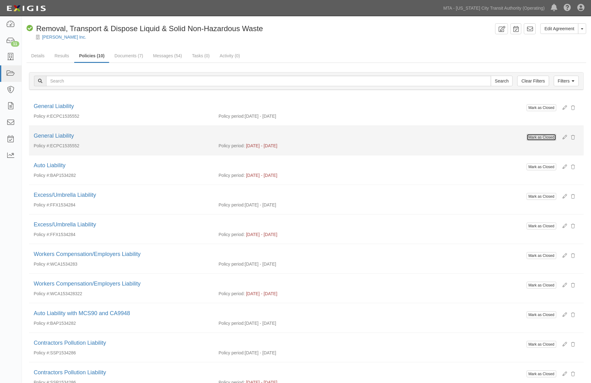
click at [541, 136] on button "Mark as Closed" at bounding box center [541, 137] width 30 height 7
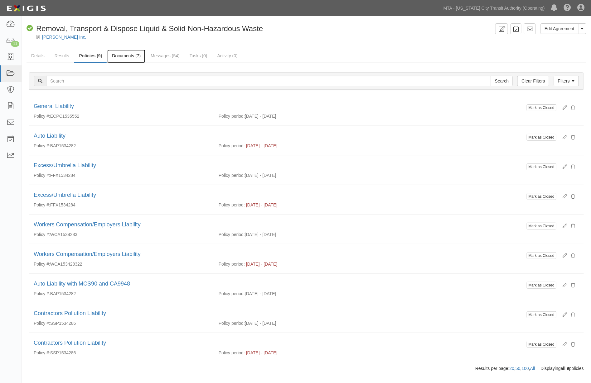
click at [119, 53] on link "Documents (7)" at bounding box center [126, 56] width 38 height 13
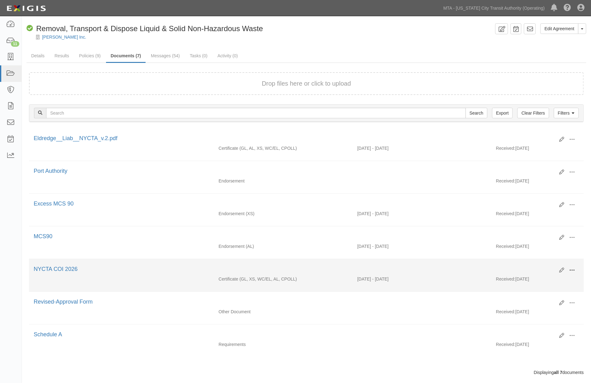
click at [574, 272] on span at bounding box center [572, 271] width 6 height 6
click at [527, 270] on link "Edit" at bounding box center [541, 267] width 49 height 11
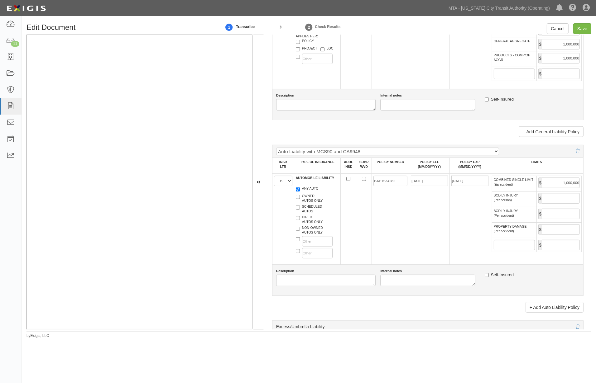
scroll to position [623, 0]
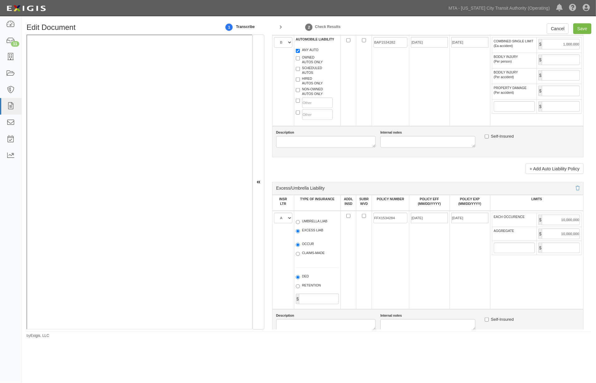
click at [386, 291] on td "FFX1534284" at bounding box center [390, 260] width 37 height 99
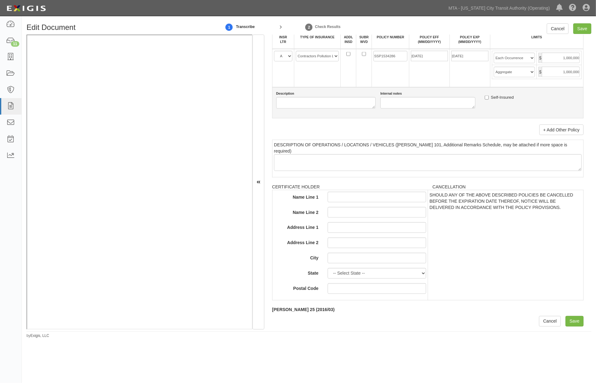
scroll to position [1183, 0]
click at [581, 29] on input "Save" at bounding box center [582, 28] width 18 height 11
type input "1000000"
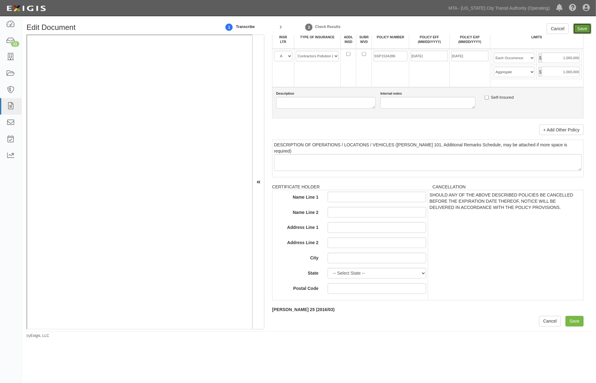
type input "1000000"
type input "10000000"
type input "1000000"
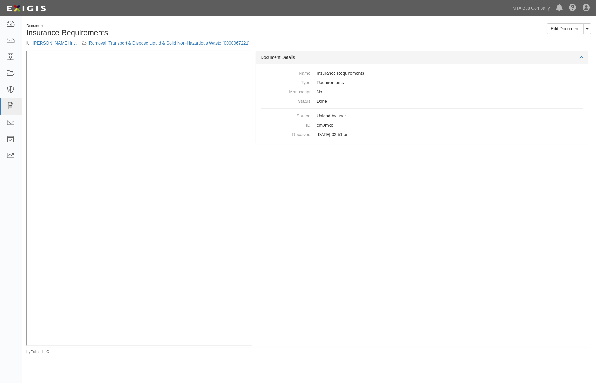
click at [474, 249] on div "Document Details Name Insurance Requirements Type Requirements Manuscript No St…" at bounding box center [421, 198] width 339 height 295
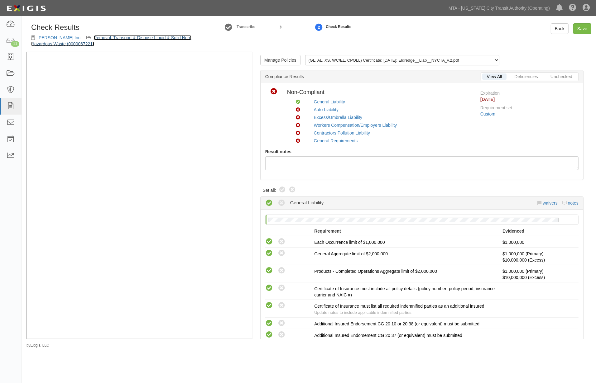
click at [181, 38] on link "Removal, Transport & Dispose Liquid & Solid Non-Hazardous Waste (0000067221)" at bounding box center [111, 40] width 160 height 11
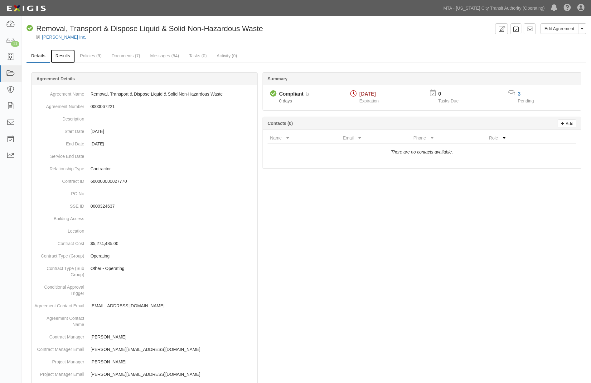
click at [64, 55] on link "Results" at bounding box center [63, 56] width 24 height 13
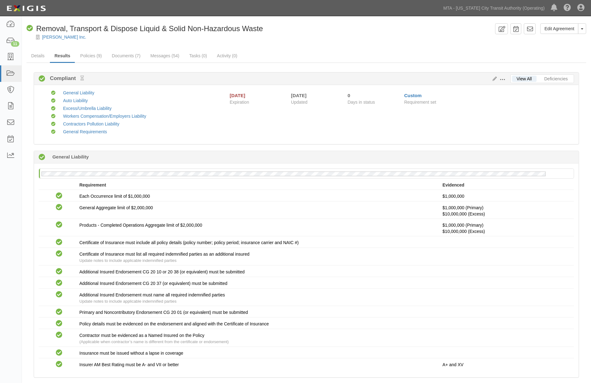
click at [501, 78] on span at bounding box center [503, 80] width 6 height 6
click at [513, 76] on link "Edit Requirements" at bounding box center [531, 78] width 49 height 11
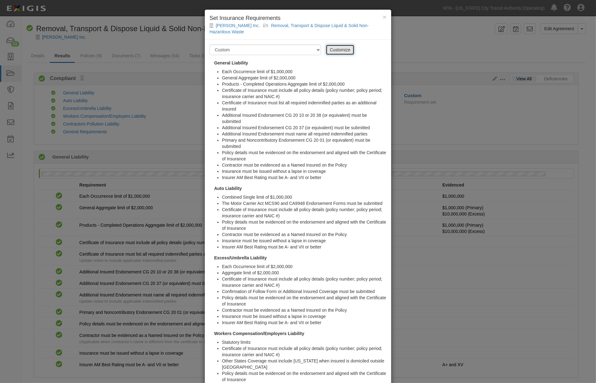
click at [343, 45] on link "Customize" at bounding box center [340, 50] width 29 height 11
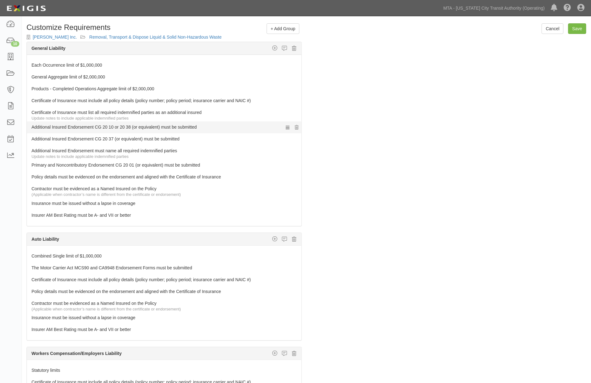
click at [110, 126] on link "Additional Insured Endorsement CG 20 10 or 20 38 (or equivalent) must be submit…" at bounding box center [152, 126] width 242 height 9
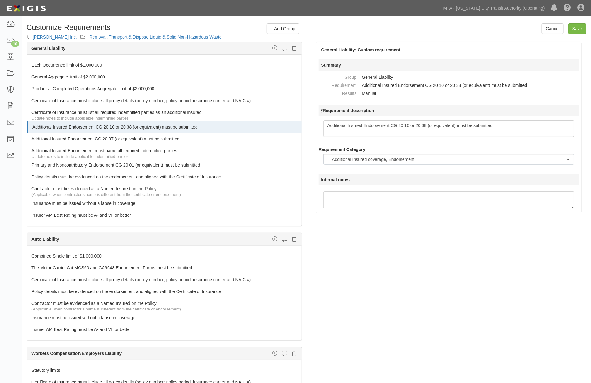
drag, startPoint x: 427, startPoint y: 125, endPoint x: 410, endPoint y: 125, distance: 17.8
click at [410, 125] on textarea "Additional Insured Endorsement CG 20 10 or 20 38 (or equivalent) must be submit…" at bounding box center [448, 128] width 251 height 17
type textarea "Additional Insured Endorsement CG 20 10 (or equivalent) must be submitted"
click at [326, 263] on div "The requirements in red require changes in order to save. General Liability Add…" at bounding box center [306, 229] width 569 height 374
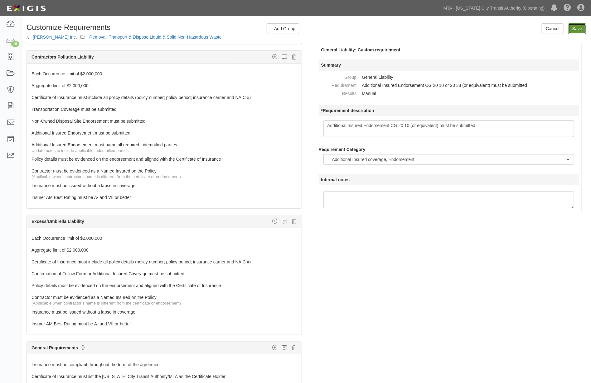
click at [580, 27] on input "Save" at bounding box center [577, 28] width 18 height 11
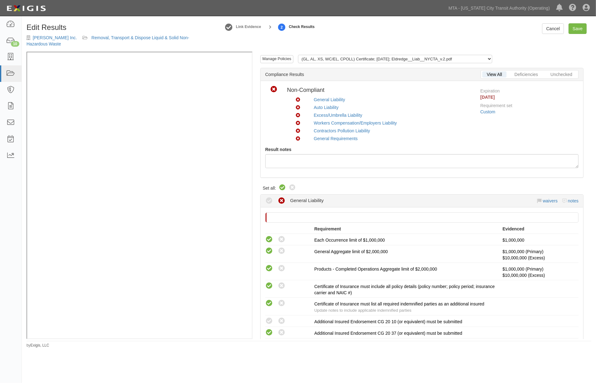
click at [283, 184] on icon at bounding box center [282, 187] width 7 height 7
radio input "true"
click at [151, 34] on div "Edit Results Eldridge Inc. Removal, Transport & Dispose Liquid & Solid Non-Haza…" at bounding box center [117, 37] width 182 height 28
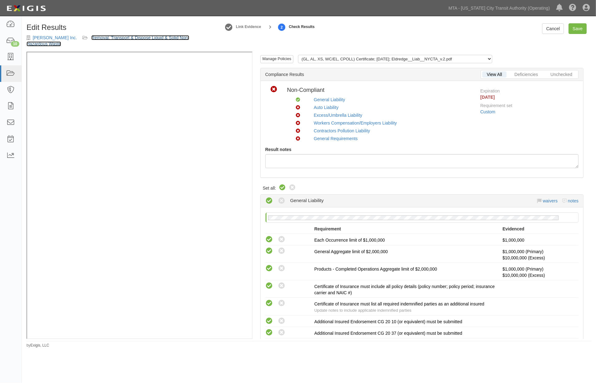
click at [169, 38] on link "Removal, Transport & Dispose Liquid & Solid Non-Hazardous Waste" at bounding box center [107, 40] width 163 height 11
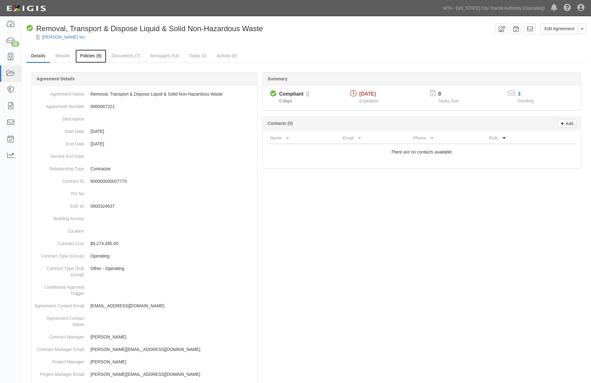
click at [96, 54] on link "Policies (9)" at bounding box center [90, 56] width 31 height 13
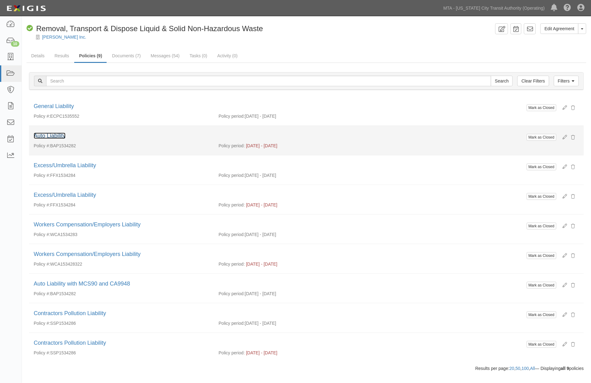
click at [52, 136] on link "Auto Liability" at bounding box center [50, 136] width 32 height 6
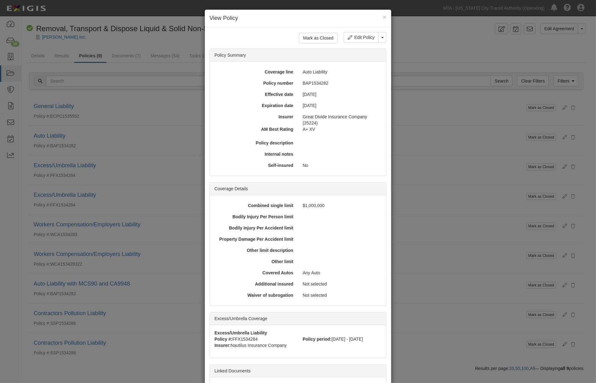
drag, startPoint x: 415, startPoint y: 160, endPoint x: 220, endPoint y: 160, distance: 195.1
click at [415, 160] on div "× View Policy Mark as Closed Edit Policy Toggle Dropdown Delete Policy Policy S…" at bounding box center [298, 191] width 596 height 383
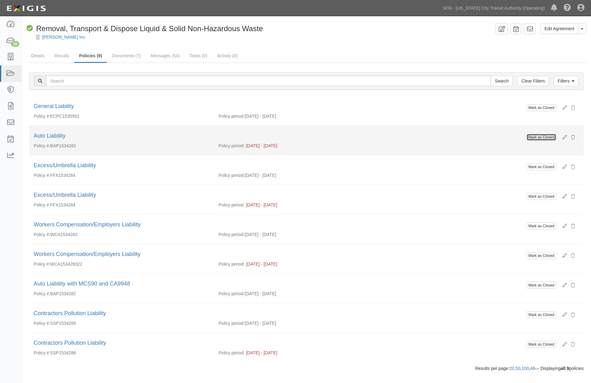
click at [544, 139] on button "Mark as Closed" at bounding box center [541, 137] width 30 height 7
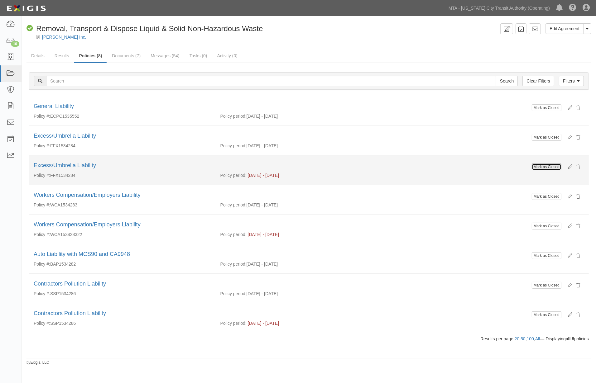
click at [538, 166] on button "Mark as Closed" at bounding box center [547, 167] width 30 height 7
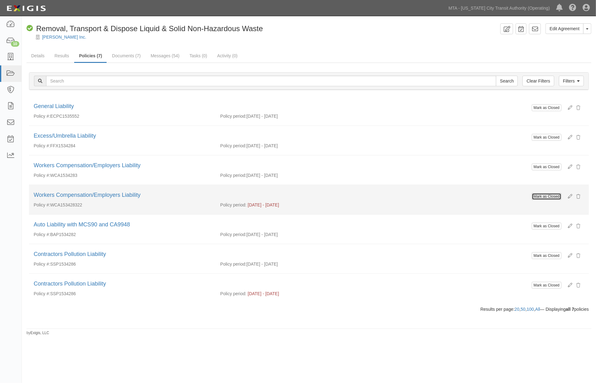
click at [553, 195] on button "Mark as Closed" at bounding box center [547, 196] width 30 height 7
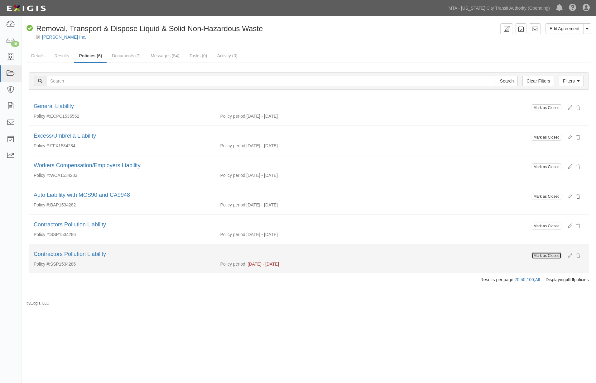
click at [547, 255] on button "Mark as Closed" at bounding box center [547, 255] width 30 height 7
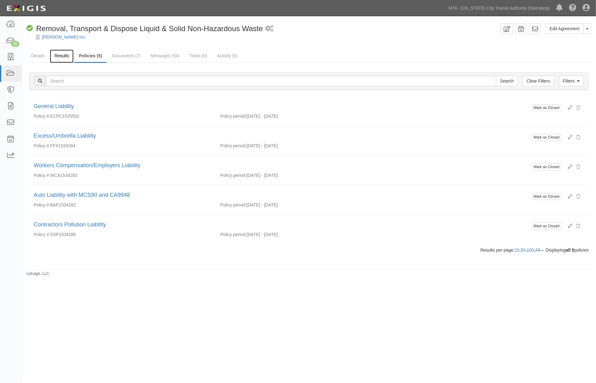
click at [60, 56] on link "Results" at bounding box center [62, 56] width 24 height 13
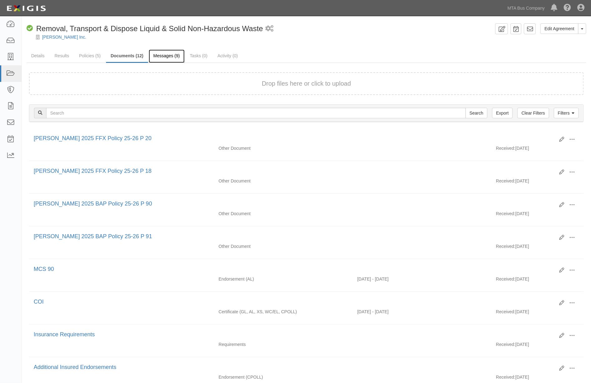
click at [165, 54] on link "Messages (9)" at bounding box center [167, 56] width 36 height 13
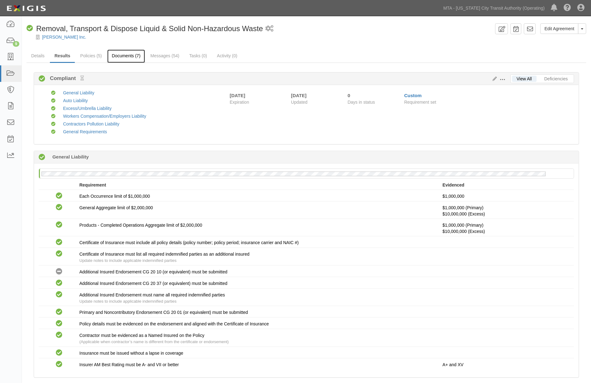
click at [133, 56] on link "Documents (7)" at bounding box center [126, 56] width 38 height 13
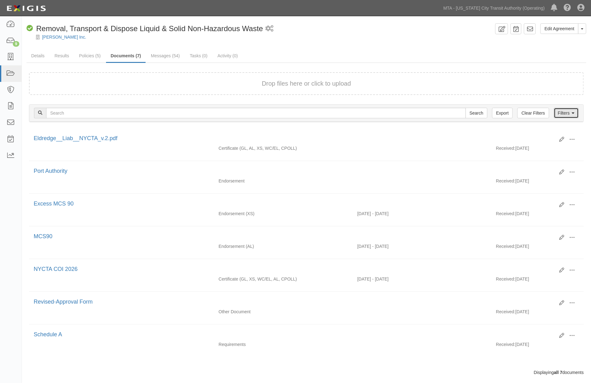
click at [560, 113] on link "Filters" at bounding box center [566, 113] width 25 height 11
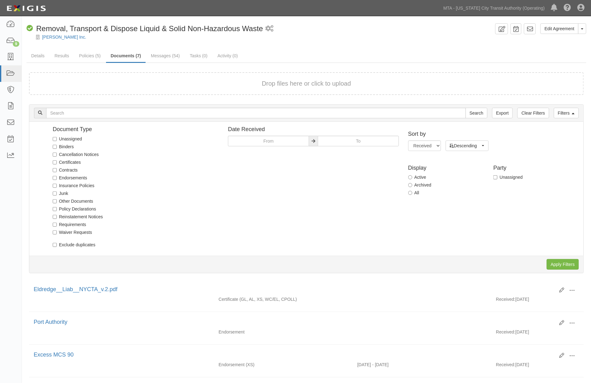
click at [420, 182] on label "Archived" at bounding box center [419, 185] width 23 height 6
click at [412, 183] on input "Archived" at bounding box center [410, 185] width 4 height 4
radio input "true"
click at [560, 263] on input "Apply Filters" at bounding box center [562, 264] width 32 height 11
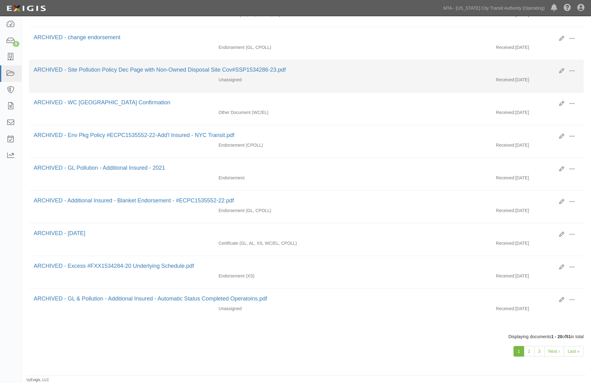
scroll to position [476, 0]
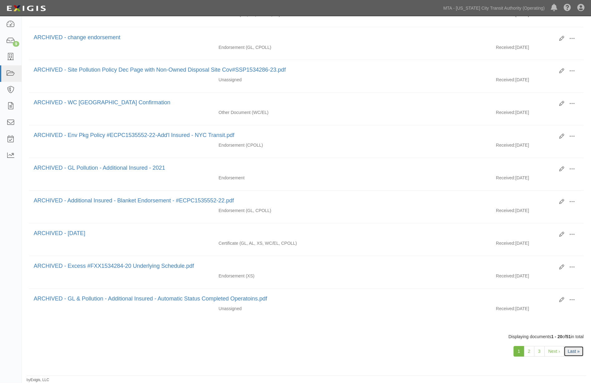
click at [575, 353] on link "Last »" at bounding box center [574, 352] width 20 height 11
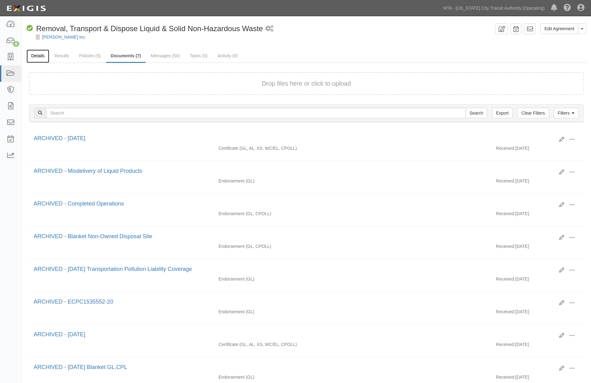
click at [36, 54] on link "Details" at bounding box center [37, 56] width 23 height 13
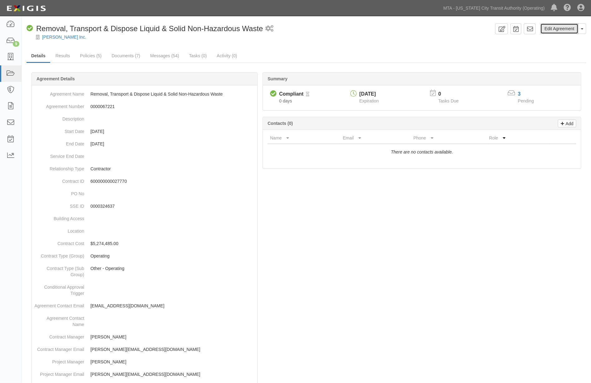
click at [566, 28] on link "Edit Agreement" at bounding box center [559, 28] width 38 height 11
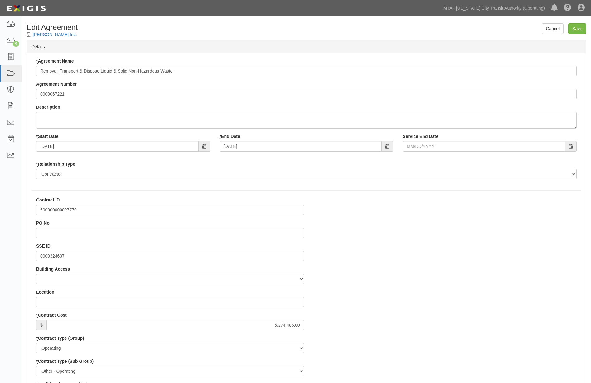
select select
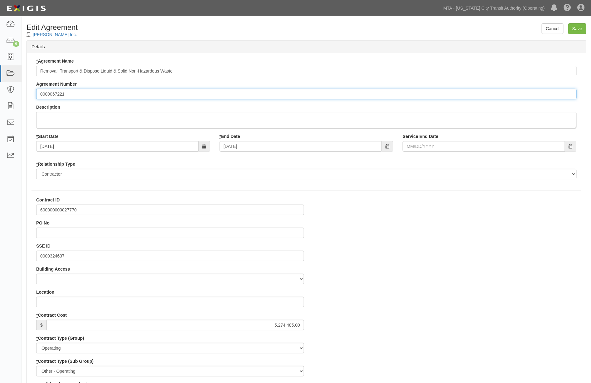
click at [39, 89] on input "0000067221" at bounding box center [306, 94] width 540 height 11
type input "REQ No. 0000067221"
click at [43, 207] on input "600000000027770" at bounding box center [170, 210] width 268 height 11
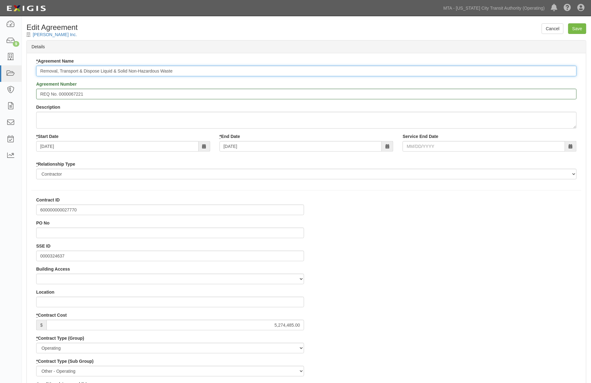
click at [39, 69] on input "Removal, Transport & Dispose Liquid & Solid Non-Hazardous Waste" at bounding box center [306, 71] width 540 height 11
paste input "600000000027770"
type input "600000000027770 Removal, Transport & Dispose Liquid & Solid Non-Hazardous Waste"
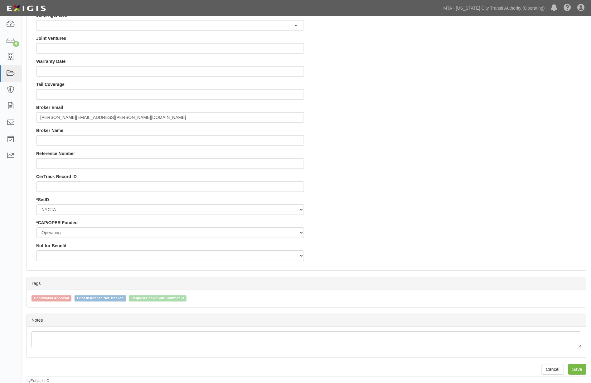
scroll to position [555, 0]
click at [574, 366] on input "Save" at bounding box center [577, 369] width 18 height 11
type input "5274485.00"
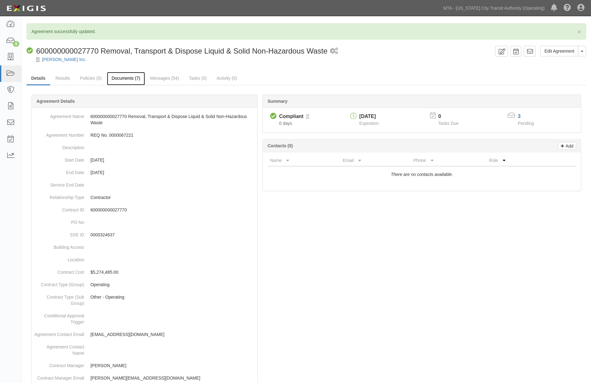
click at [127, 76] on link "Documents (7)" at bounding box center [126, 78] width 38 height 13
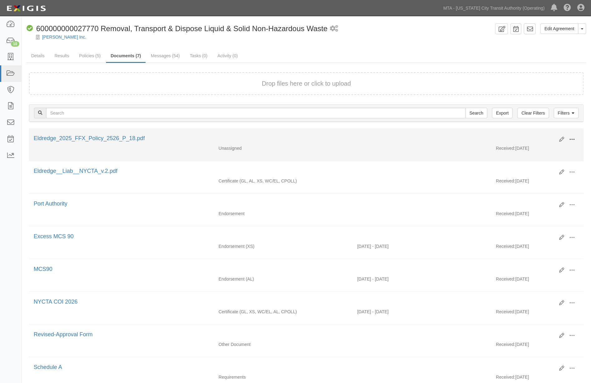
click at [572, 139] on span at bounding box center [572, 140] width 6 height 6
click at [531, 136] on link "Edit" at bounding box center [541, 137] width 49 height 11
click at [571, 139] on span at bounding box center [572, 140] width 6 height 6
click at [522, 147] on link "View" at bounding box center [541, 148] width 49 height 11
click at [570, 140] on span at bounding box center [572, 140] width 6 height 6
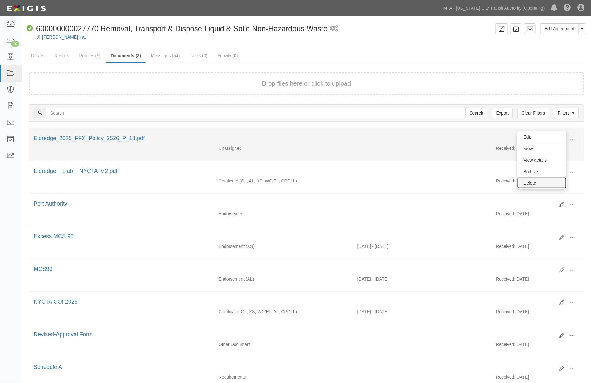
click at [529, 182] on link "Delete" at bounding box center [541, 183] width 49 height 11
click at [573, 139] on span at bounding box center [572, 140] width 6 height 6
click at [531, 136] on link "Edit" at bounding box center [541, 137] width 49 height 11
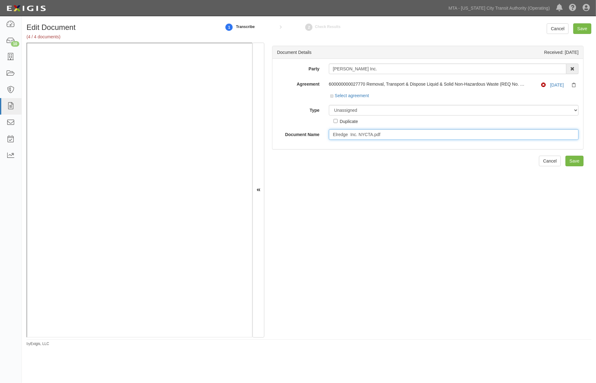
drag, startPoint x: 393, startPoint y: 136, endPoint x: 374, endPoint y: 137, distance: 19.3
click at [374, 137] on input "Elredge Inc. NYCTA.pdf" at bounding box center [454, 134] width 250 height 11
type input "Elredge Inc. NYCTA."
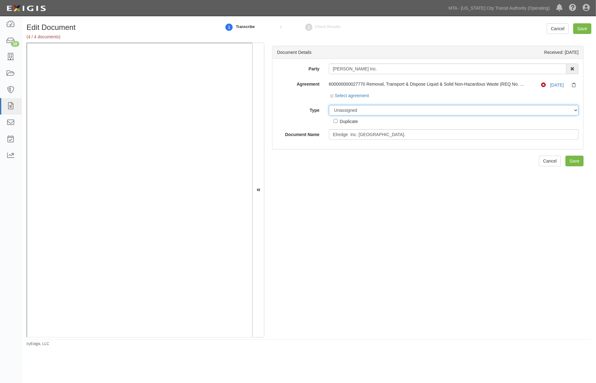
drag, startPoint x: 361, startPoint y: 110, endPoint x: 314, endPoint y: 110, distance: 47.1
click at [314, 110] on div "Type Unassigned Binder Cancellation Notice Certificate Contract Endorsement Ins…" at bounding box center [427, 115] width 311 height 20
select select "OtherDetail"
click at [329, 105] on select "Unassigned Binder Cancellation Notice Certificate Contract Endorsement Insuranc…" at bounding box center [454, 110] width 250 height 11
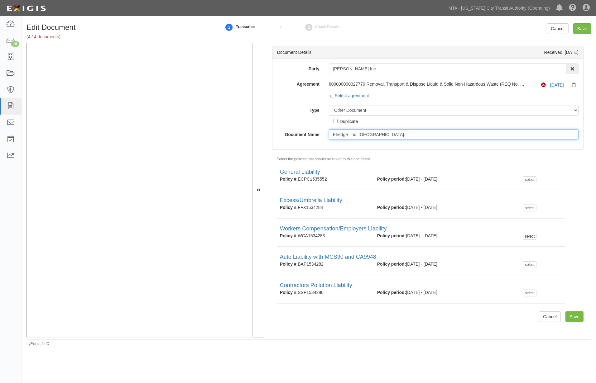
click at [332, 134] on input "Elredge Inc. NYCTA." at bounding box center [454, 134] width 250 height 11
click at [434, 134] on input "PeopleSoft - Elredge Inc. NYCTA." at bounding box center [454, 134] width 250 height 11
type input "PeopleSoft - Elredge Inc. NYCTA. (approved for NYCTA)"
click at [570, 316] on input "Save" at bounding box center [574, 317] width 18 height 11
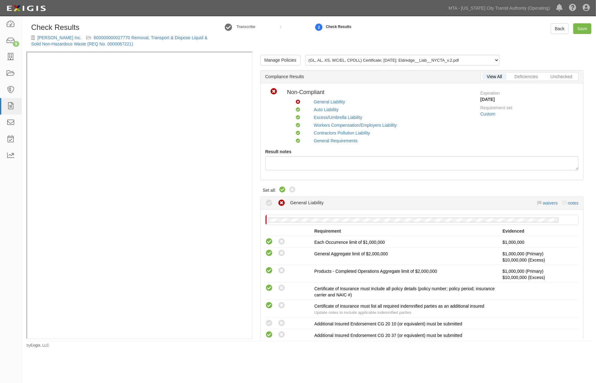
click at [282, 191] on icon at bounding box center [282, 189] width 7 height 7
radio input "true"
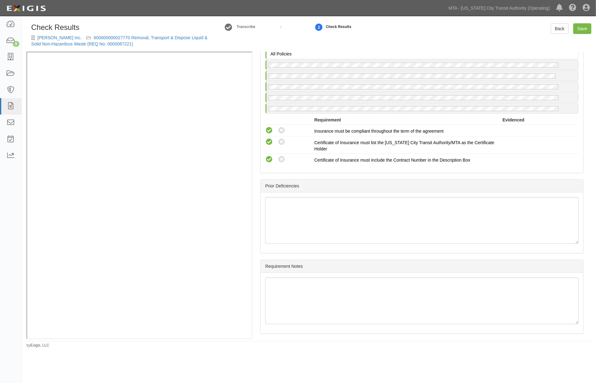
scroll to position [1111, 0]
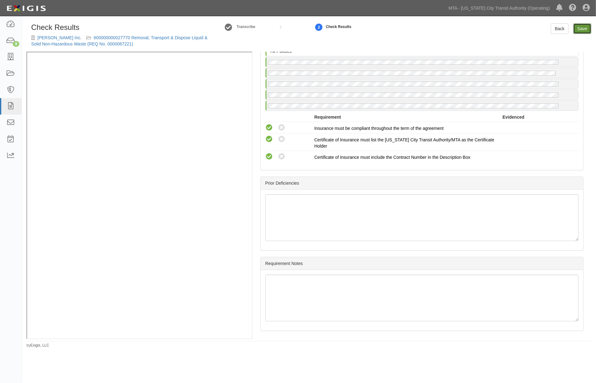
click at [584, 28] on link "Save" at bounding box center [582, 28] width 18 height 11
radio input "true"
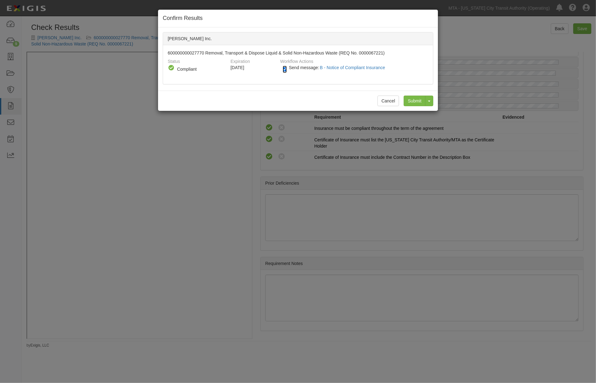
click at [285, 68] on input "Send message: B - Notice of Compliant Insurance" at bounding box center [285, 69] width 4 height 7
checkbox input "false"
click at [407, 101] on input "Submit" at bounding box center [415, 101] width 22 height 11
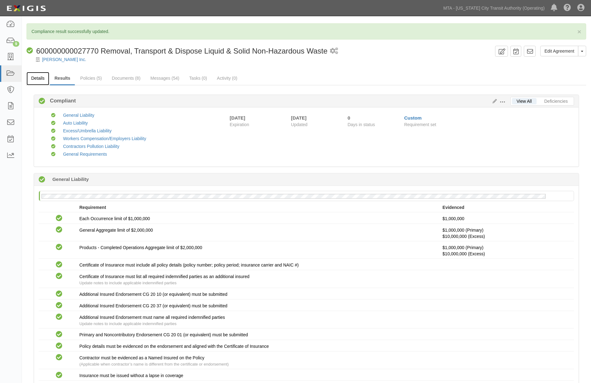
click at [33, 73] on link "Details" at bounding box center [37, 78] width 23 height 13
click at [38, 77] on link "Details" at bounding box center [37, 78] width 23 height 13
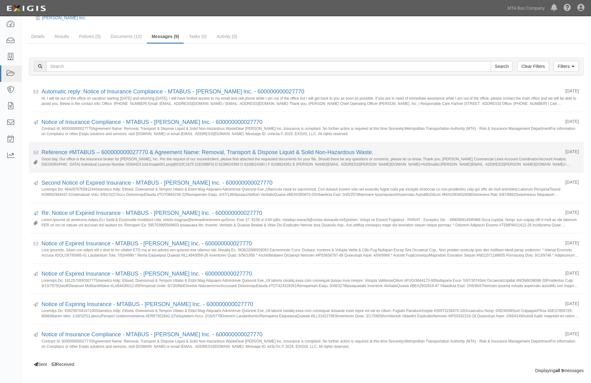
scroll to position [29, 0]
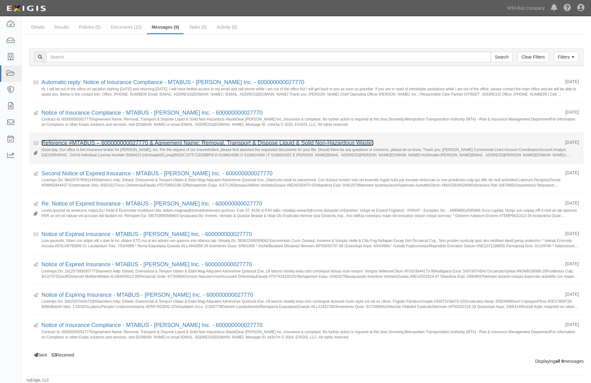
click at [75, 142] on link "Reference #MTABUS – 600000000027770 & Agreement Name: Removal, Transport & Disp…" at bounding box center [207, 143] width 332 height 6
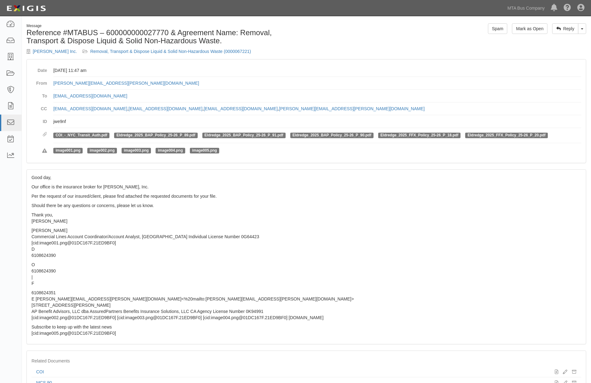
click at [314, 310] on p "6108624351 E [PERSON_NAME][EMAIL_ADDRESS][PERSON_NAME][DOMAIN_NAME]<%20mailto:[…" at bounding box center [306, 305] width 550 height 31
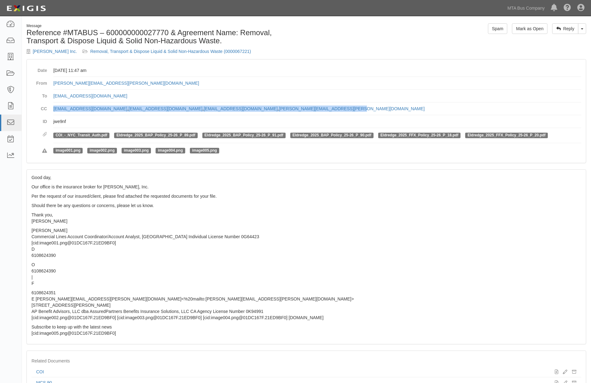
drag, startPoint x: 296, startPoint y: 108, endPoint x: 51, endPoint y: 109, distance: 244.1
click at [50, 109] on dl "Date [DATE] 11:47 am From [PERSON_NAME][EMAIL_ADDRESS][PERSON_NAME][DOMAIN_NAME…" at bounding box center [306, 111] width 550 height 94
copy dd "[EMAIL_ADDRESS][DOMAIN_NAME] , [EMAIL_ADDRESS][DOMAIN_NAME] , [EMAIL_ADDRESS][D…"
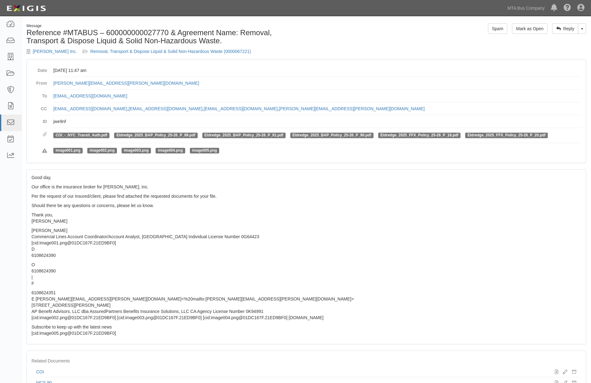
click at [369, 233] on p "[PERSON_NAME] Commercial Lines Account Coordinator/Account Analyst, [GEOGRAPHIC…" at bounding box center [306, 243] width 550 height 31
drag, startPoint x: 149, startPoint y: 84, endPoint x: 52, endPoint y: 85, distance: 96.6
click at [52, 85] on dl "Date [DATE] 11:47 am From [PERSON_NAME][EMAIL_ADDRESS][PERSON_NAME][DOMAIN_NAME…" at bounding box center [306, 111] width 550 height 94
copy link "[PERSON_NAME][EMAIL_ADDRESS][PERSON_NAME][DOMAIN_NAME]"
click at [407, 327] on p "Subscribe to keep up with the latest news [cid:image005.png@01DC167F.21ED9BF0]" at bounding box center [306, 330] width 550 height 12
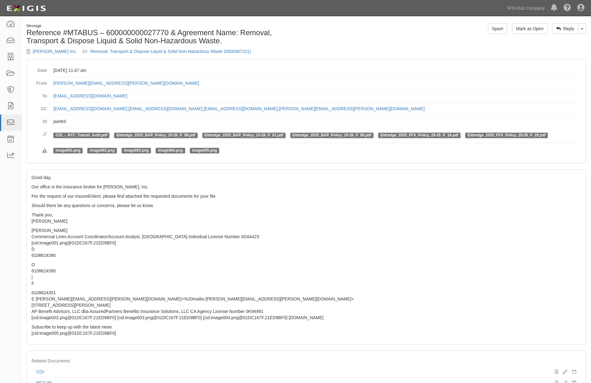
click at [377, 265] on p "O 6108624390 | F" at bounding box center [306, 274] width 550 height 25
click at [95, 51] on link "Removal, Transport & Dispose Liquid & Solid Non-Hazardous Waste (0000067221)" at bounding box center [170, 51] width 161 height 5
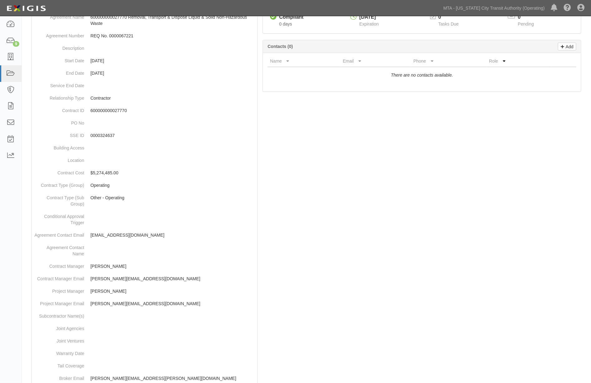
scroll to position [208, 0]
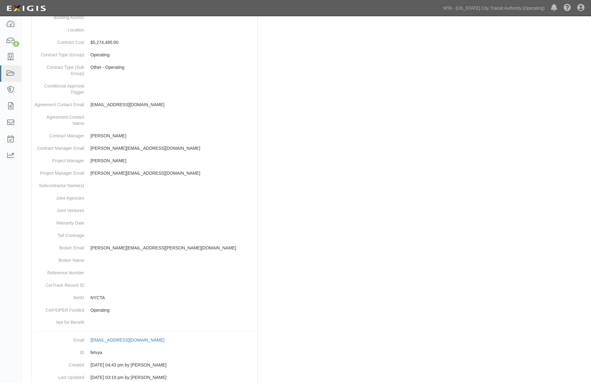
click at [288, 124] on div at bounding box center [306, 133] width 560 height 519
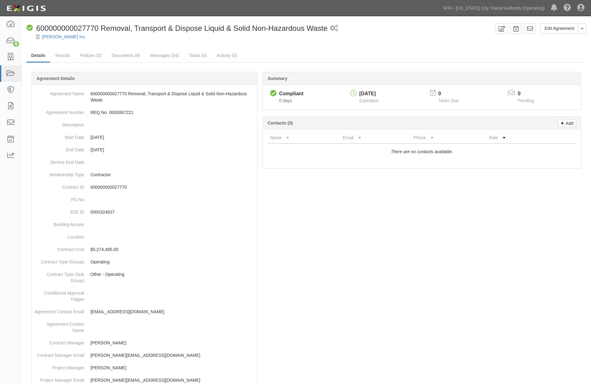
scroll to position [0, 0]
click at [546, 29] on link "Edit Agreement" at bounding box center [559, 28] width 38 height 11
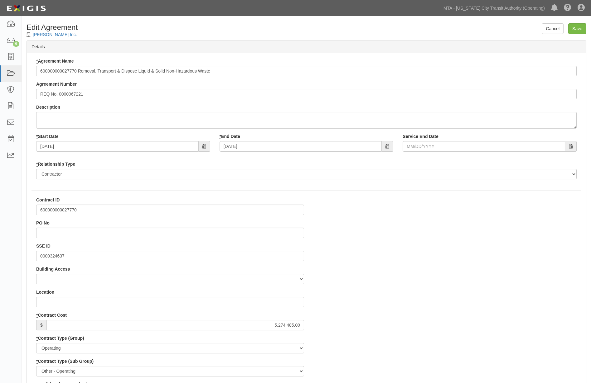
select select
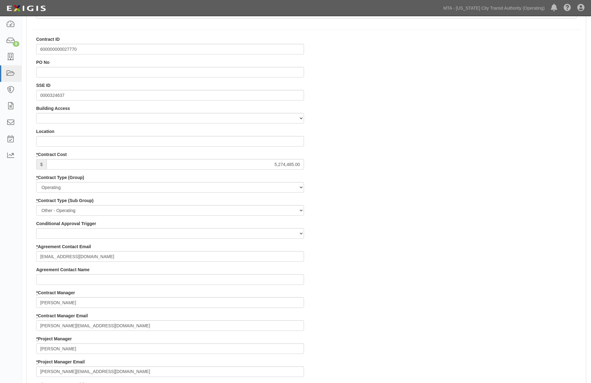
scroll to position [173, 0]
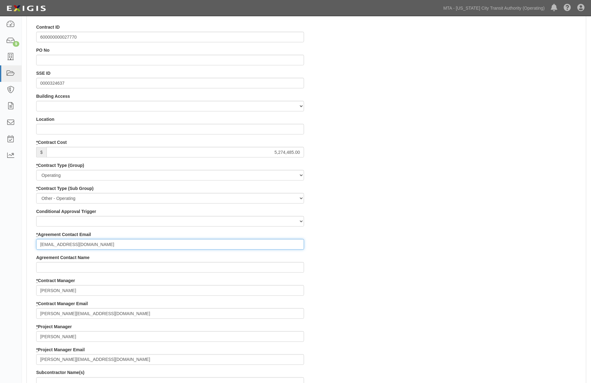
drag, startPoint x: 108, startPoint y: 248, endPoint x: -4, endPoint y: 244, distance: 112.3
click at [0, 244] on html "Toggle navigation Dashboard 9 Inbox Parties Agreements Coverages Documents Mess…" at bounding box center [295, 296] width 591 height 938
paste input "[EMAIL_ADDRESS][DOMAIN_NAME], [EMAIL_ADDRESS][DOMAIN_NAME], [EMAIL_ADDRESS][DOM…"
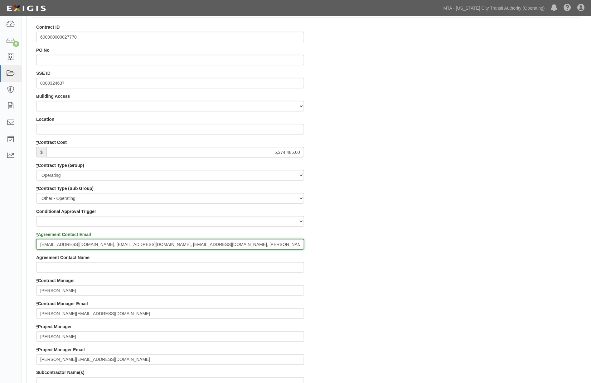
click at [281, 243] on input "[EMAIL_ADDRESS][DOMAIN_NAME], [EMAIL_ADDRESS][DOMAIN_NAME], [EMAIL_ADDRESS][DOM…" at bounding box center [170, 244] width 268 height 11
paste input "[PERSON_NAME][EMAIL_ADDRESS][PERSON_NAME][DOMAIN_NAME]"
type input "[EMAIL_ADDRESS][DOMAIN_NAME], [EMAIL_ADDRESS][DOMAIN_NAME], [EMAIL_ADDRESS][DOM…"
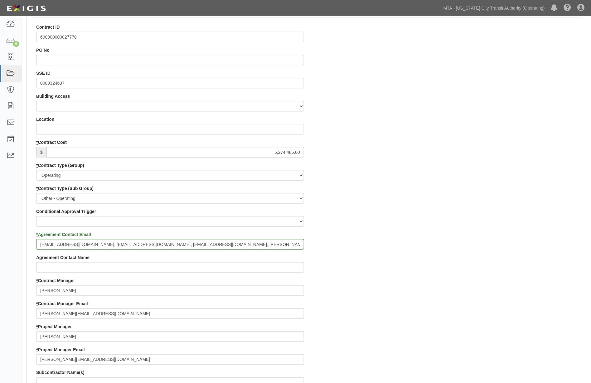
drag, startPoint x: 401, startPoint y: 138, endPoint x: 397, endPoint y: 138, distance: 3.1
click at [401, 138] on div "Contract ID 600000000027770 PO No SSE ID 0000324637 Building Access 2 Broadway …" at bounding box center [306, 335] width 559 height 623
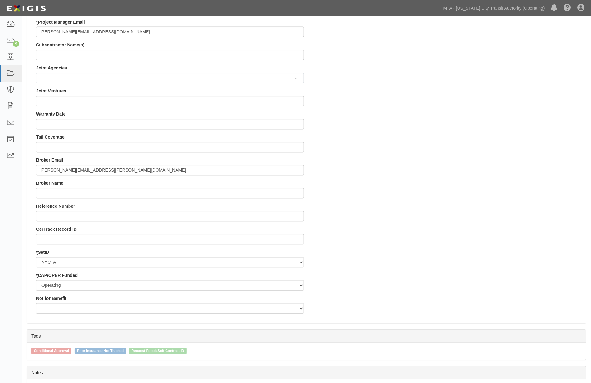
scroll to position [555, 0]
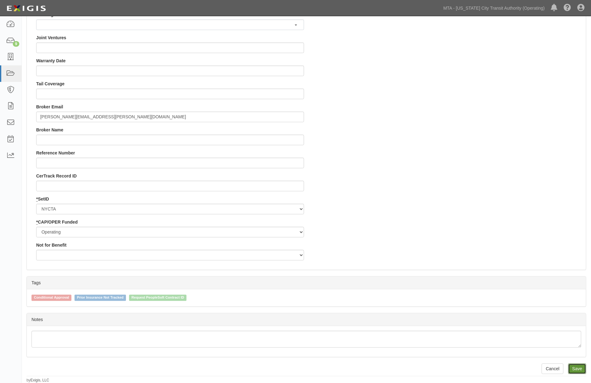
click at [573, 367] on input "Save" at bounding box center [577, 369] width 18 height 11
type input "5274485.00"
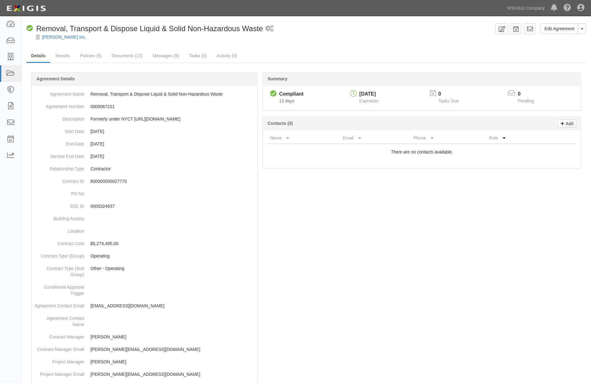
click at [363, 282] on div at bounding box center [306, 338] width 560 height 513
click at [584, 30] on button "Toggle Agreement Dropdown" at bounding box center [582, 28] width 8 height 11
click at [561, 50] on link "Archive Agreement" at bounding box center [560, 49] width 49 height 8
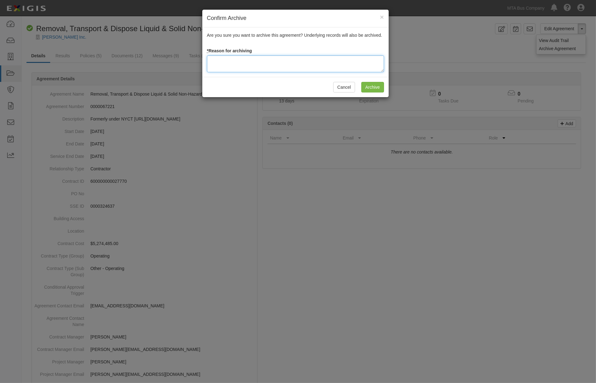
click at [236, 60] on textarea at bounding box center [295, 63] width 177 height 17
type textarea "A"
click at [307, 63] on textarea "Approved for NYCTA - located in operating" at bounding box center [295, 63] width 177 height 17
type textarea "Approved for NYCTA - located in operating since 2021"
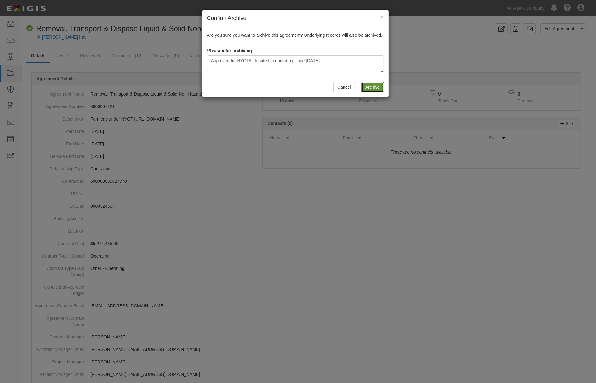
click at [375, 87] on input "Archive" at bounding box center [372, 87] width 23 height 11
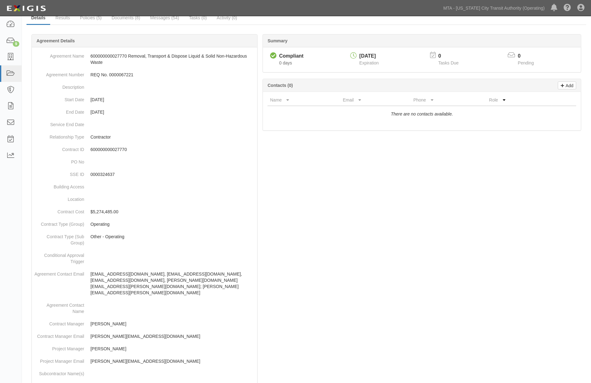
scroll to position [47, 0]
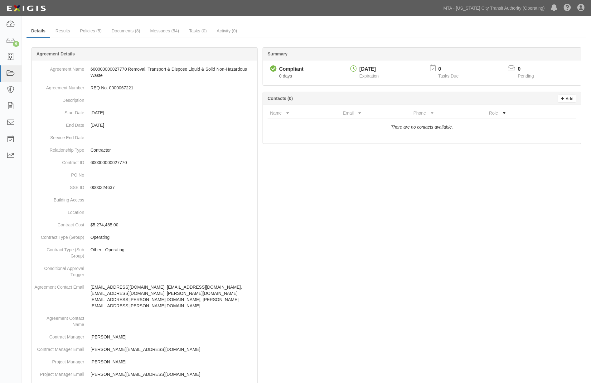
drag, startPoint x: 272, startPoint y: 224, endPoint x: 322, endPoint y: 138, distance: 99.3
click at [274, 222] on div at bounding box center [306, 326] width 560 height 538
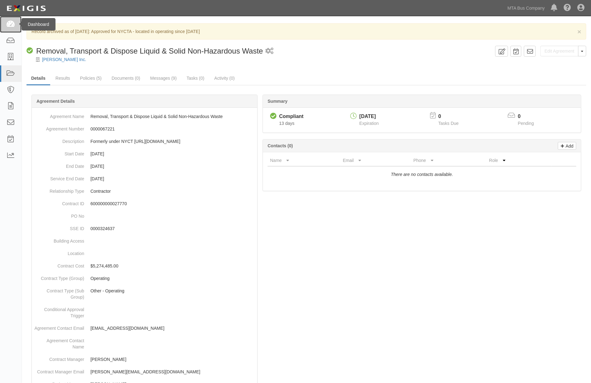
click at [11, 21] on icon at bounding box center [10, 24] width 9 height 7
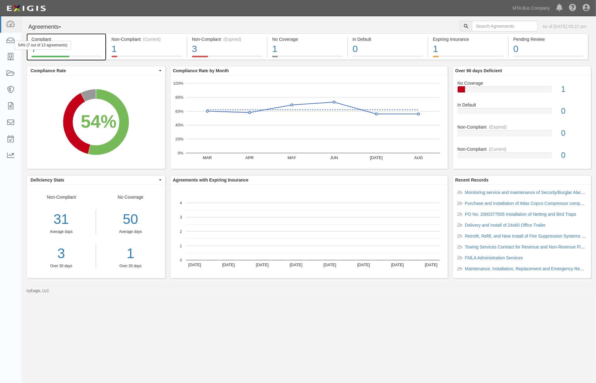
click at [93, 46] on div "7" at bounding box center [66, 48] width 70 height 13
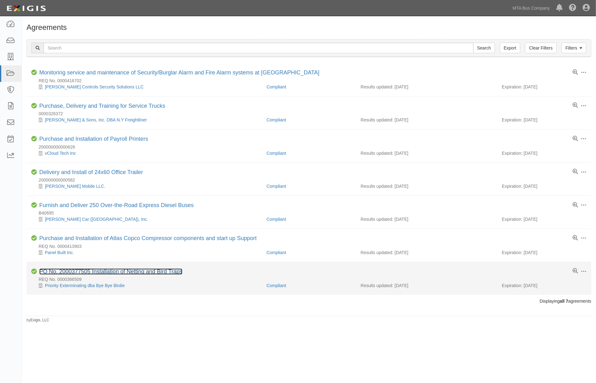
click at [107, 272] on link "PO No. 2000377505 Installation of Netting and Bird Traps" at bounding box center [110, 272] width 143 height 6
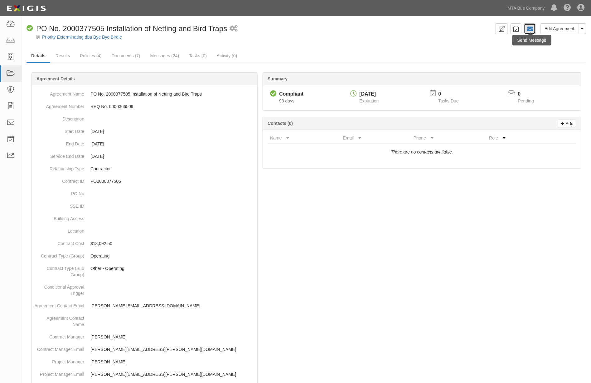
click at [531, 28] on icon at bounding box center [529, 29] width 6 height 6
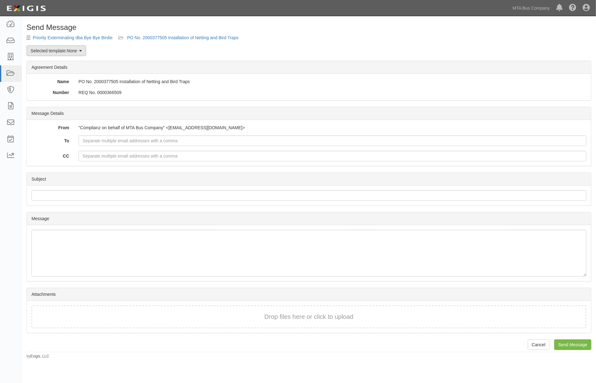
click at [79, 51] on link "Selected template: None" at bounding box center [56, 51] width 60 height 11
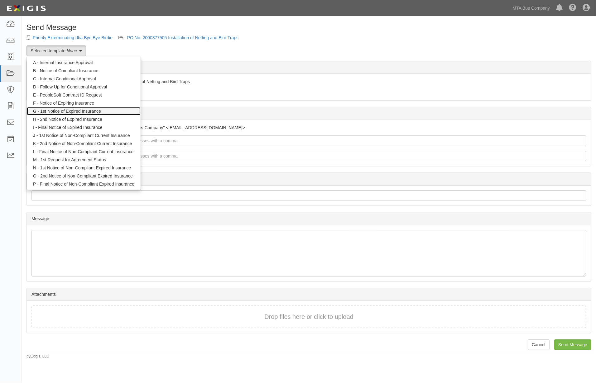
click at [67, 110] on link "G - 1st Notice of Expired Insurance" at bounding box center [84, 111] width 114 height 8
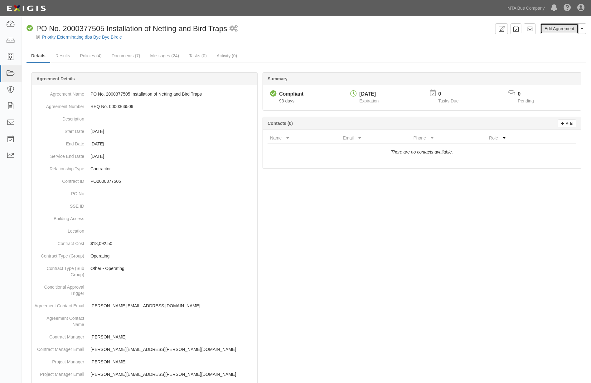
click at [566, 29] on link "Edit Agreement" at bounding box center [559, 28] width 38 height 11
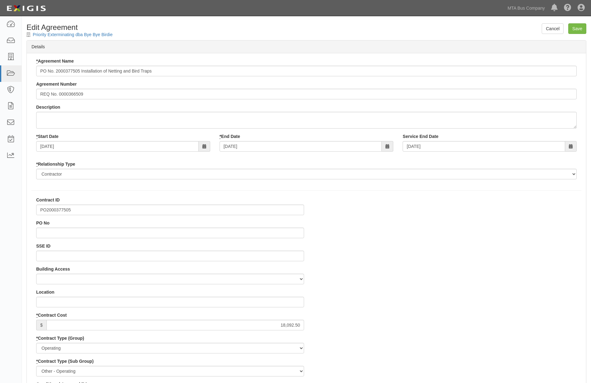
select select
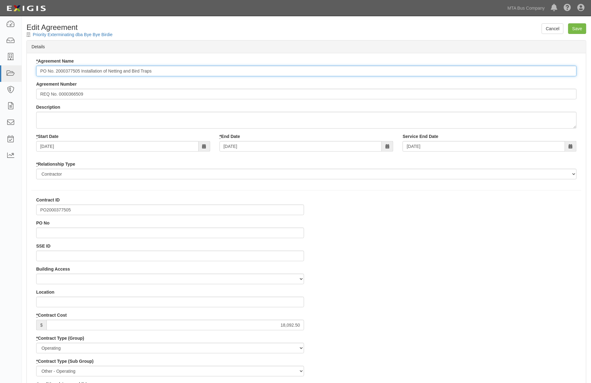
drag, startPoint x: 80, startPoint y: 71, endPoint x: -7, endPoint y: 71, distance: 87.3
type input "Installation of Netting and Bird Traps"
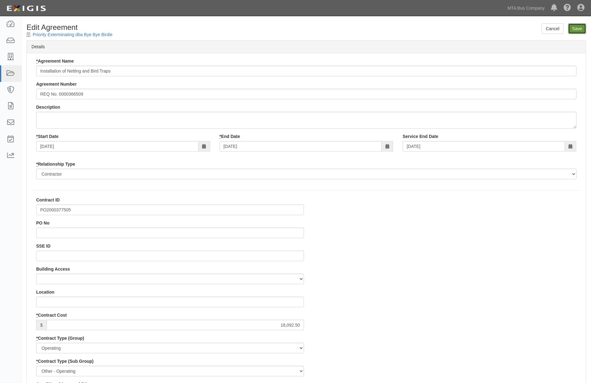
click at [578, 27] on input "Save" at bounding box center [577, 28] width 18 height 11
type input "18092.50"
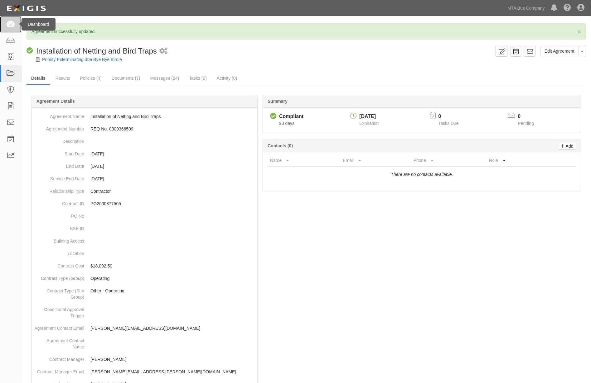
click at [8, 21] on icon at bounding box center [10, 24] width 9 height 7
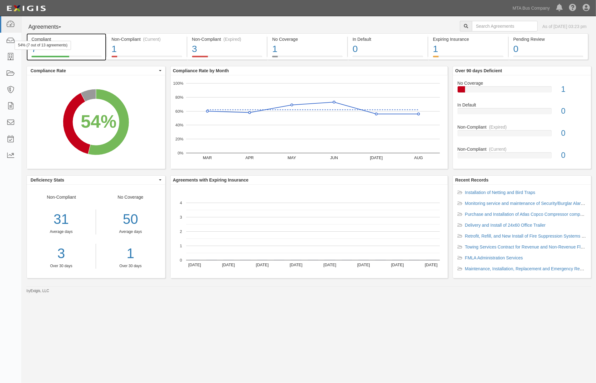
click at [90, 48] on div "7" at bounding box center [66, 48] width 70 height 13
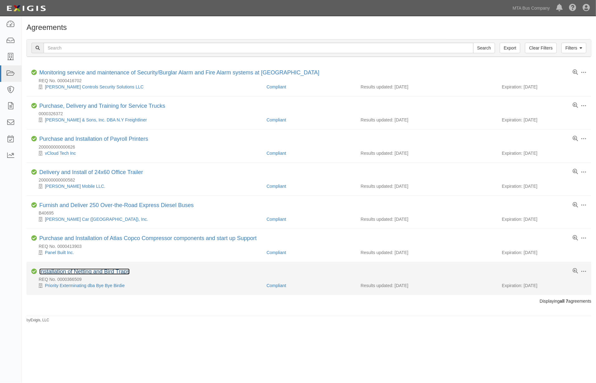
click at [122, 273] on link "Installation of Netting and Bird Traps" at bounding box center [84, 272] width 90 height 6
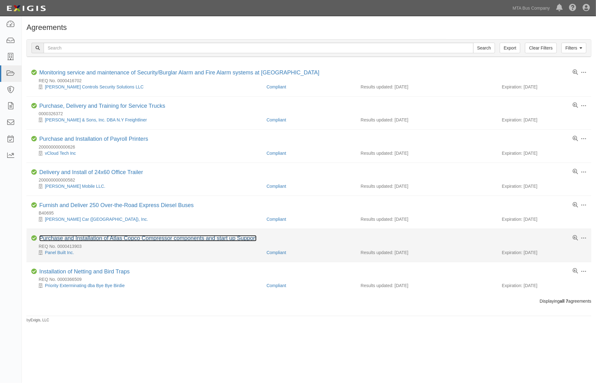
click at [97, 241] on link "Purchase and Installation of Atlas Copco Compressor components and start up Sup…" at bounding box center [147, 238] width 217 height 6
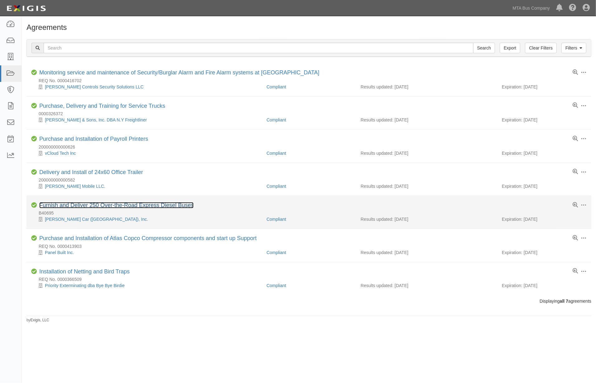
click at [53, 207] on link "Furnish and Deliver 250 Over-the-Road Express Diesel Buses" at bounding box center [116, 205] width 154 height 6
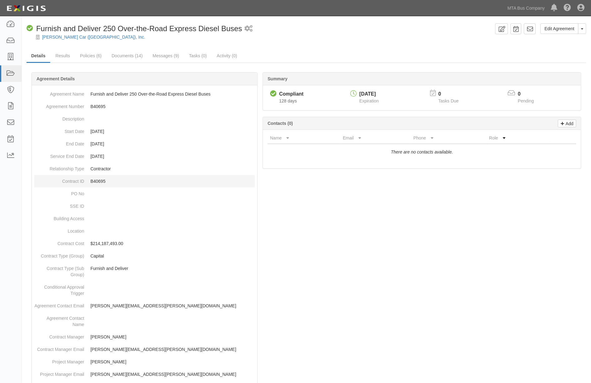
click at [99, 181] on p "B40695" at bounding box center [172, 181] width 164 height 6
copy p "B40695"
click at [126, 55] on link "Documents (14)" at bounding box center [127, 56] width 41 height 13
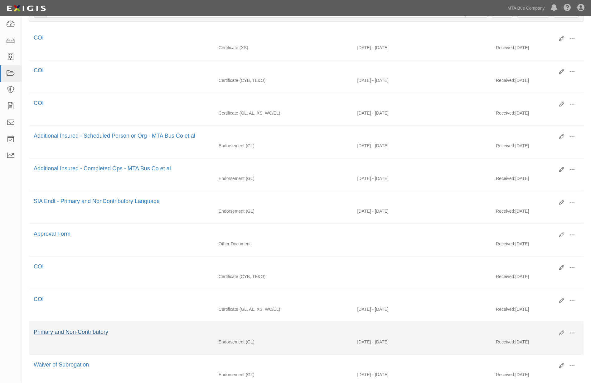
scroll to position [173, 0]
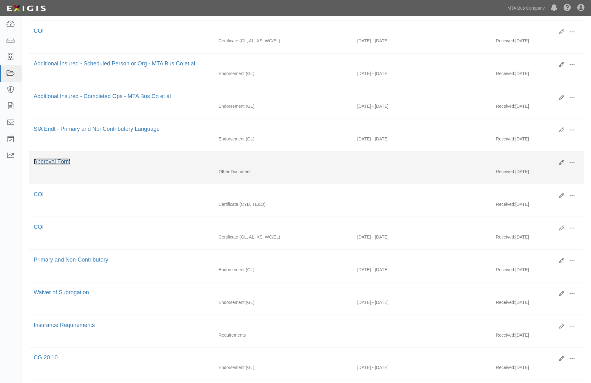
click at [60, 165] on link "Approval Form" at bounding box center [52, 162] width 37 height 6
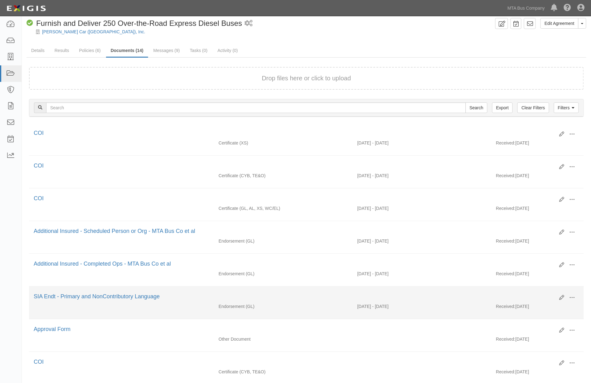
scroll to position [0, 0]
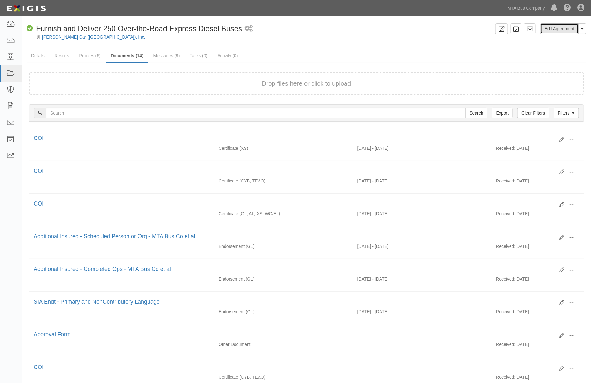
click at [556, 29] on link "Edit Agreement" at bounding box center [559, 28] width 38 height 11
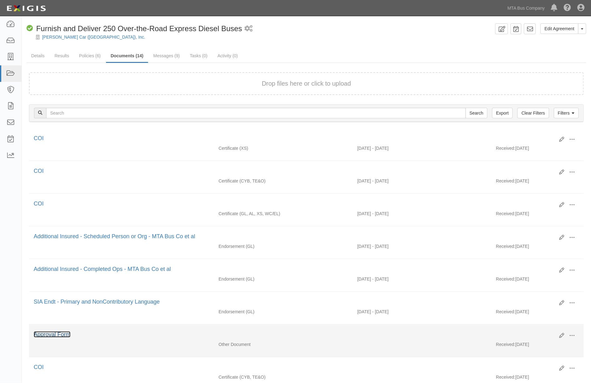
click at [57, 338] on link "Approval Form" at bounding box center [52, 335] width 37 height 6
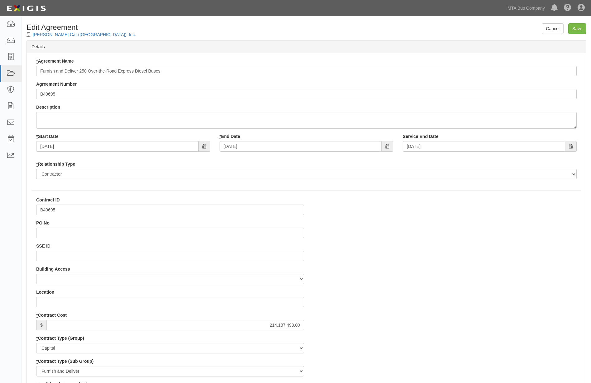
select select
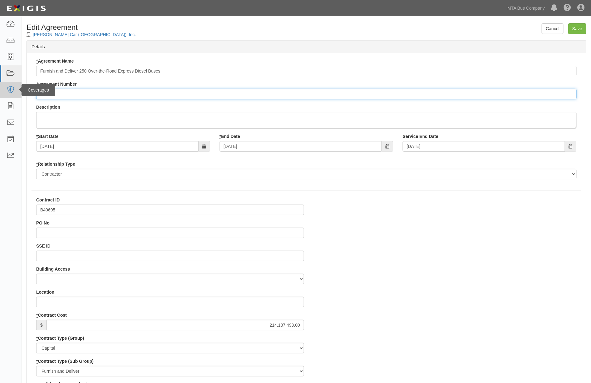
drag, startPoint x: 61, startPoint y: 96, endPoint x: 15, endPoint y: 96, distance: 46.4
drag, startPoint x: 39, startPoint y: 91, endPoint x: 26, endPoint y: 89, distance: 12.9
click at [27, 89] on div "* Agreement Name Furnish and Deliver 250 Over-the-Road Express Diesel Buses Agr…" at bounding box center [306, 121] width 559 height 126
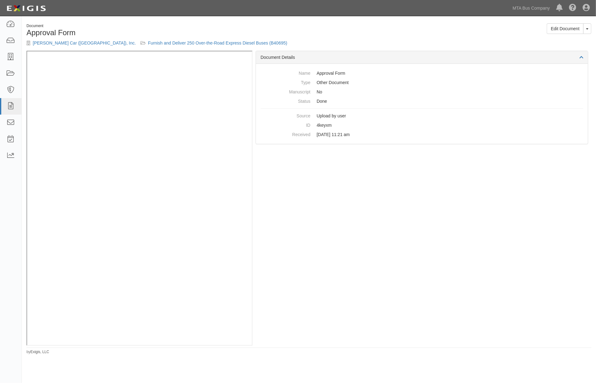
click at [532, 252] on div "Document Details Name Approval Form Type Other Document Manuscript No Status Do…" at bounding box center [421, 198] width 339 height 295
click at [148, 43] on link "Furnish and Deliver 250 Over-the-Road Express Diesel Buses (B40695)" at bounding box center [217, 43] width 139 height 5
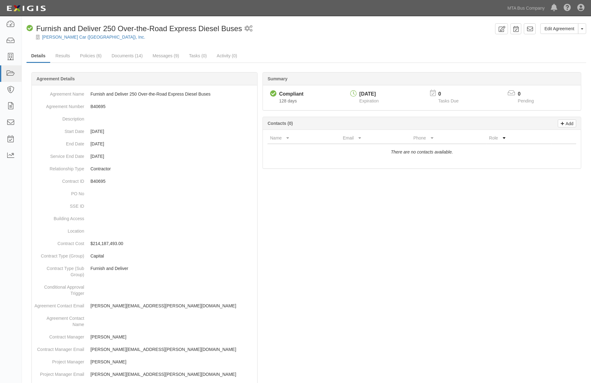
click at [300, 30] on div "Compliant Furnish and Deliver 250 Over-the-Road Express Diesel Buses 1 schedule…" at bounding box center [259, 28] width 466 height 11
click at [7, 24] on icon at bounding box center [10, 24] width 9 height 7
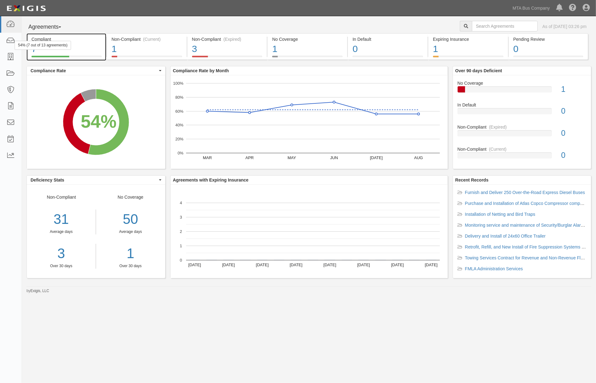
click at [89, 46] on div "7" at bounding box center [66, 48] width 70 height 13
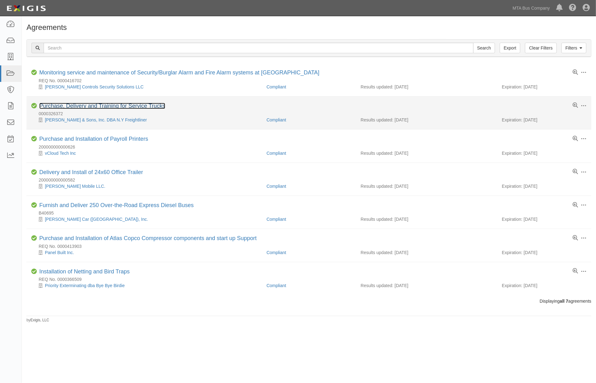
click at [106, 105] on link "Purchase, Delivery and Training for Service Trucks" at bounding box center [102, 106] width 126 height 6
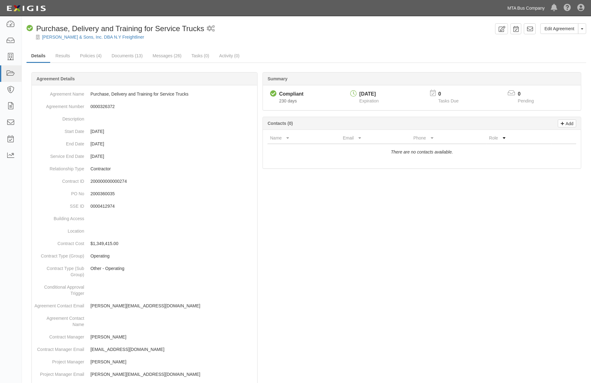
click at [524, 10] on link "MTA Bus Company" at bounding box center [526, 8] width 44 height 12
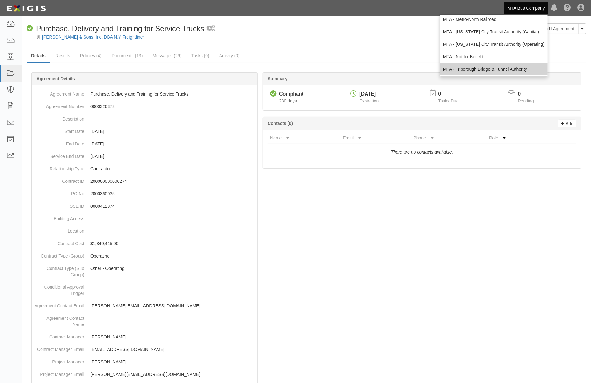
scroll to position [41, 0]
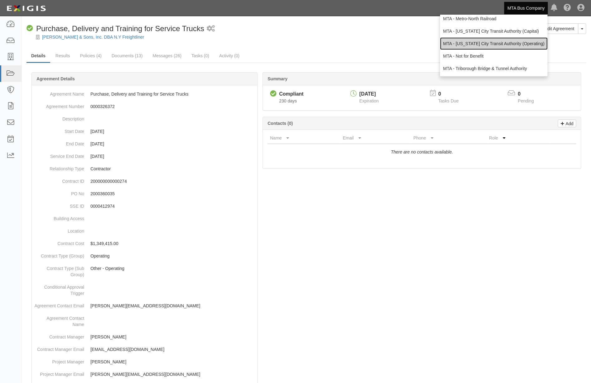
click at [449, 45] on link "MTA - [US_STATE] City Transit Authority (Operating)" at bounding box center [494, 43] width 108 height 12
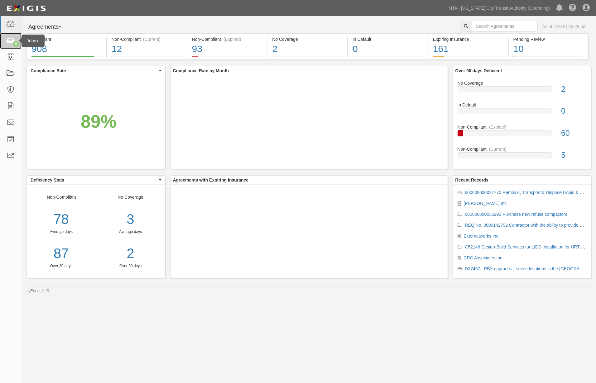
click at [10, 40] on icon at bounding box center [10, 40] width 9 height 7
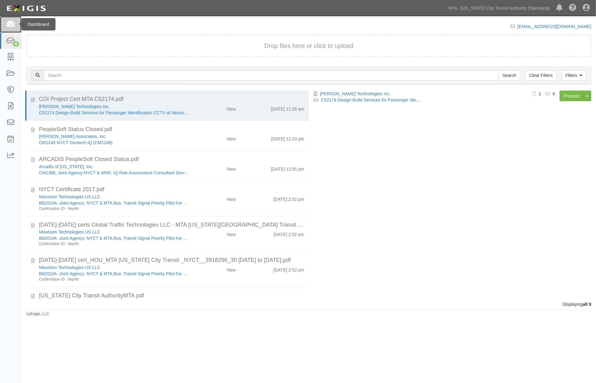
click at [10, 25] on icon at bounding box center [10, 24] width 9 height 7
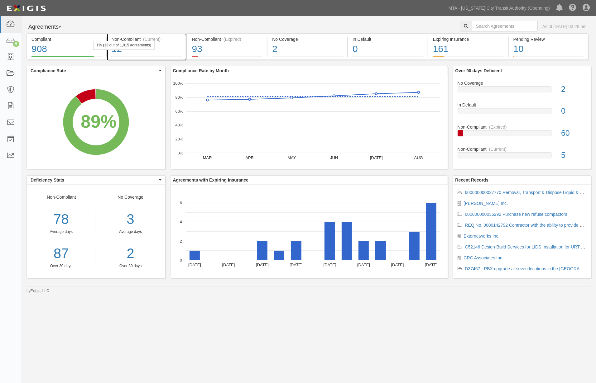
click at [172, 50] on div "12" at bounding box center [147, 48] width 70 height 13
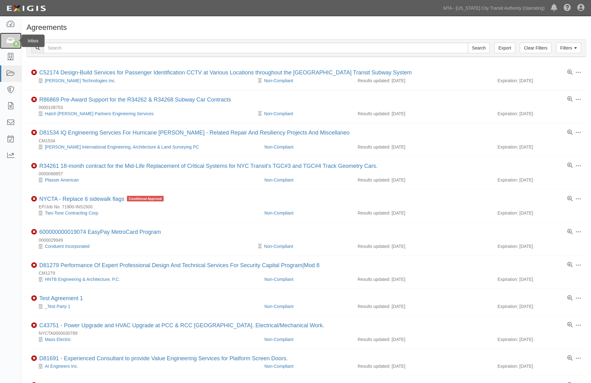
click at [10, 39] on icon at bounding box center [10, 40] width 9 height 7
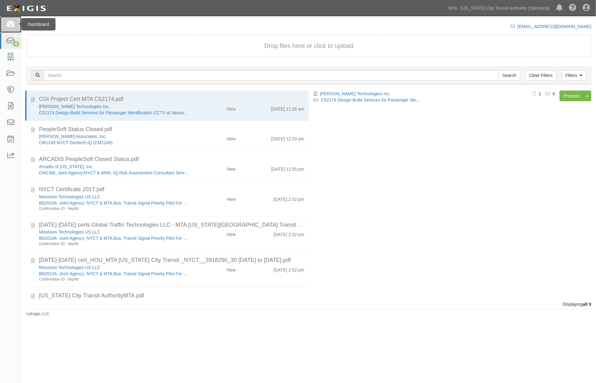
click at [11, 26] on icon at bounding box center [10, 24] width 9 height 7
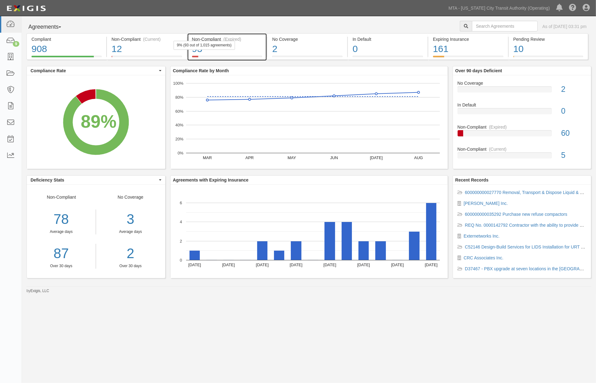
click at [257, 48] on div "93" at bounding box center [227, 48] width 70 height 13
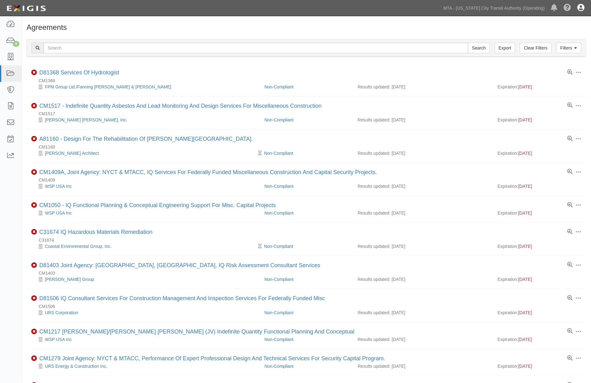
click at [580, 7] on icon at bounding box center [580, 7] width 7 height 7
click at [552, 36] on link "Sign Out" at bounding box center [562, 36] width 49 height 12
